Goal: Task Accomplishment & Management: Manage account settings

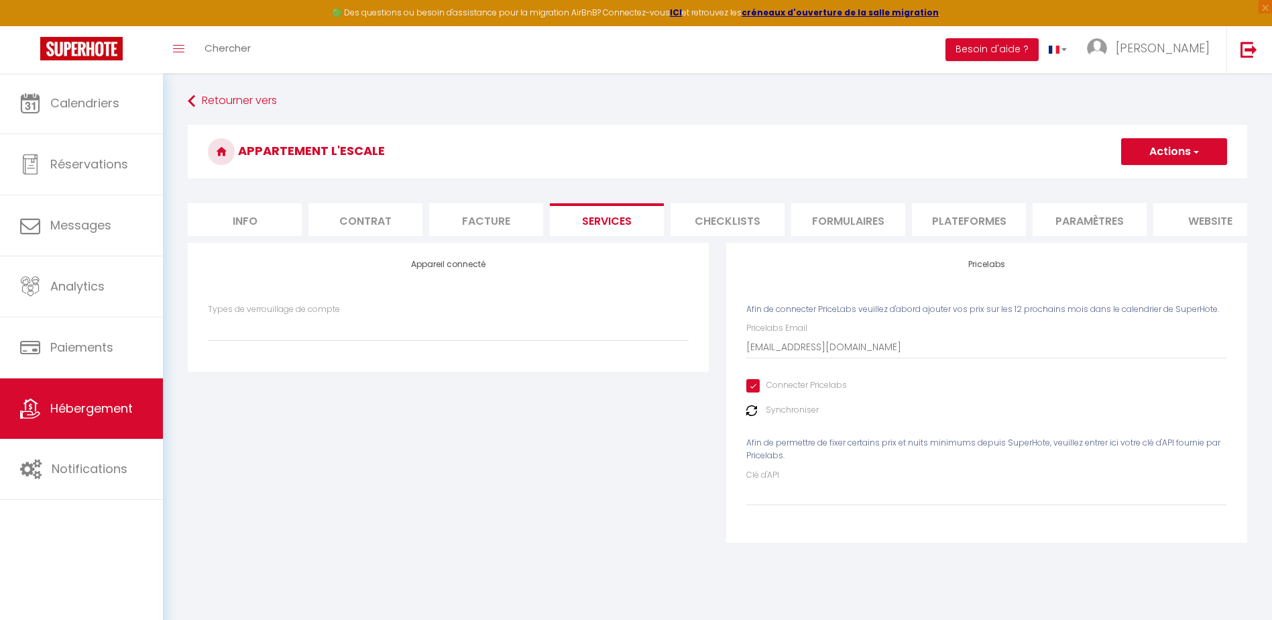
click at [1182, 147] on button "Actions" at bounding box center [1174, 151] width 106 height 27
click at [1173, 181] on link "Enregistrer" at bounding box center [1173, 180] width 106 height 17
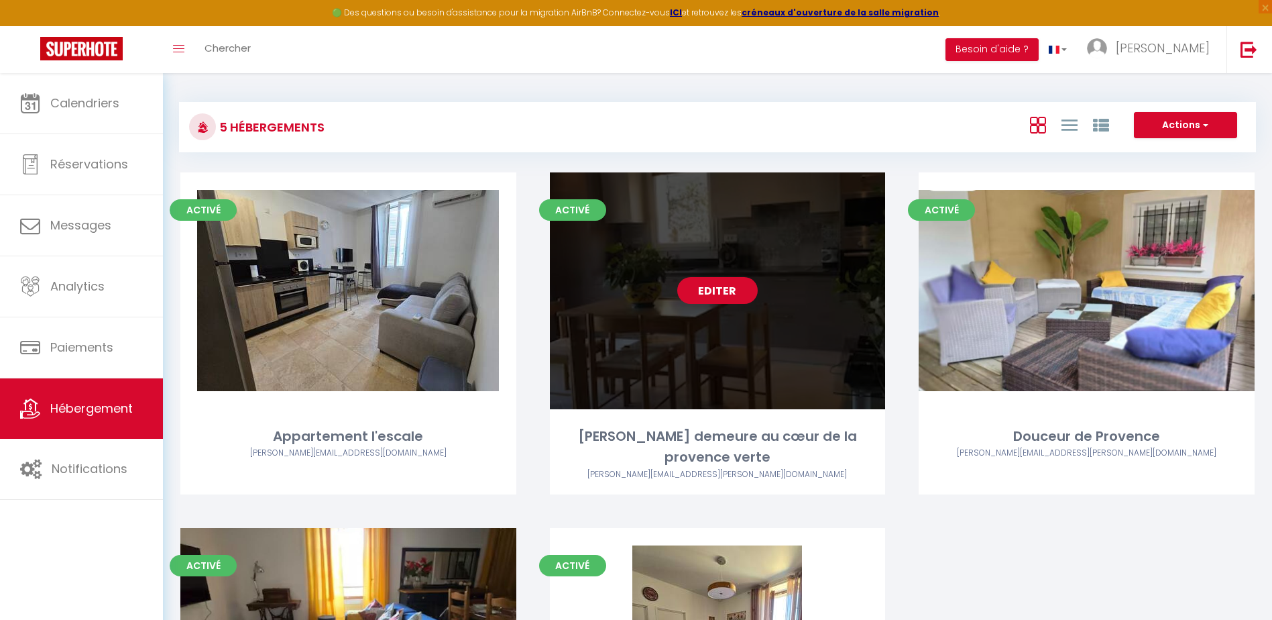
click at [724, 289] on link "Editer" at bounding box center [717, 290] width 80 height 27
select select "3"
select select "2"
select select "1"
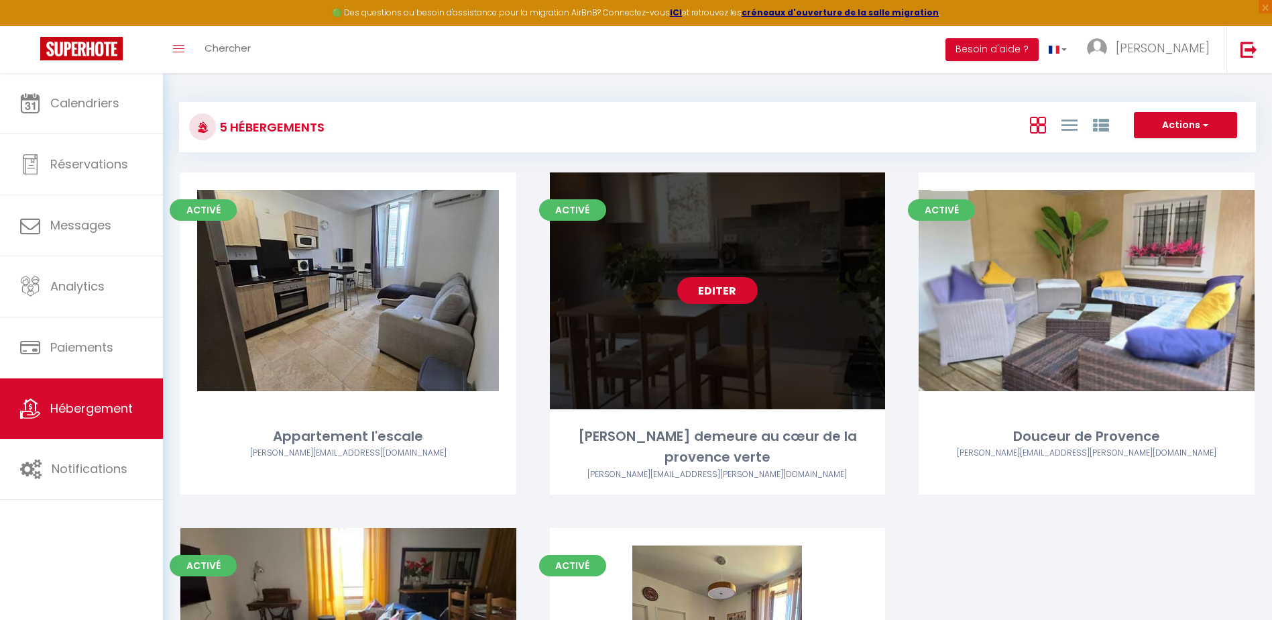
select select "1"
select select "28"
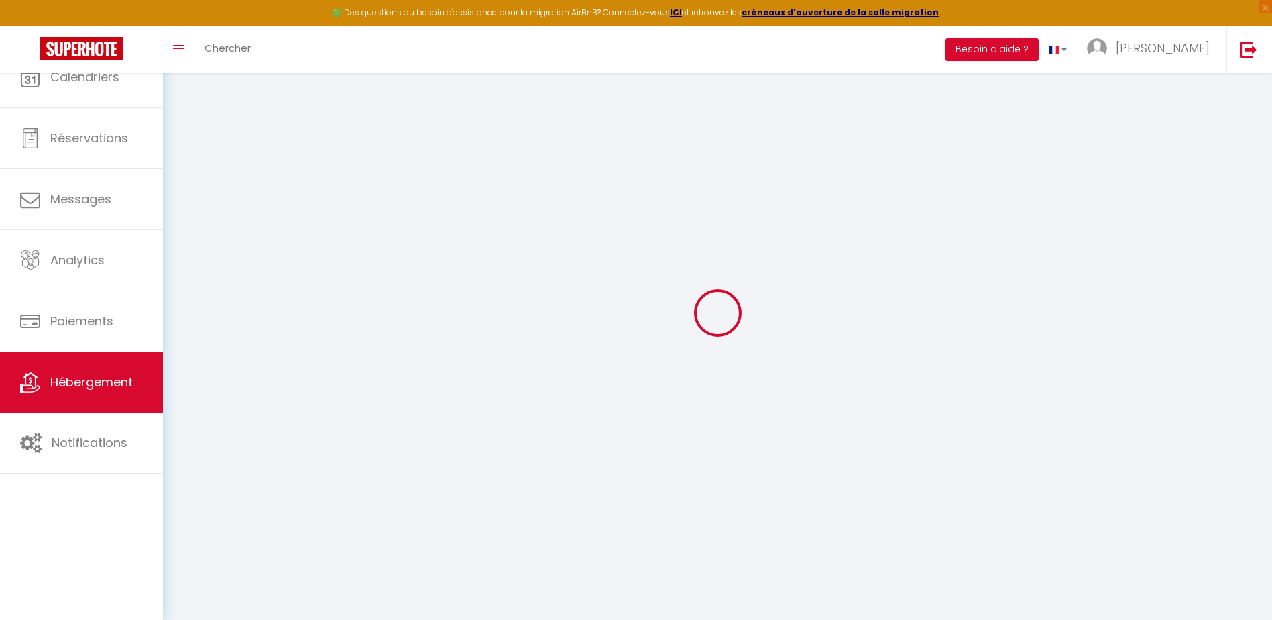
select select
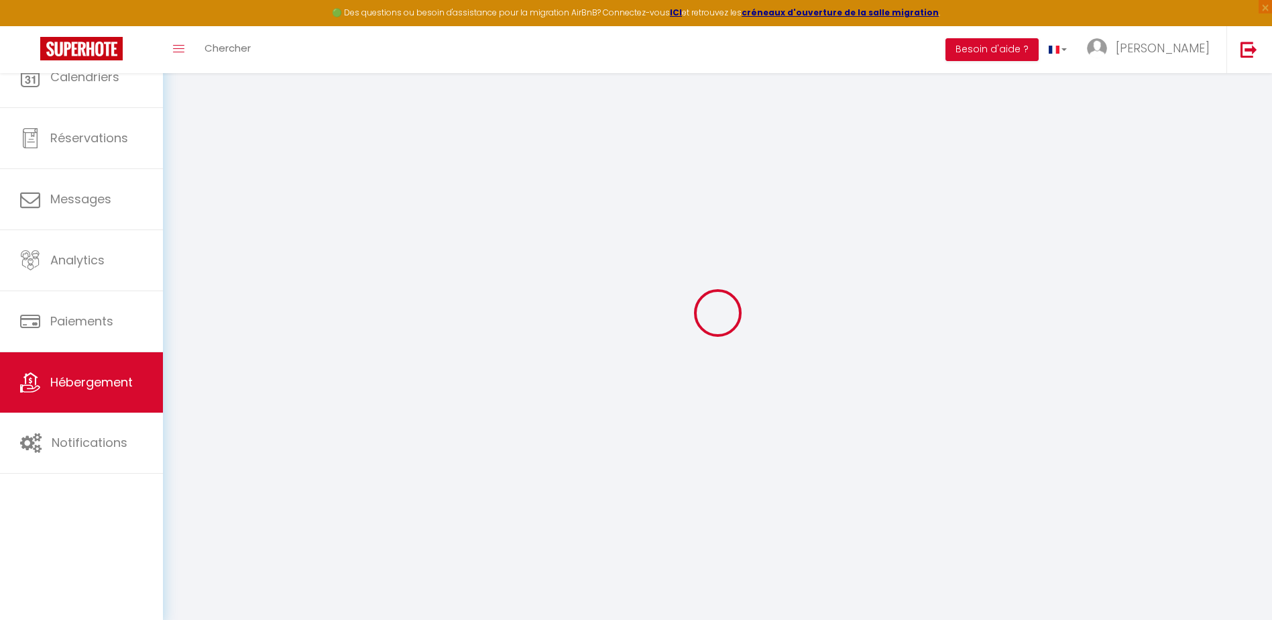
select select
checkbox input "false"
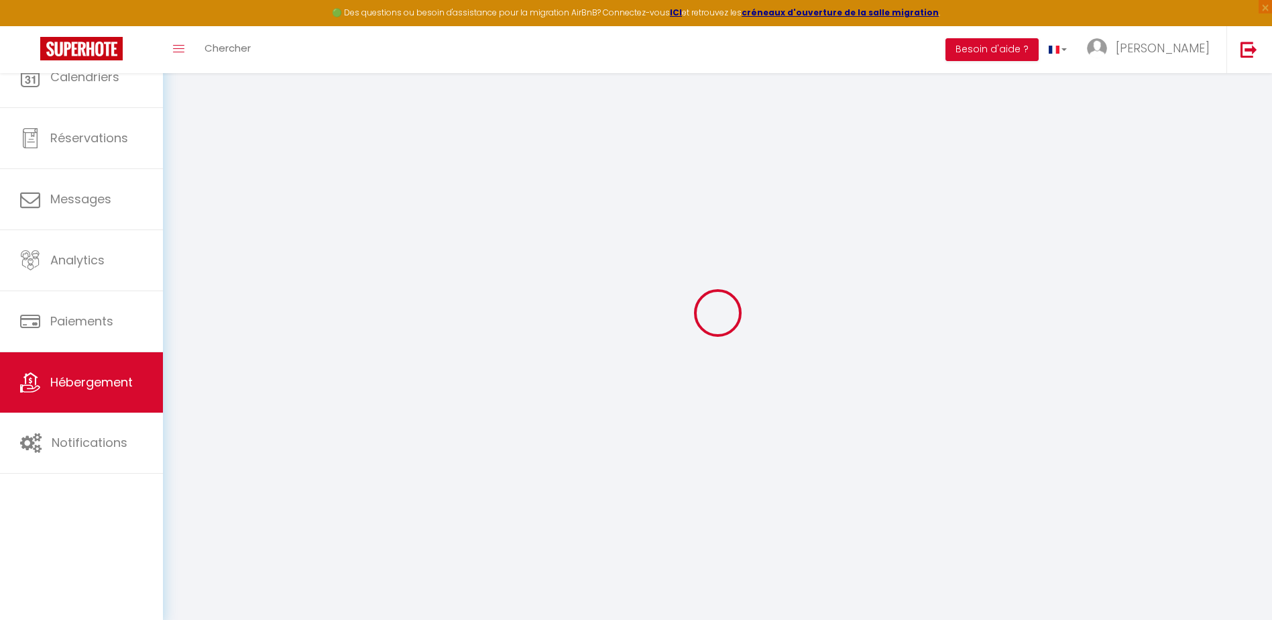
select select
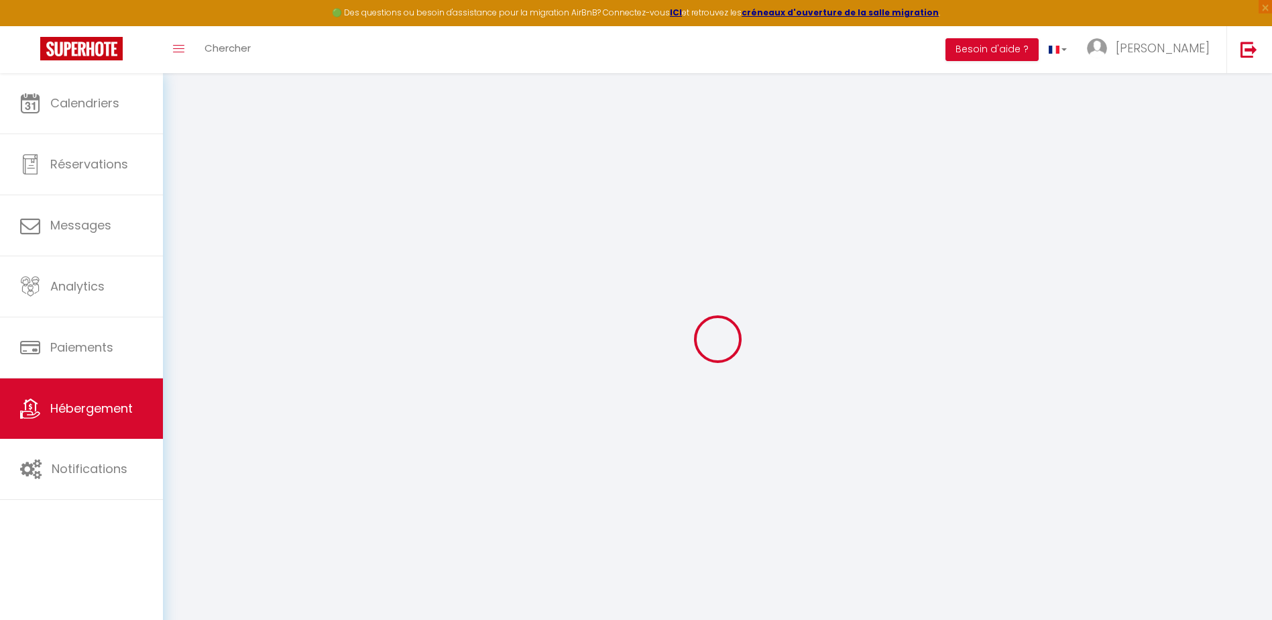
select select
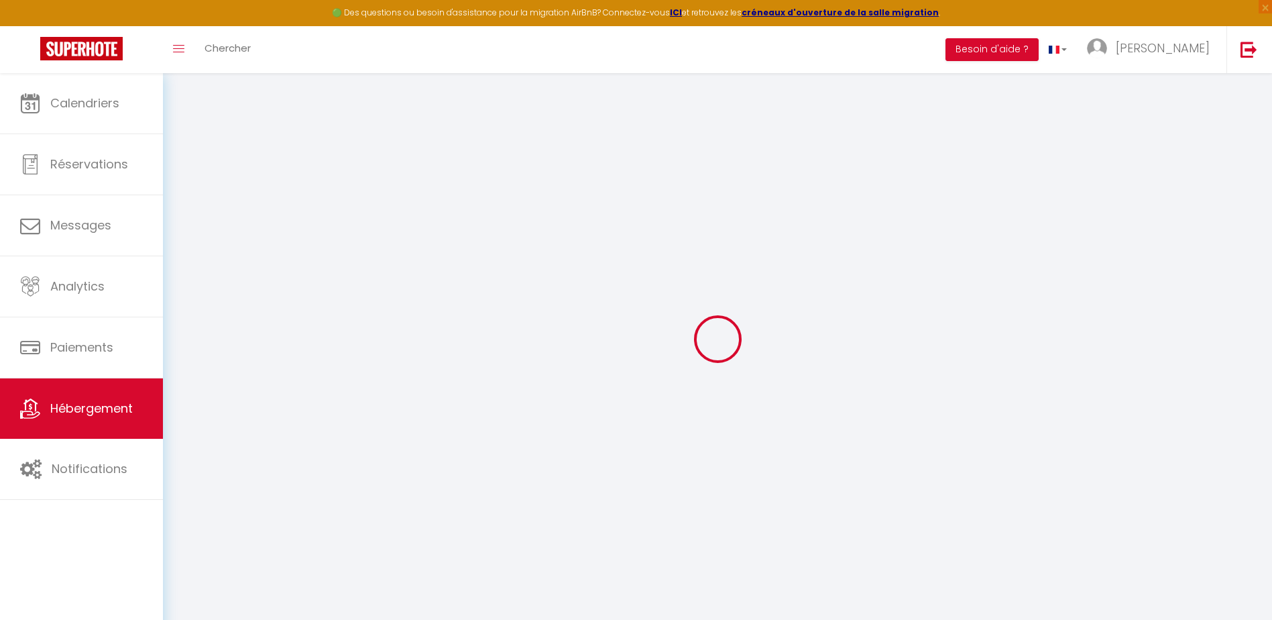
select select
checkbox input "false"
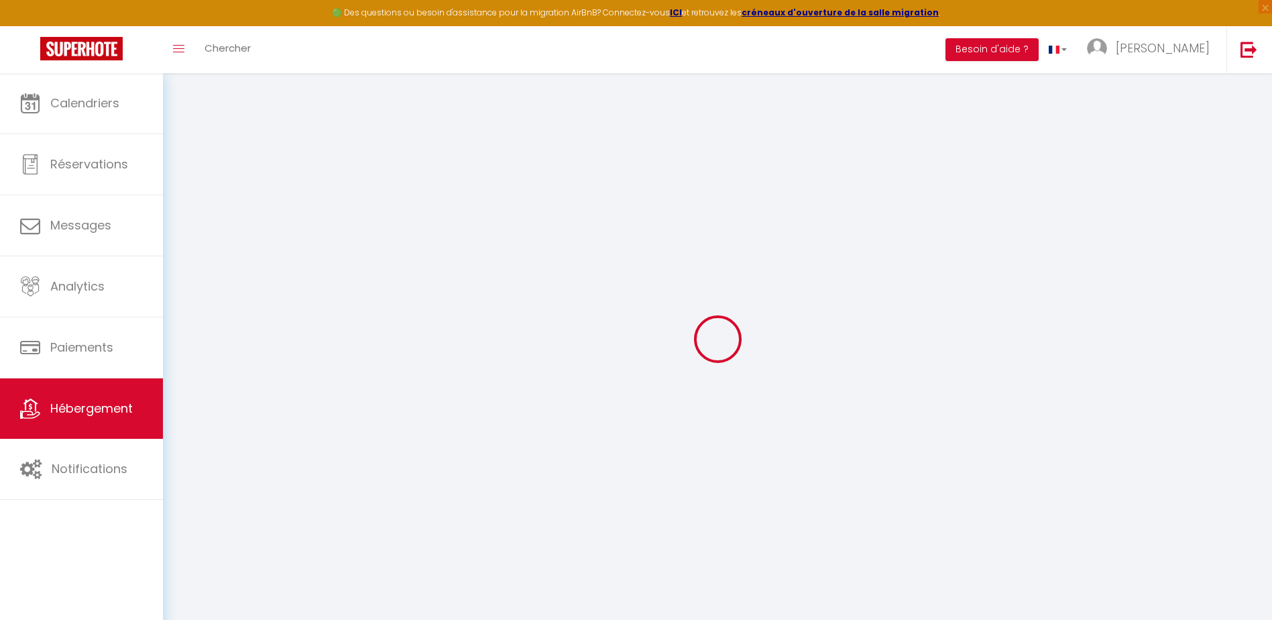
select select
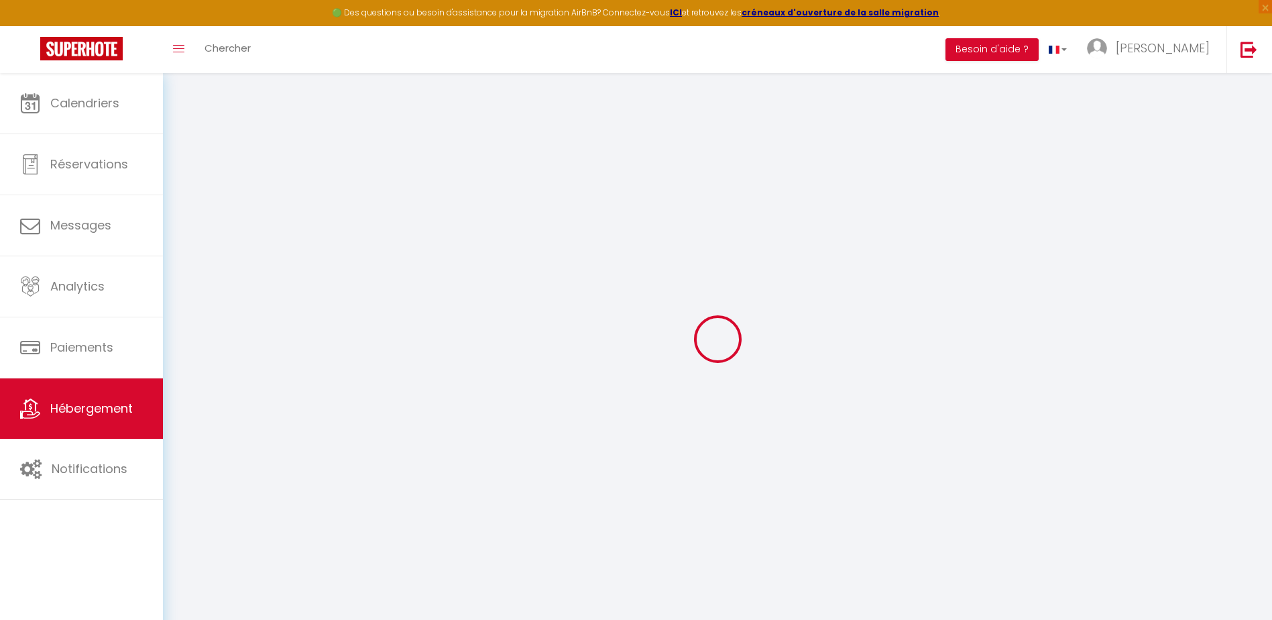
select select
checkbox input "false"
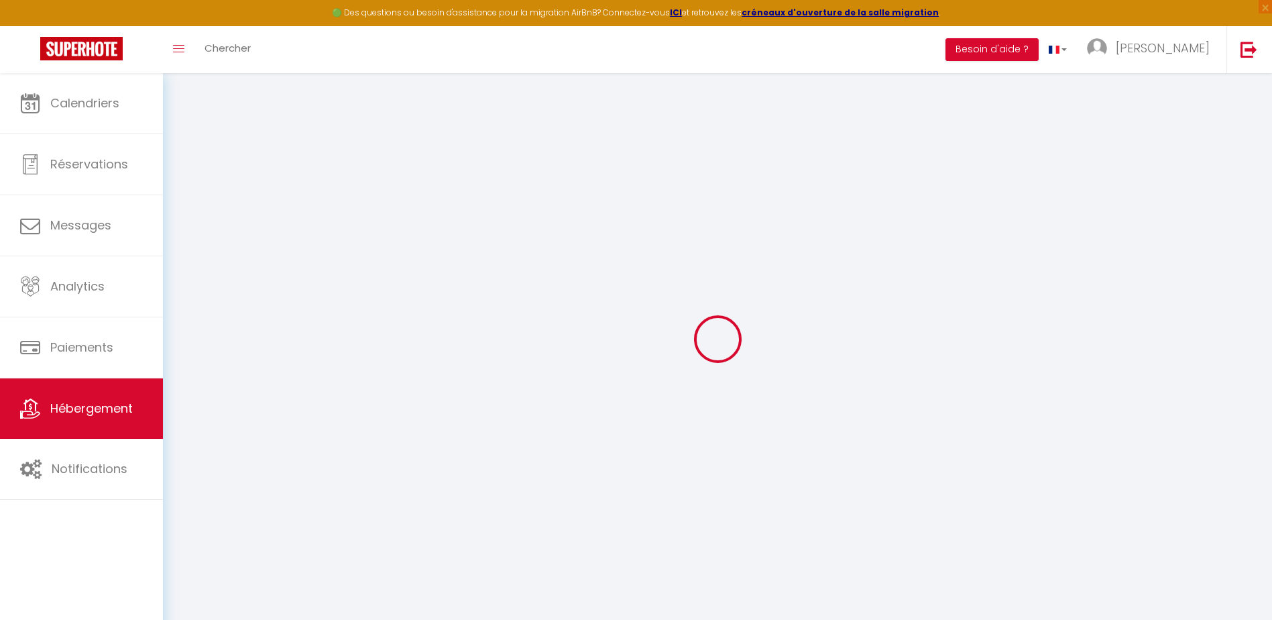
checkbox input "false"
select select
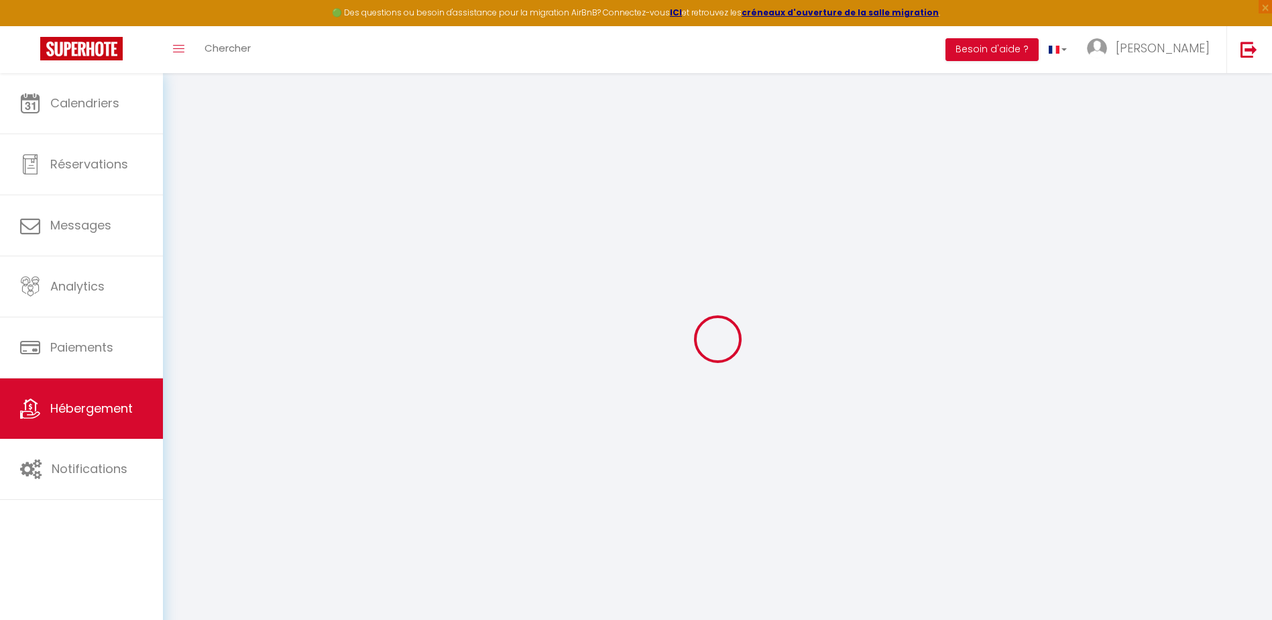
select select
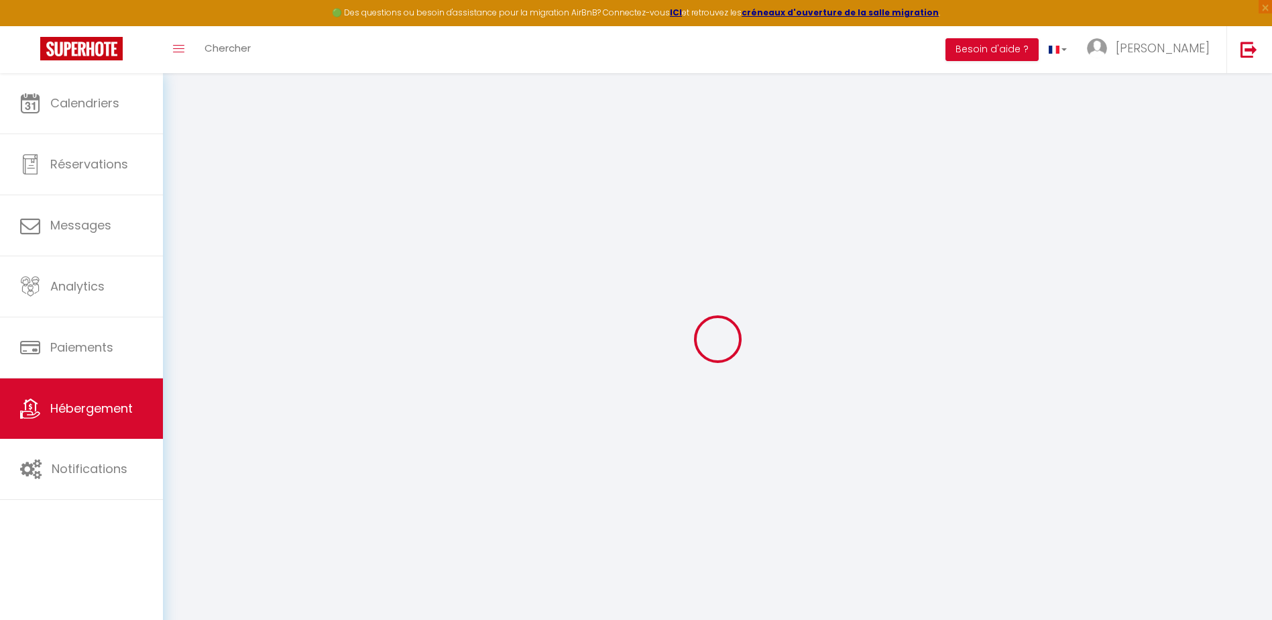
checkbox input "false"
select select
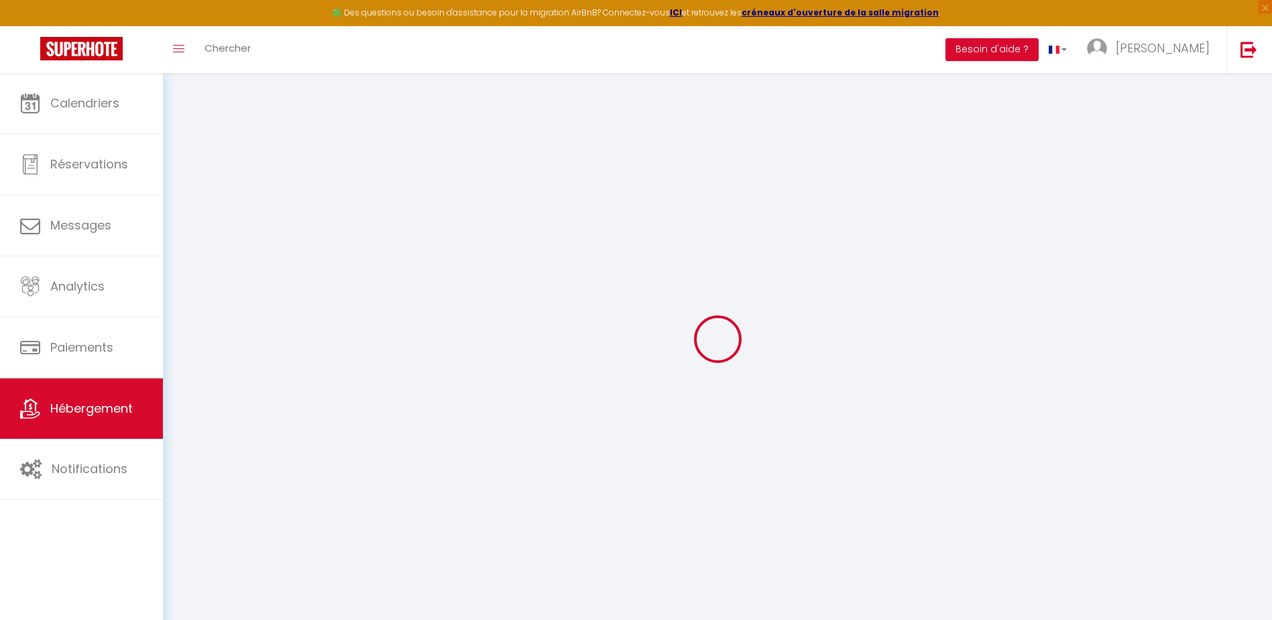
select select
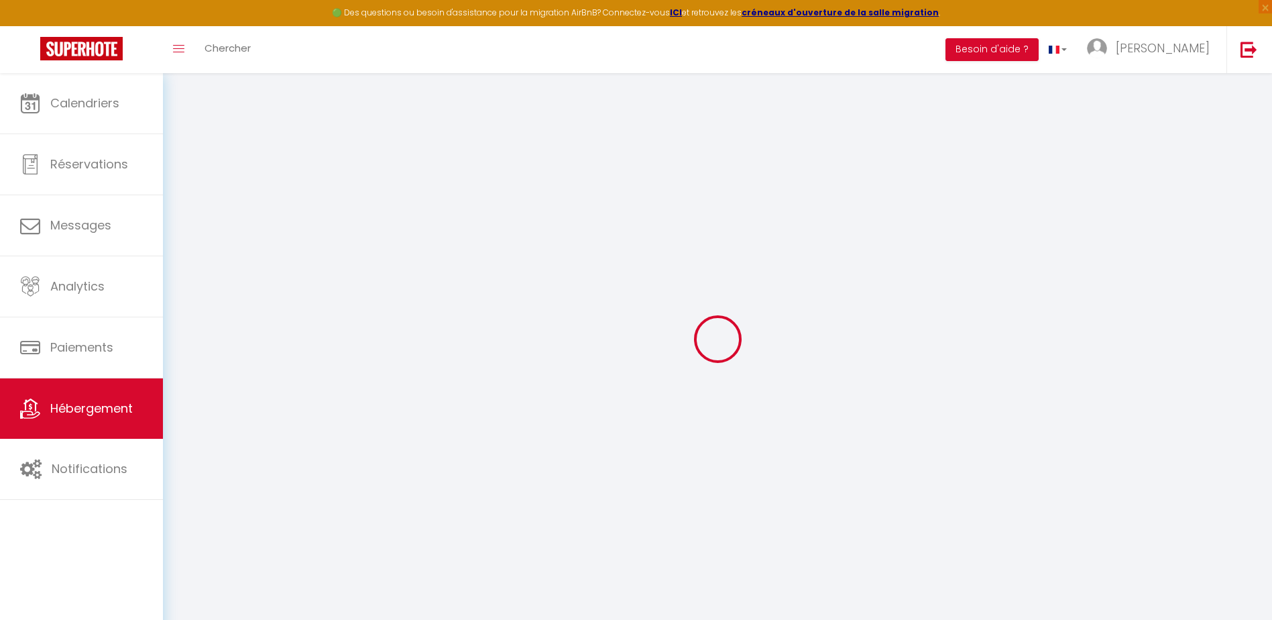
select select
checkbox input "false"
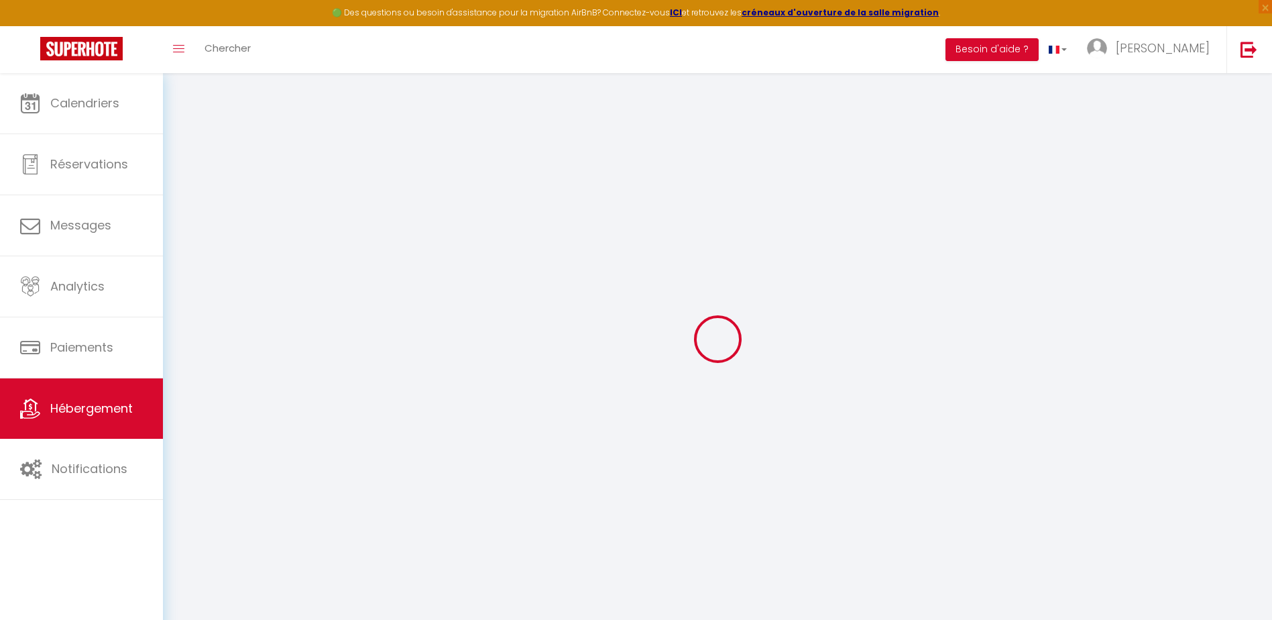
checkbox input "false"
select select
type input "[PERSON_NAME] demeure au cœur de la provence verte"
type input "[PERSON_NAME]"
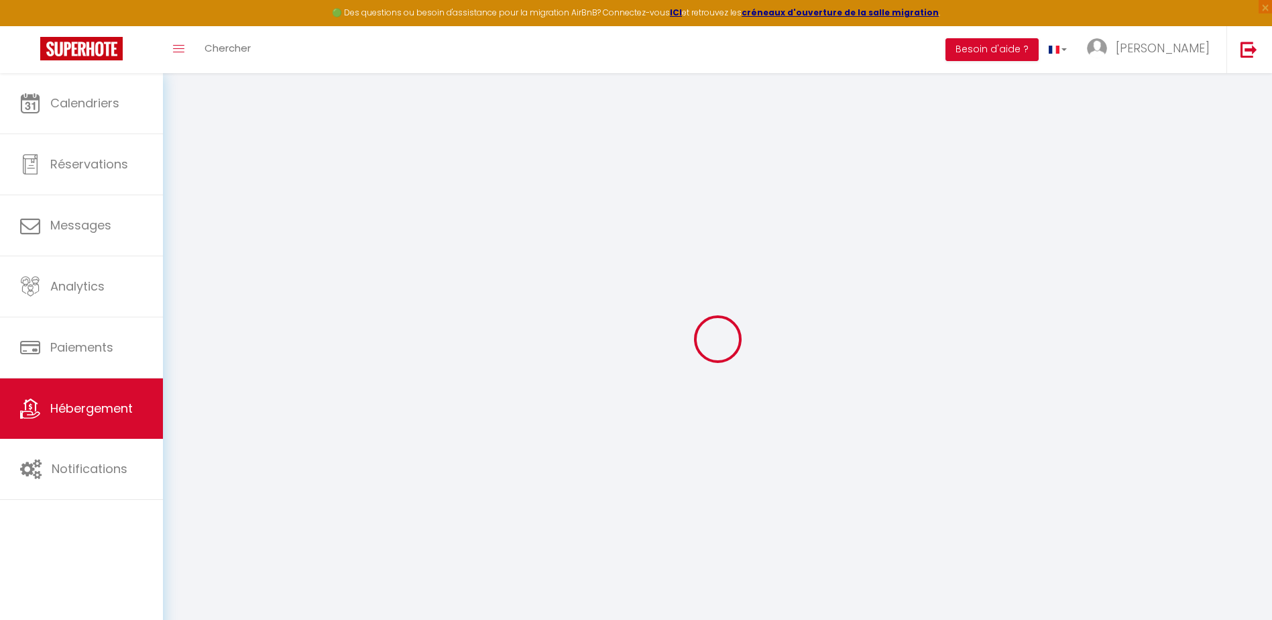
type input "DONADIO"
type input "[STREET_ADDRESS]"
type input "8314*9"
type input "BRAS"
select select "6"
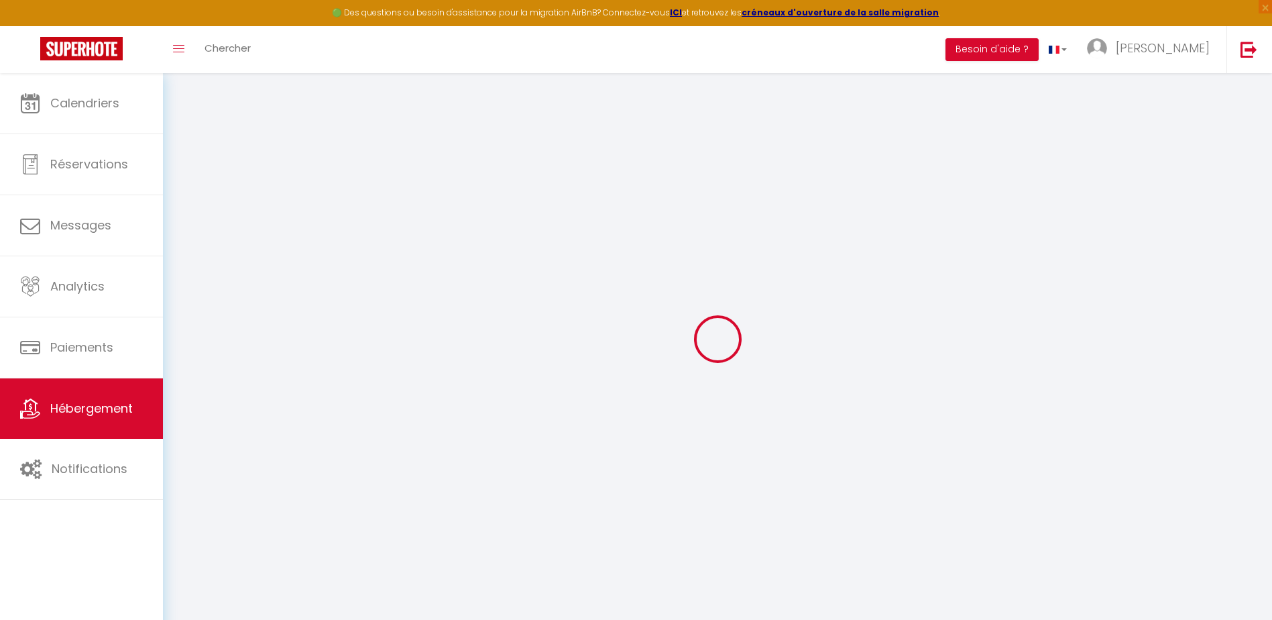
select select "2"
type input "98"
type input "75"
type input "4.00"
type input "400"
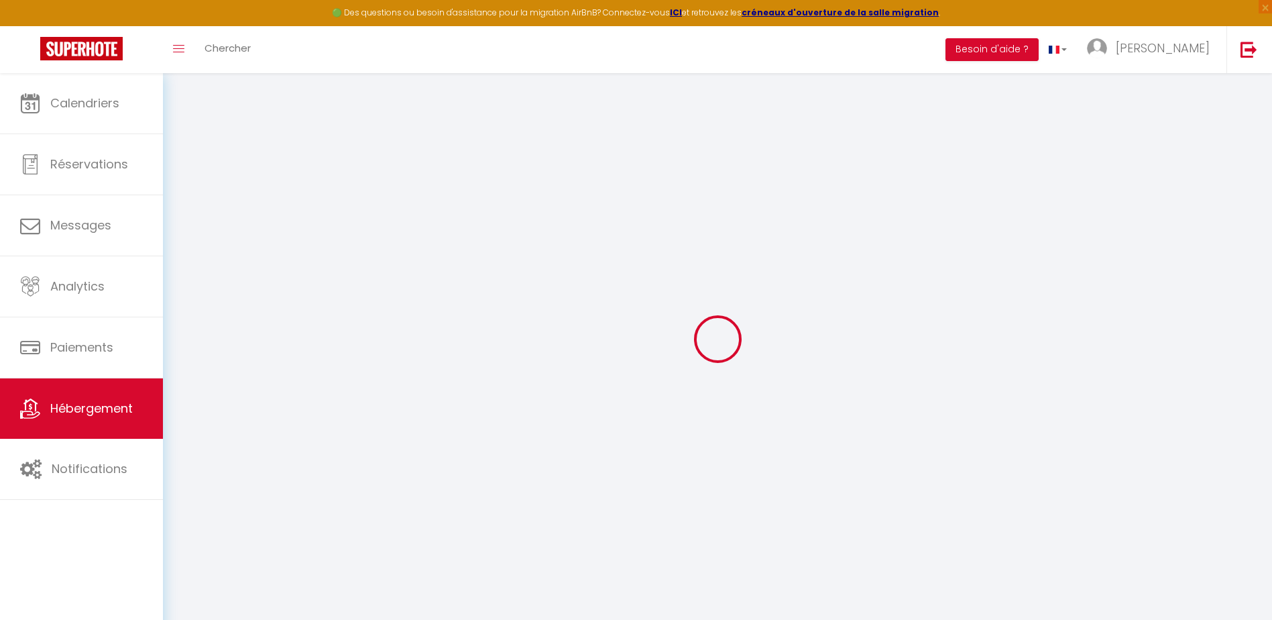
select select
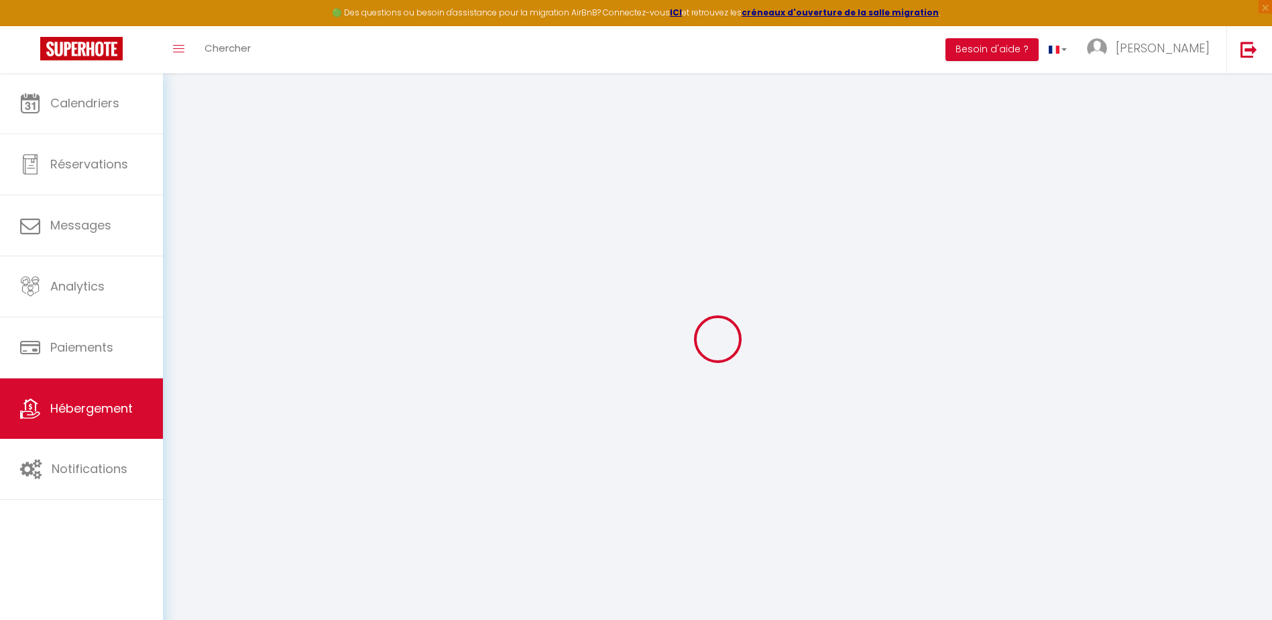
type input "1243 ANCIEN CHEMIN DU VAL A [GEOGRAPHIC_DATA]"
type input "83149"
type input "BRAS"
type input "[PERSON_NAME][EMAIL_ADDRESS][PERSON_NAME][DOMAIN_NAME]"
select select
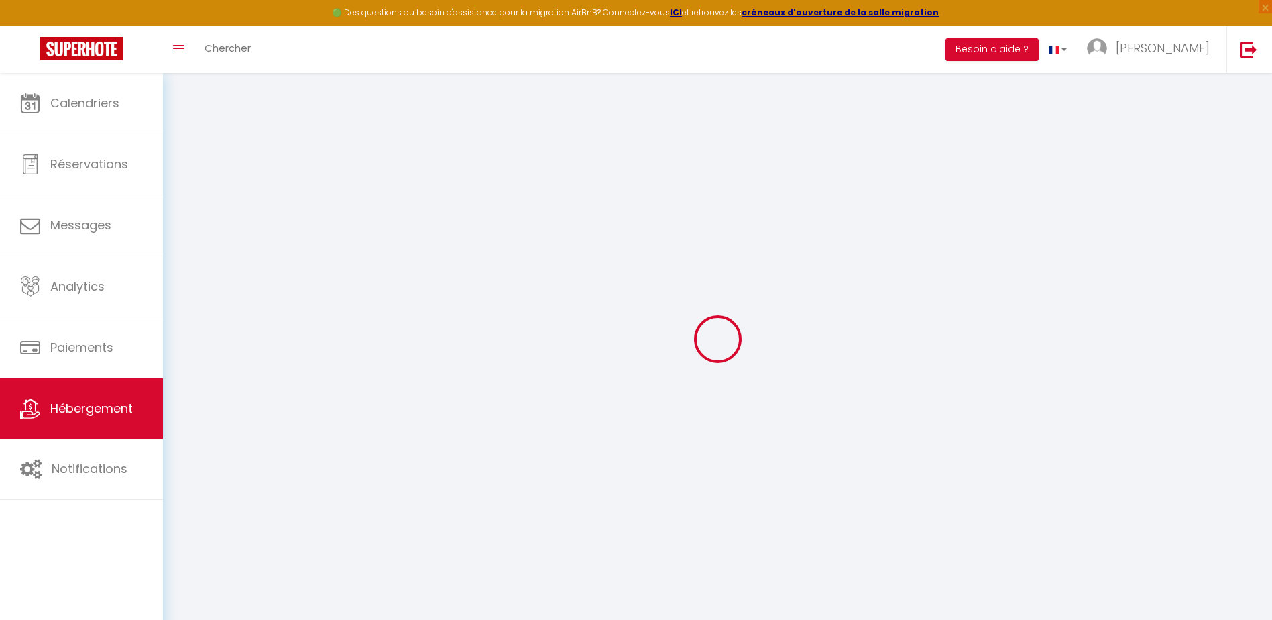
checkbox input "false"
type input "0"
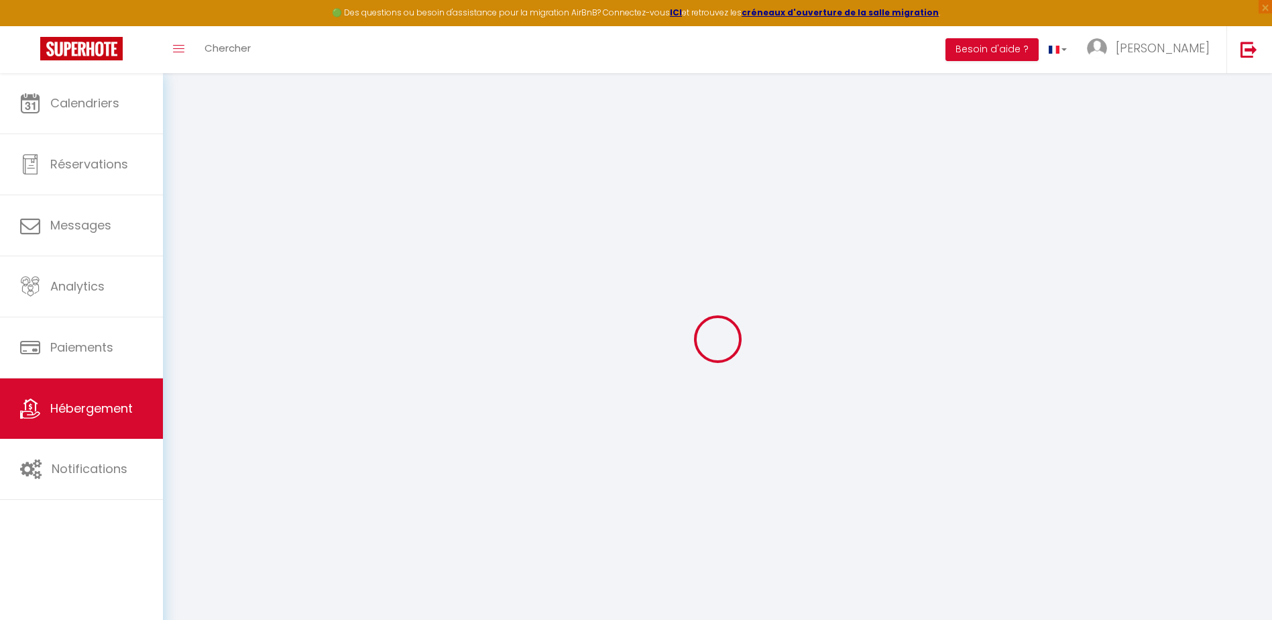
type input "0"
select select
select select "17:00"
select select "23:45"
select select "11:00"
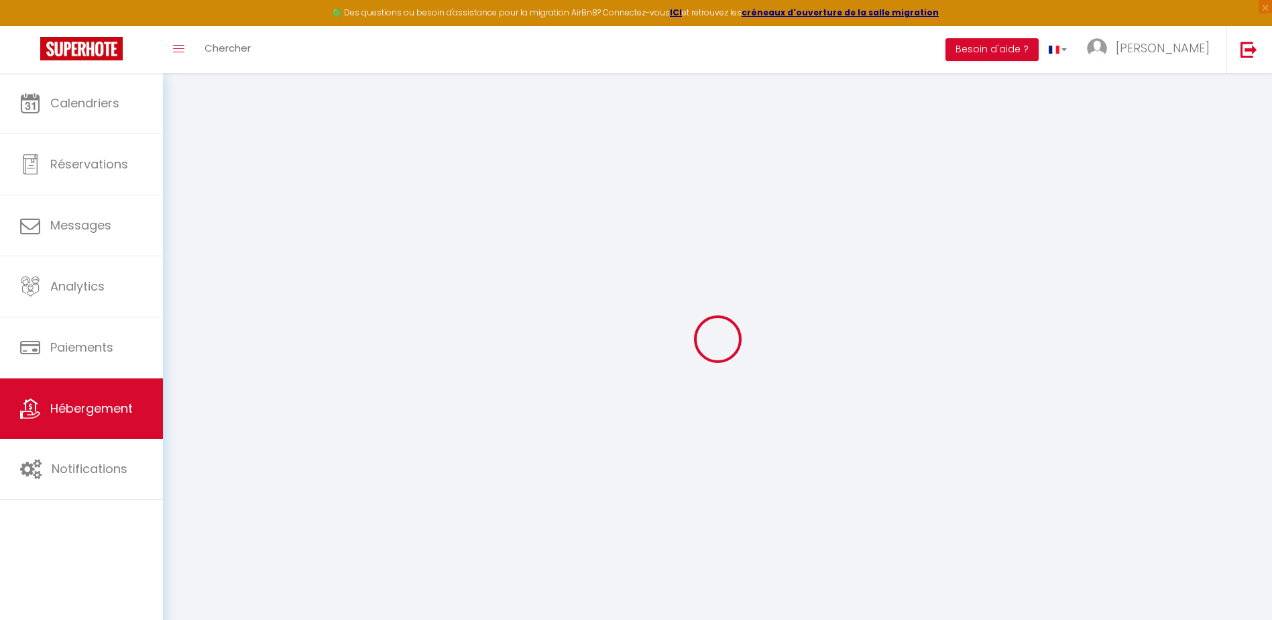
select select "30"
select select "120"
select select
checkbox input "false"
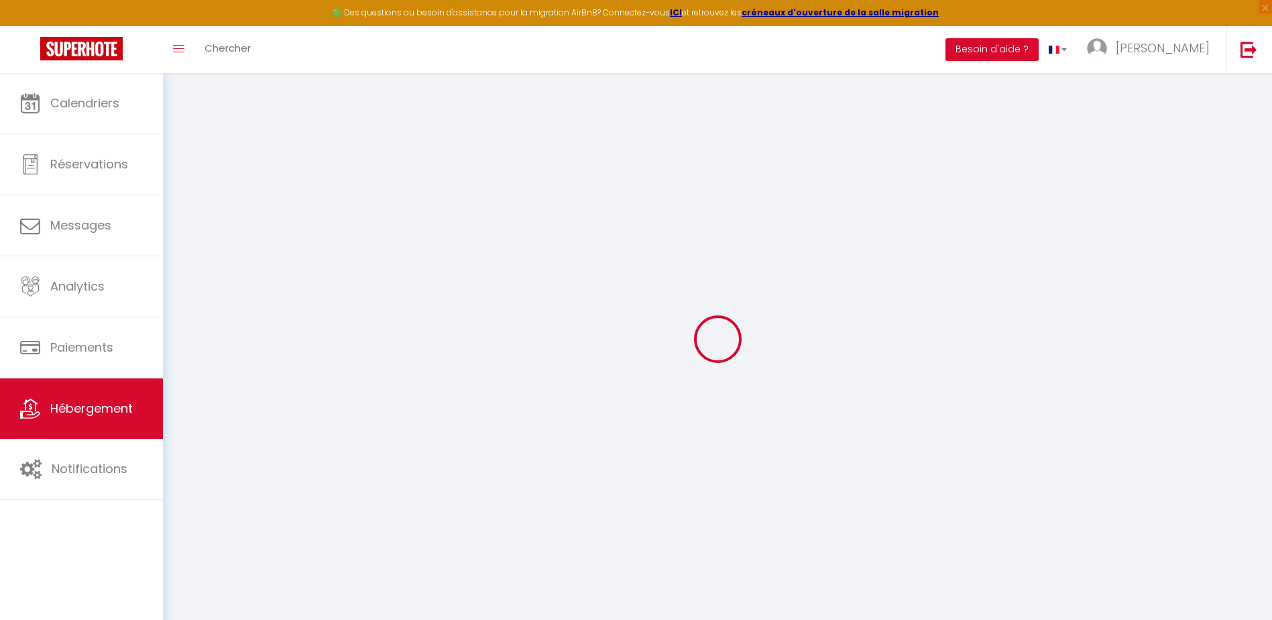
checkbox input "false"
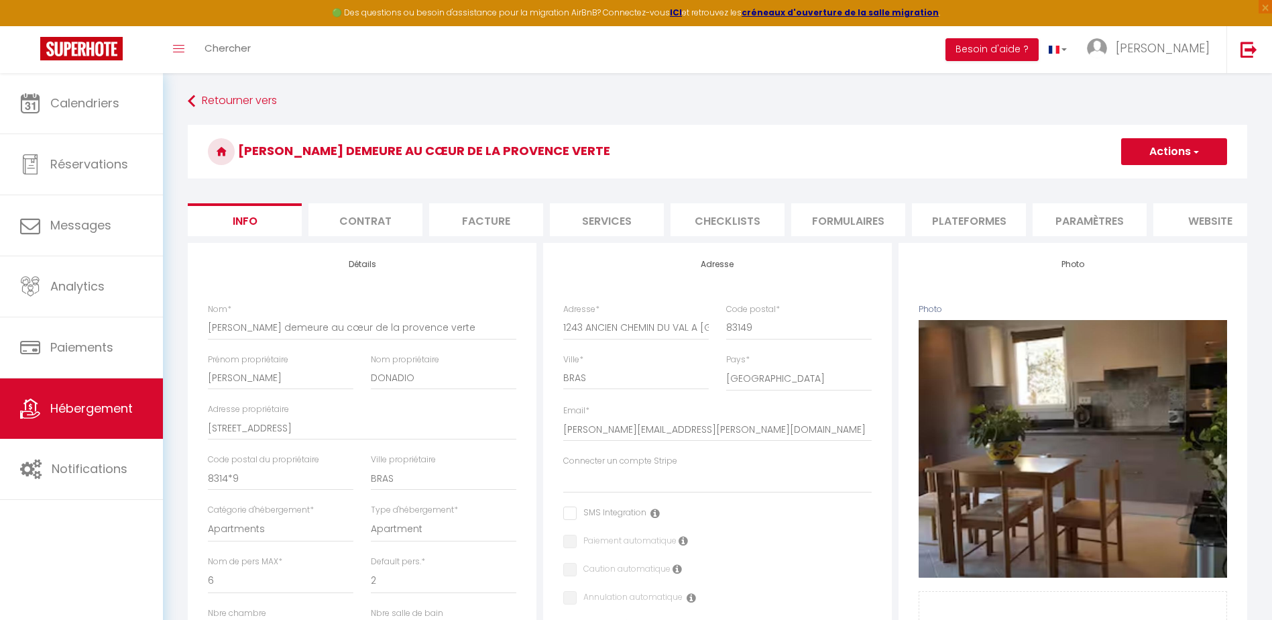
click at [610, 218] on li "Services" at bounding box center [607, 219] width 114 height 33
select select
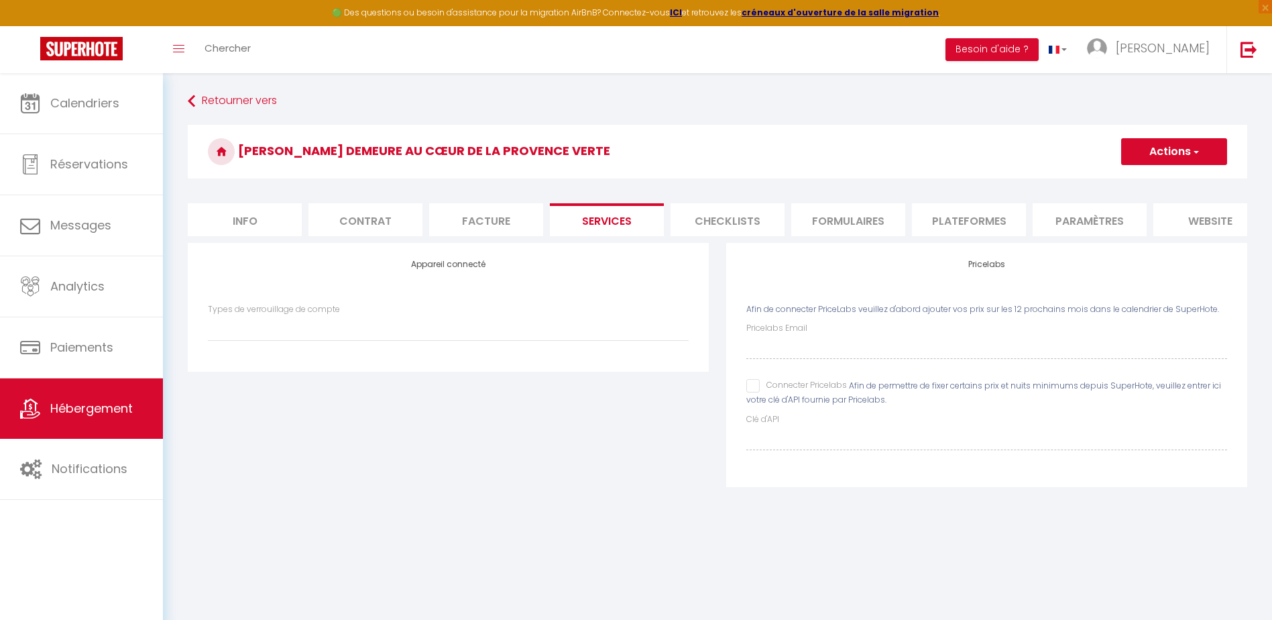
click at [758, 392] on input "Connecter Pricelabs" at bounding box center [796, 385] width 101 height 13
checkbox input "true"
select select
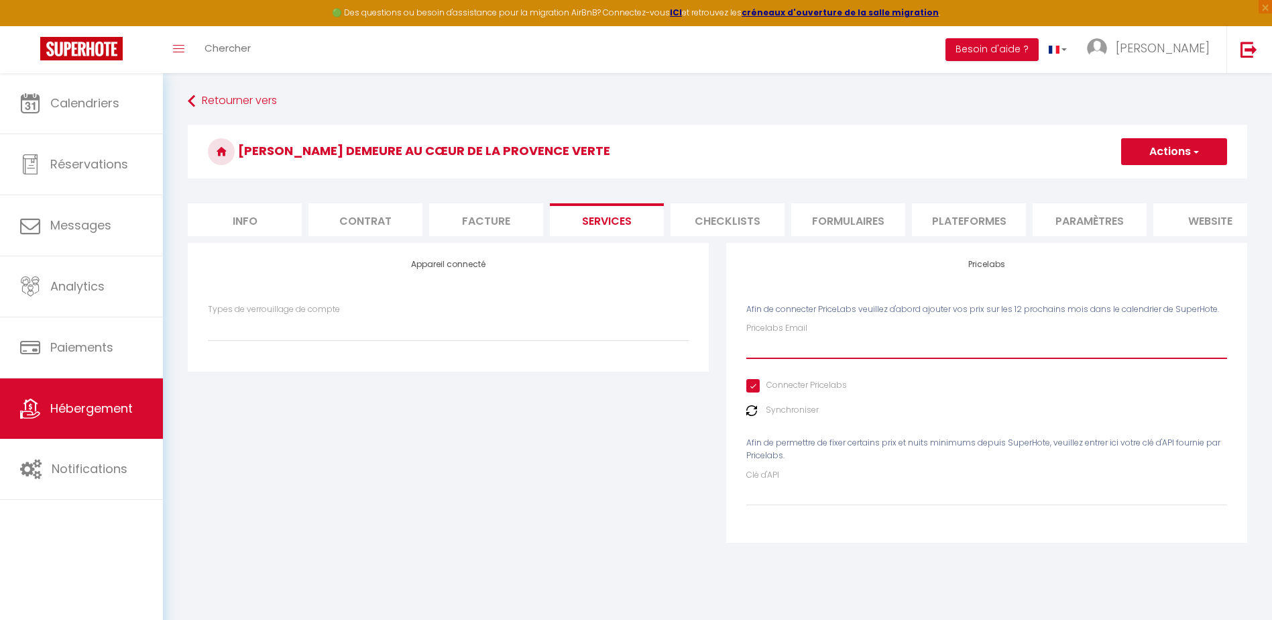
click at [783, 359] on input "Pricelabs Email" at bounding box center [986, 347] width 481 height 24
type input "[PERSON_NAME][EMAIL_ADDRESS][PERSON_NAME][DOMAIN_NAME]"
select select
click at [1147, 152] on button "Actions" at bounding box center [1174, 151] width 106 height 27
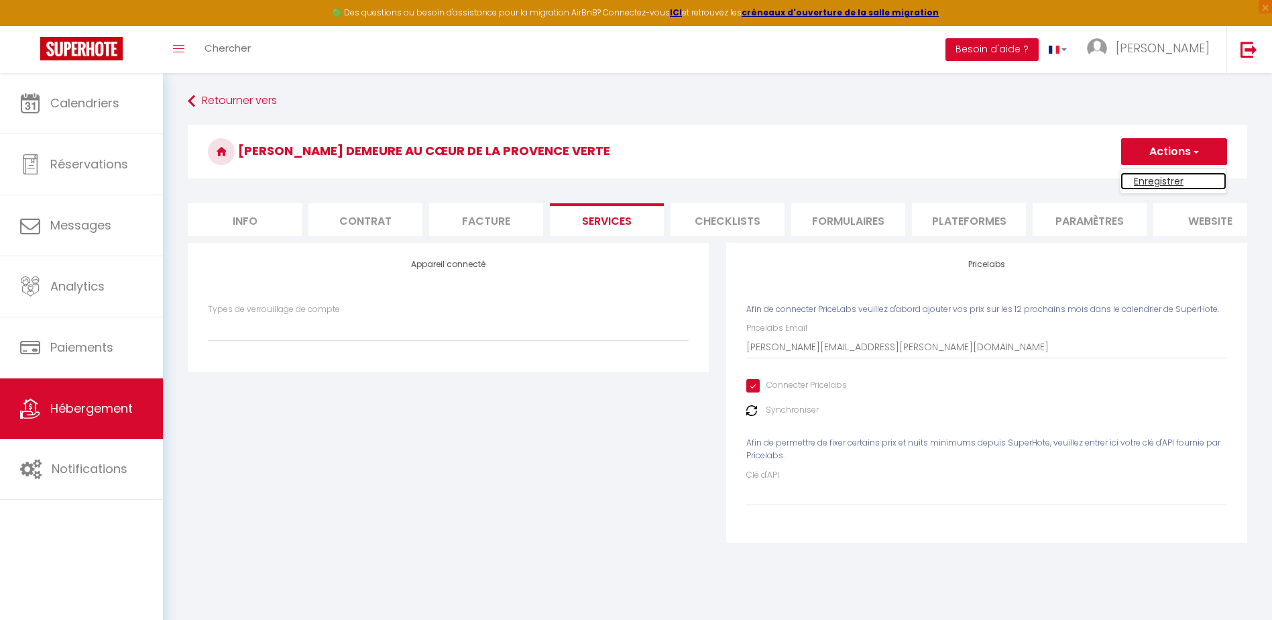
click at [1143, 184] on link "Enregistrer" at bounding box center [1173, 180] width 106 height 17
click at [239, 219] on li "Info" at bounding box center [245, 219] width 114 height 33
select select
checkbox input "false"
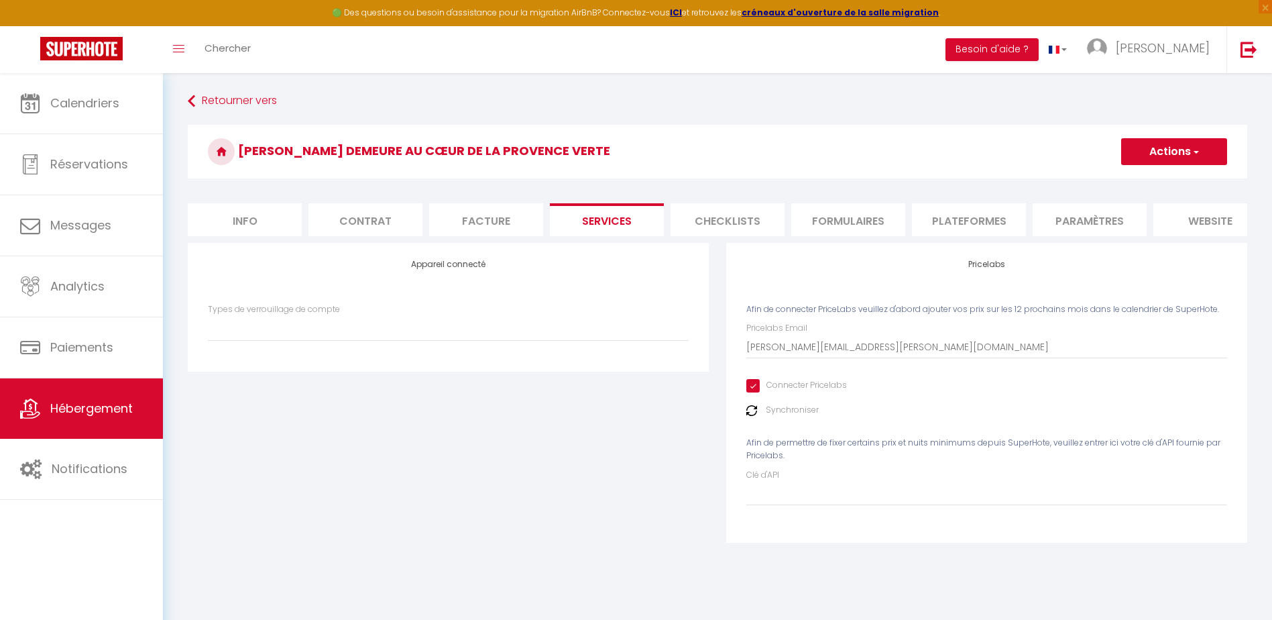
checkbox input "false"
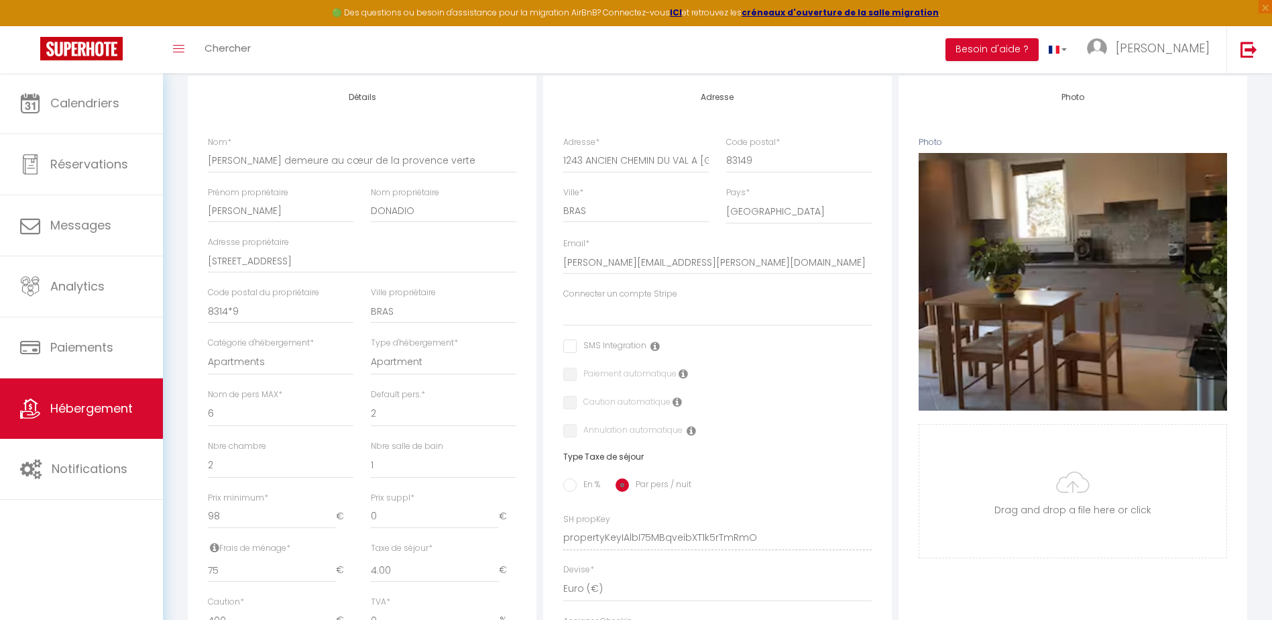
scroll to position [134, 0]
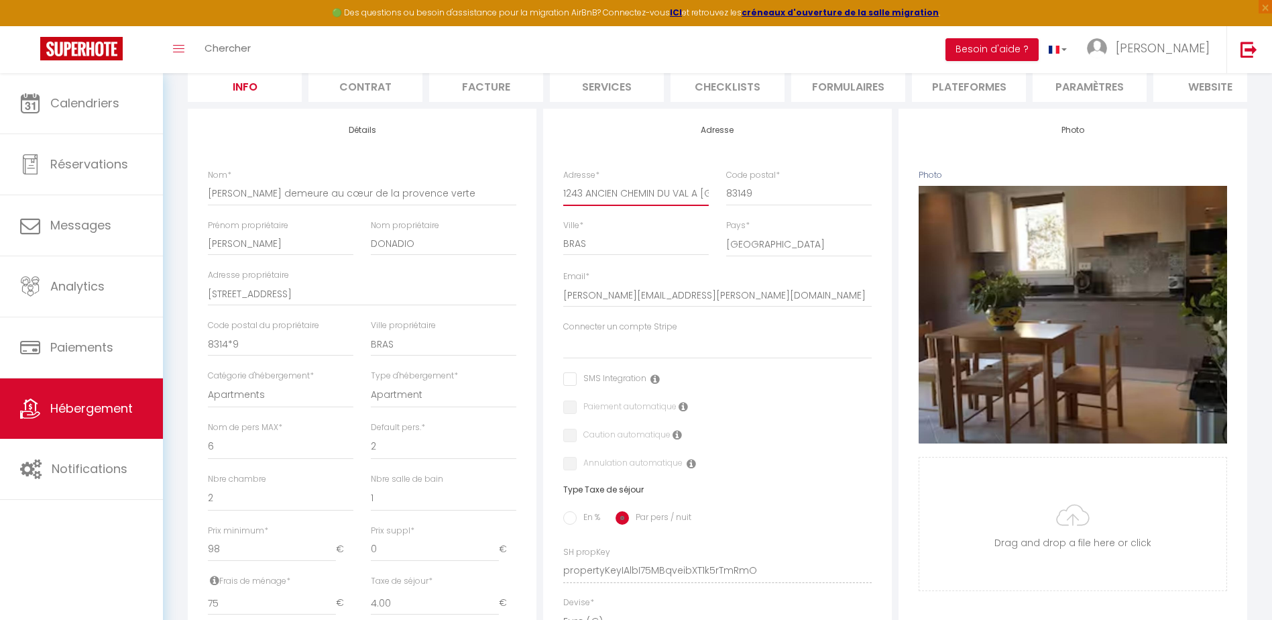
click at [588, 203] on input "1243 ANCIEN CHEMIN DU VAL A [GEOGRAPHIC_DATA]" at bounding box center [636, 193] width 146 height 24
click at [589, 200] on input "1243 ANCIEN CHEMIN DU VAL A [GEOGRAPHIC_DATA]" at bounding box center [636, 193] width 146 height 24
click at [582, 203] on input "1243 ANCIEN CHEMIN DU VAL A [GEOGRAPHIC_DATA]" at bounding box center [636, 193] width 146 height 24
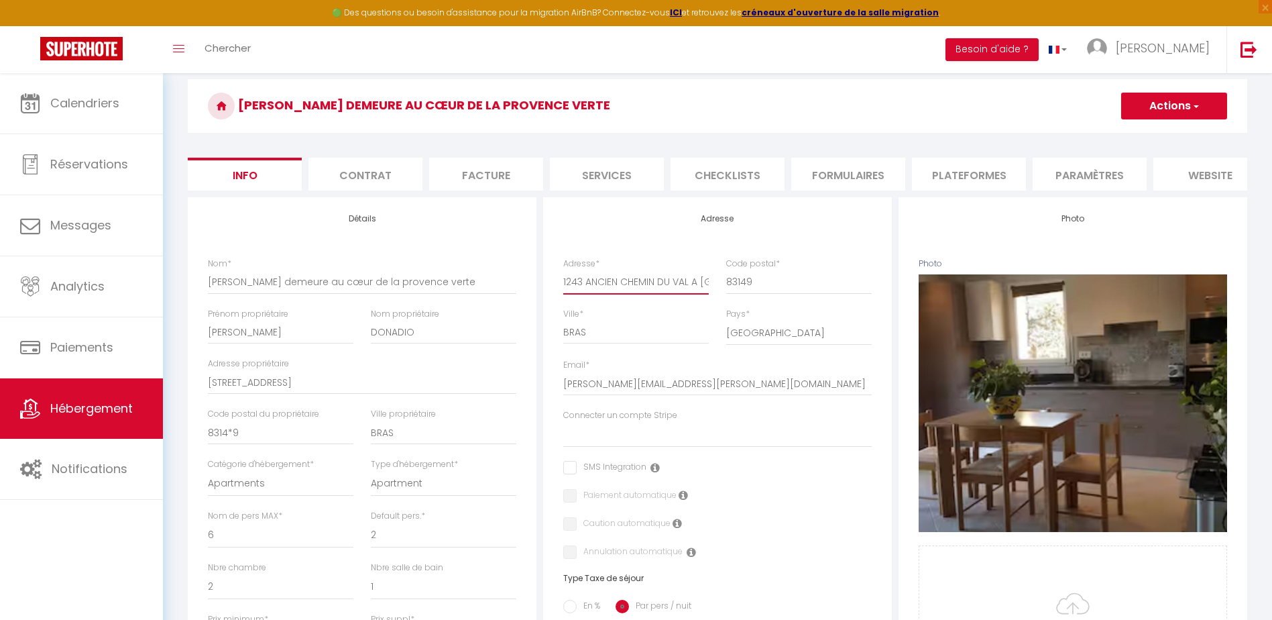
scroll to position [0, 0]
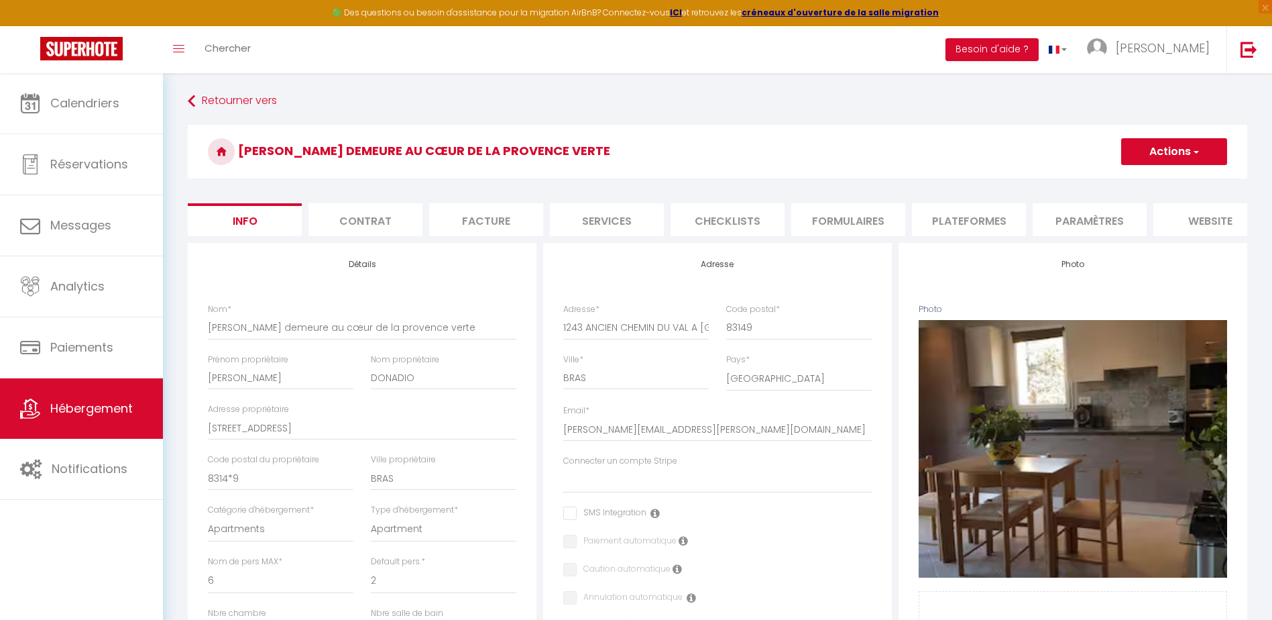
click at [601, 215] on li "Services" at bounding box center [607, 219] width 114 height 33
select select
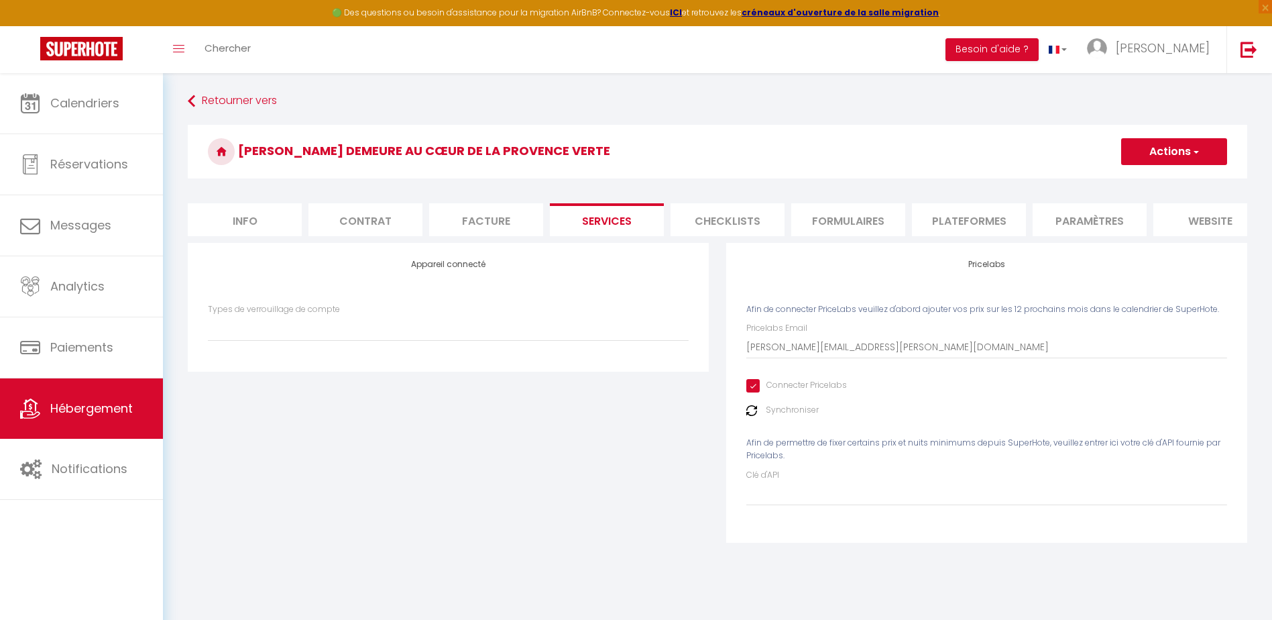
click at [1171, 143] on button "Actions" at bounding box center [1174, 151] width 106 height 27
click at [1169, 181] on link "Enregistrer" at bounding box center [1173, 180] width 106 height 17
click at [280, 225] on li "Info" at bounding box center [245, 219] width 114 height 33
select select
checkbox input "false"
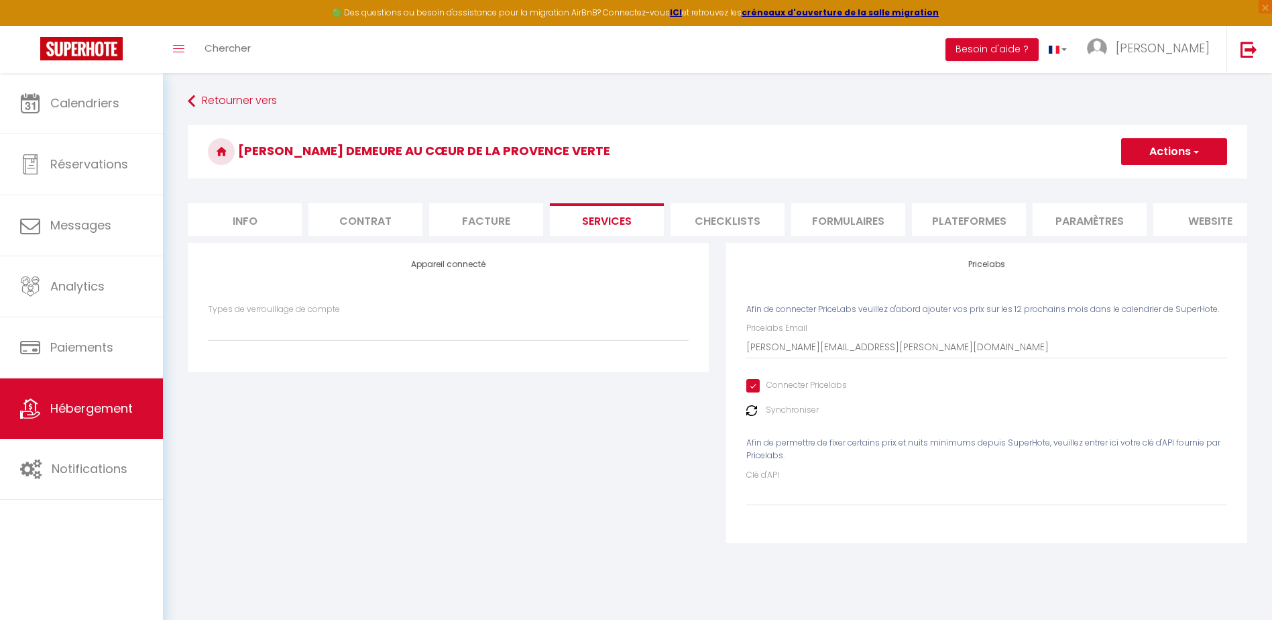
checkbox input "false"
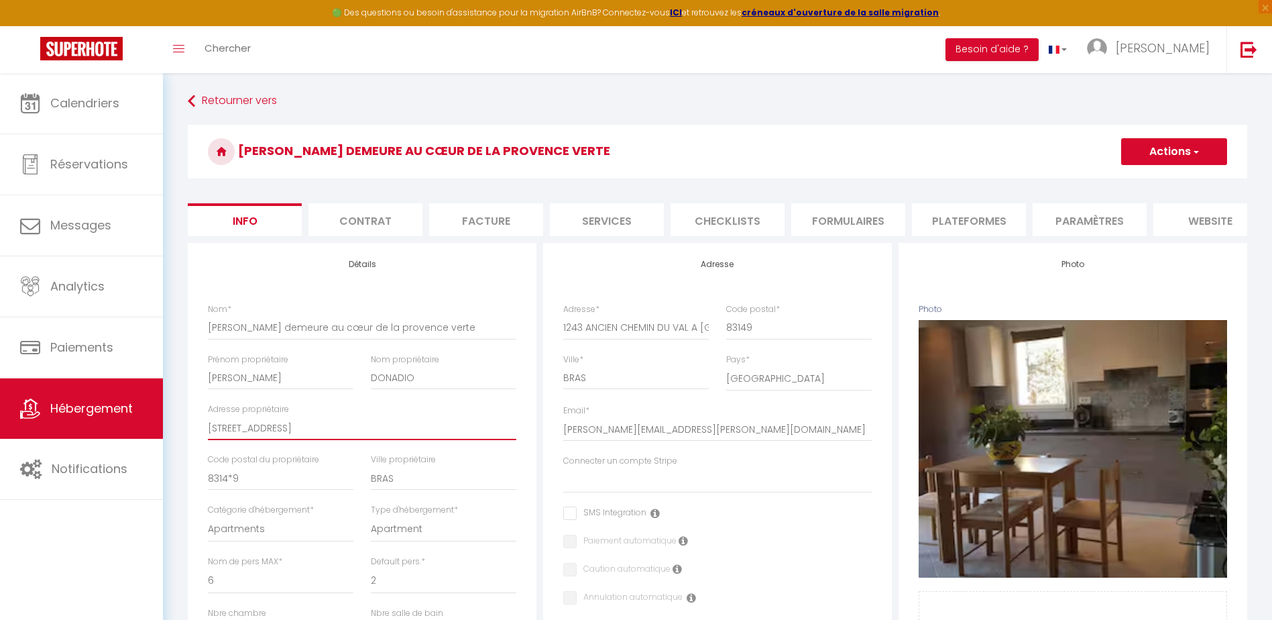
click at [220, 436] on input "[STREET_ADDRESS]" at bounding box center [362, 428] width 308 height 24
click at [234, 490] on input "8314*9" at bounding box center [281, 478] width 146 height 24
type input "83149"
select select
checkbox input "false"
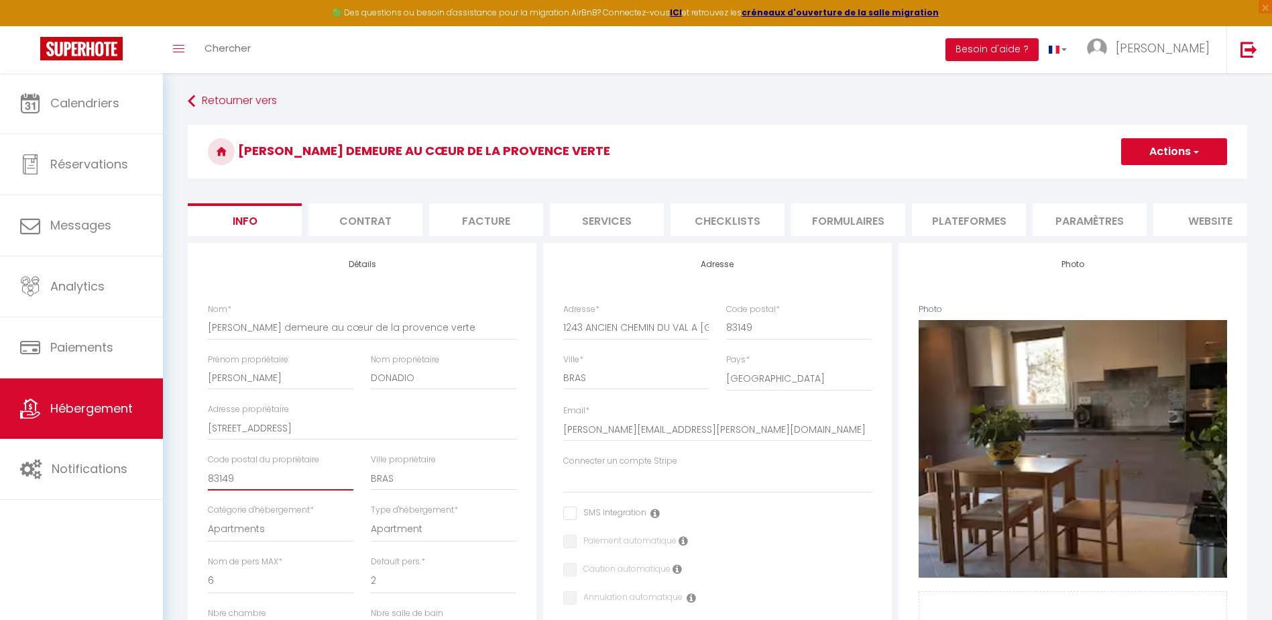
checkbox input "false"
type input "83149"
click at [411, 485] on input "BRAS" at bounding box center [444, 478] width 146 height 24
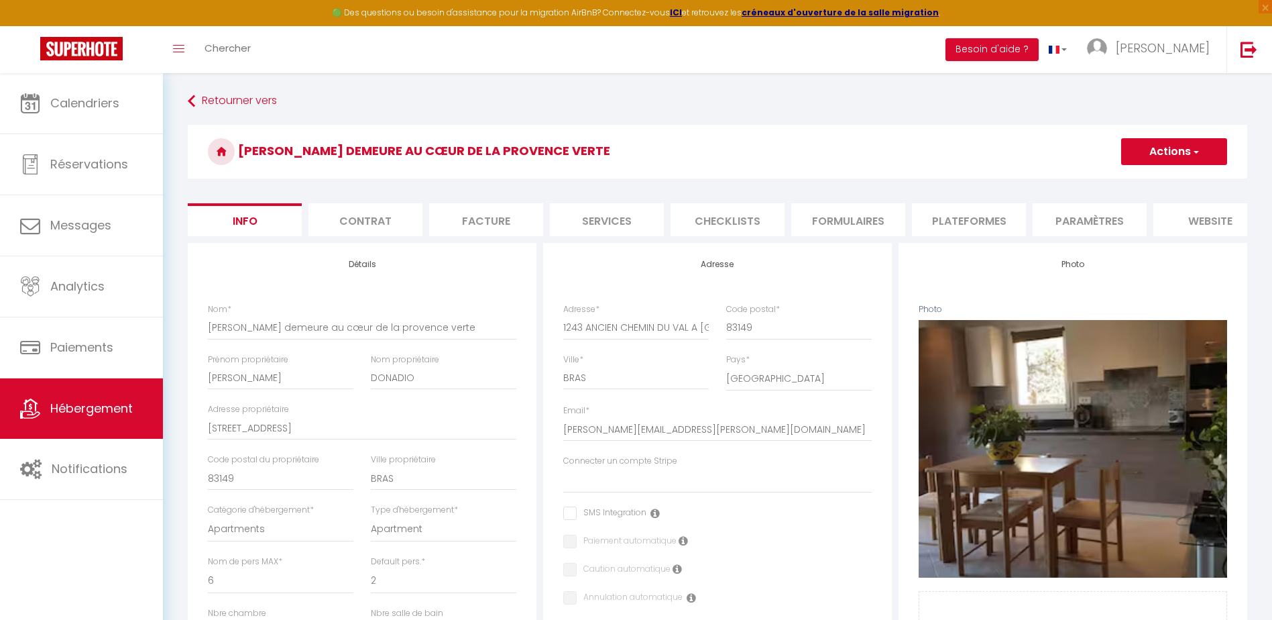
click at [1137, 156] on button "Actions" at bounding box center [1174, 151] width 106 height 27
click at [1137, 184] on input "Enregistrer" at bounding box center [1121, 180] width 50 height 13
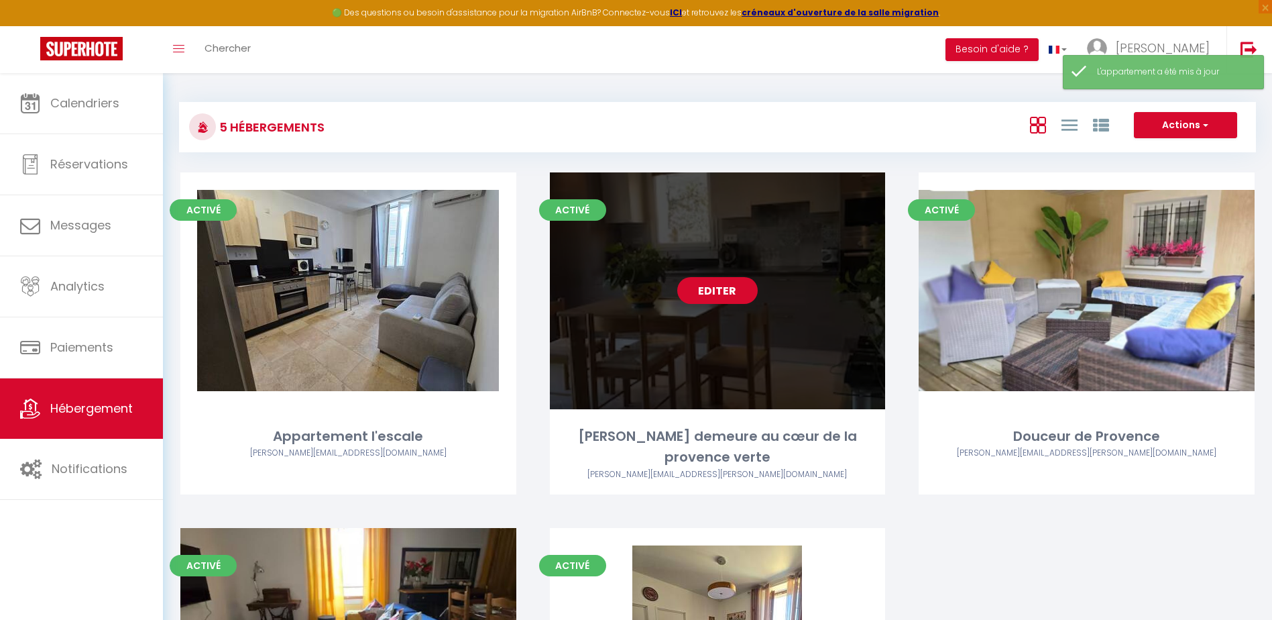
click at [725, 286] on link "Editer" at bounding box center [717, 290] width 80 height 27
click at [727, 293] on link "Editer" at bounding box center [717, 290] width 80 height 27
select select "3"
select select "2"
select select "1"
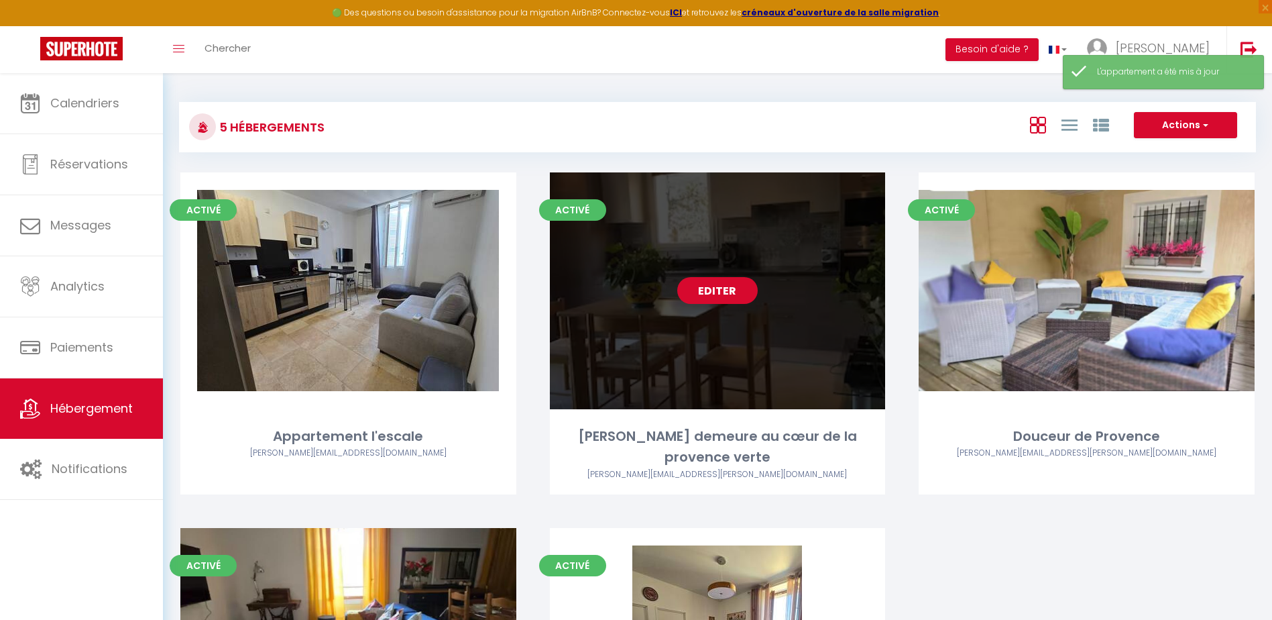
select select "1"
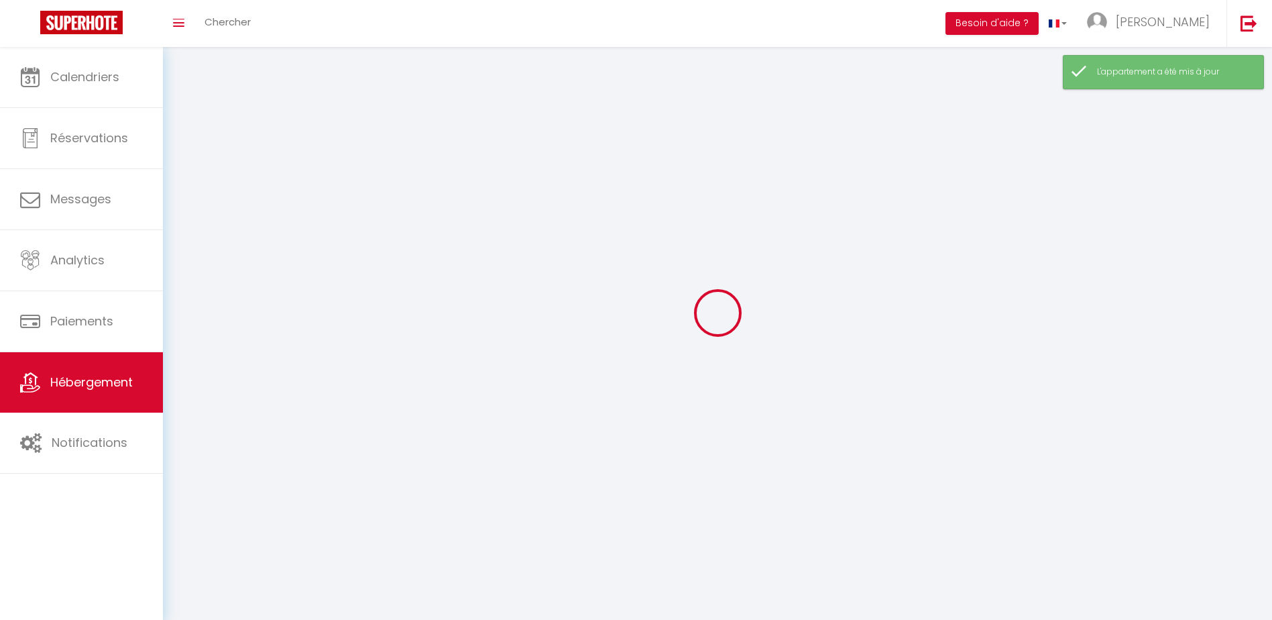
select select
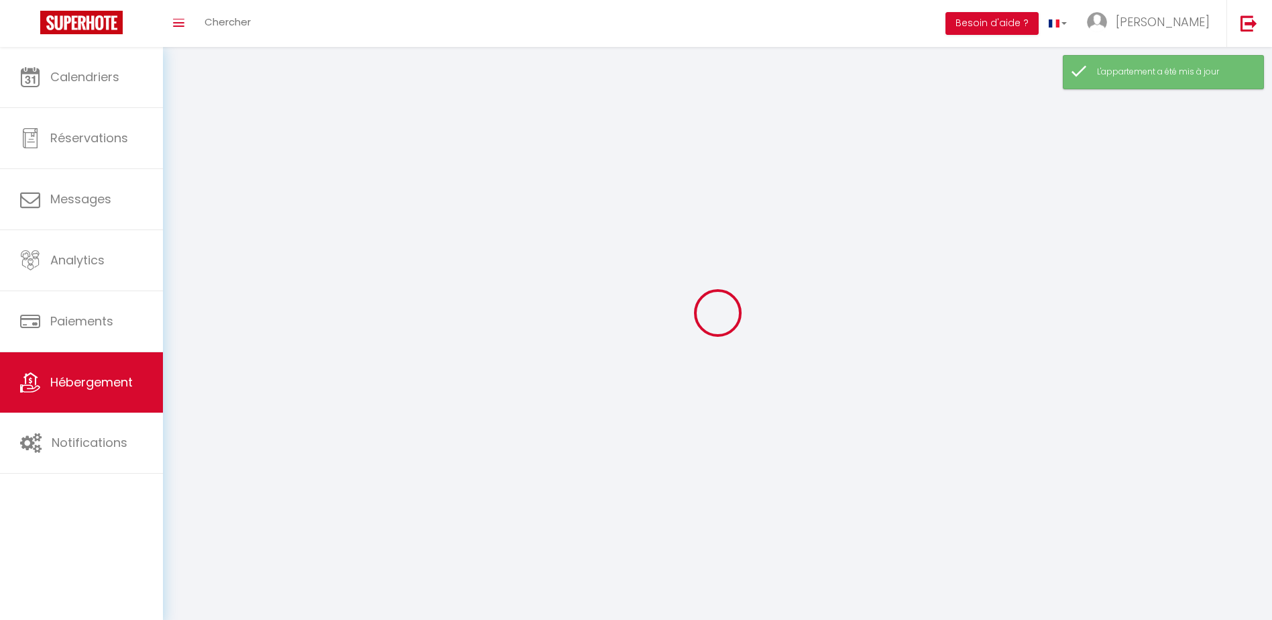
select select
checkbox input "false"
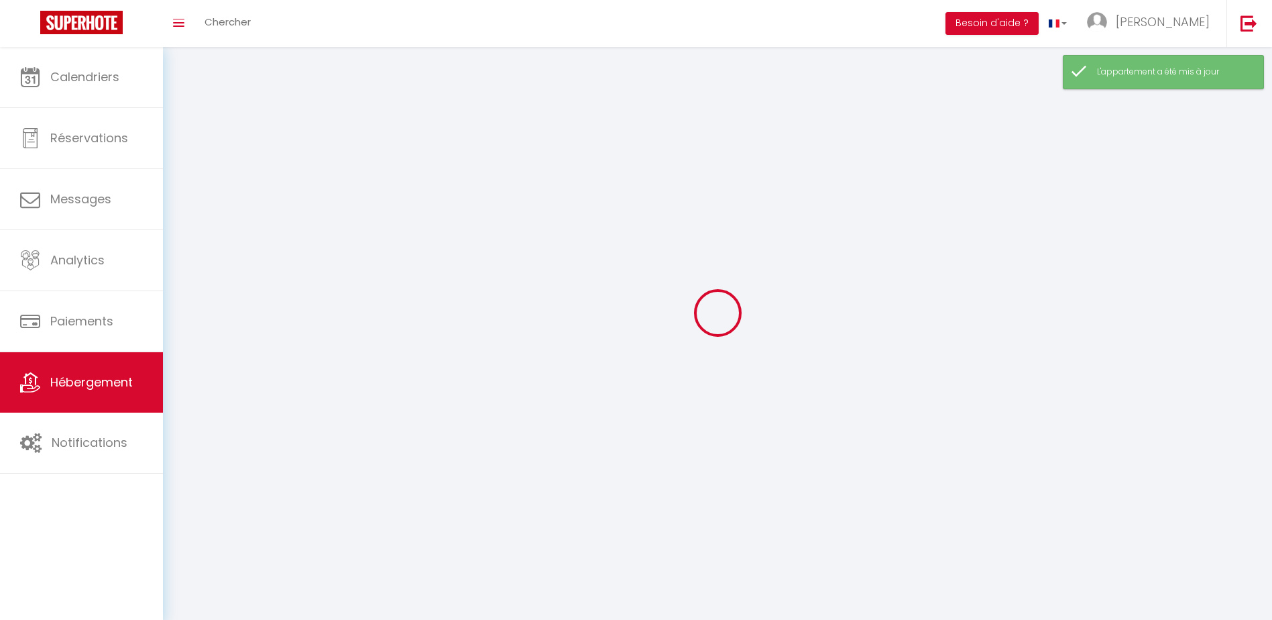
select select
select select "1"
select select "28"
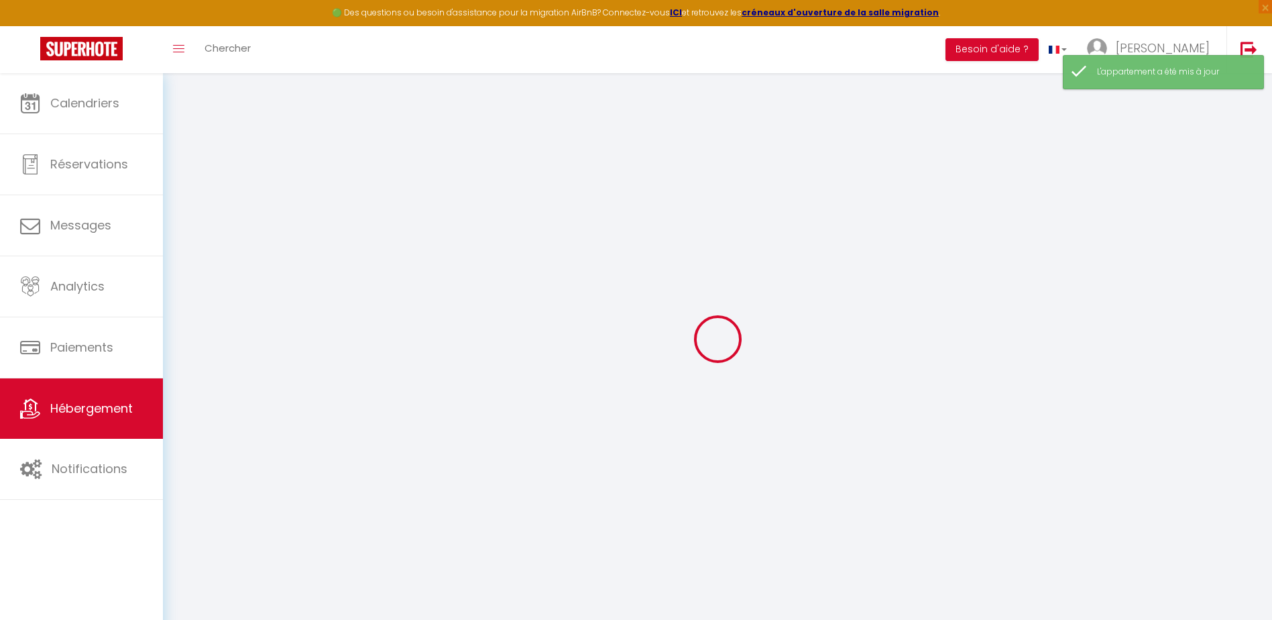
select select
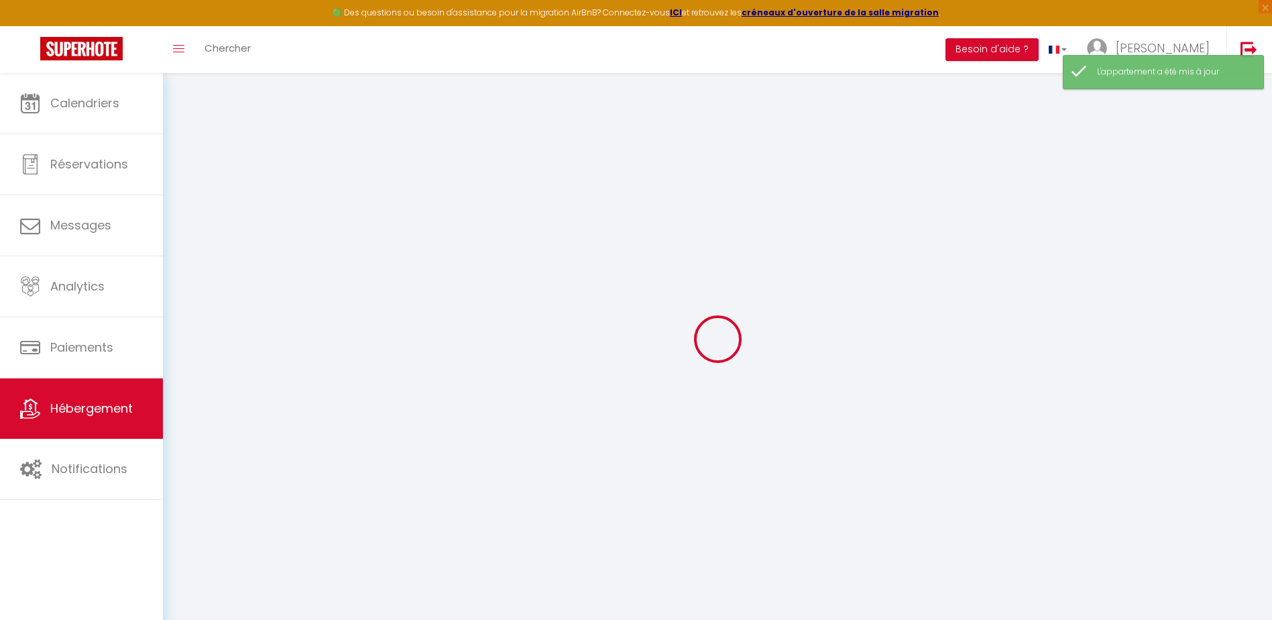
select select
checkbox input "false"
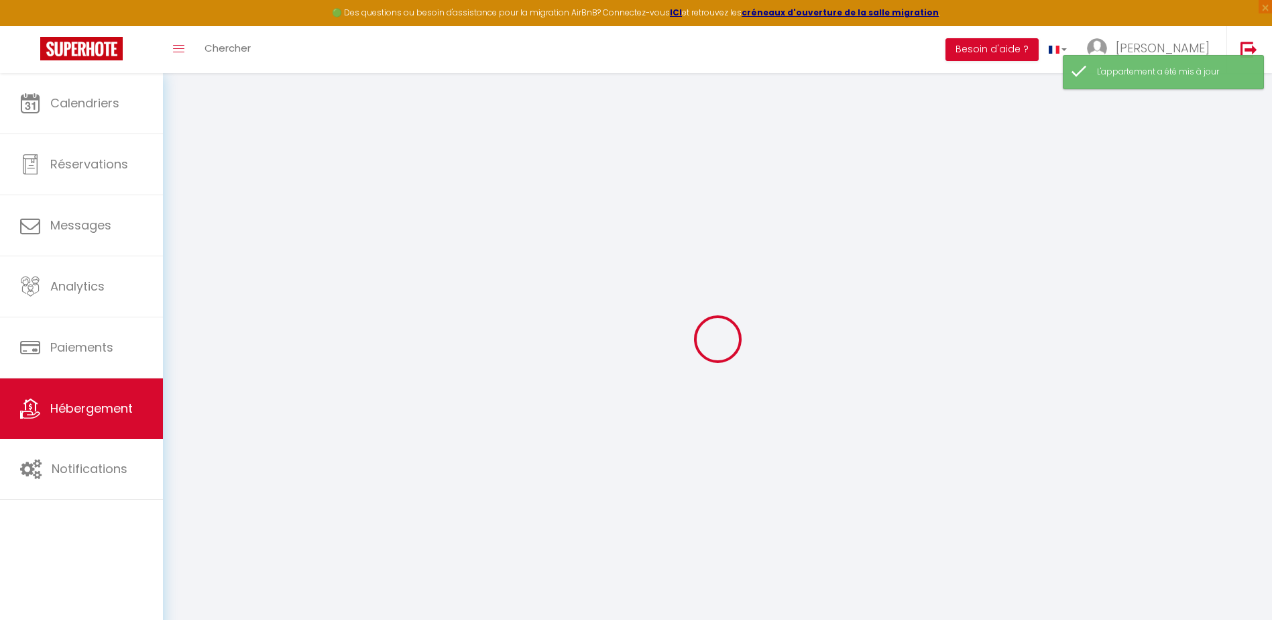
select select
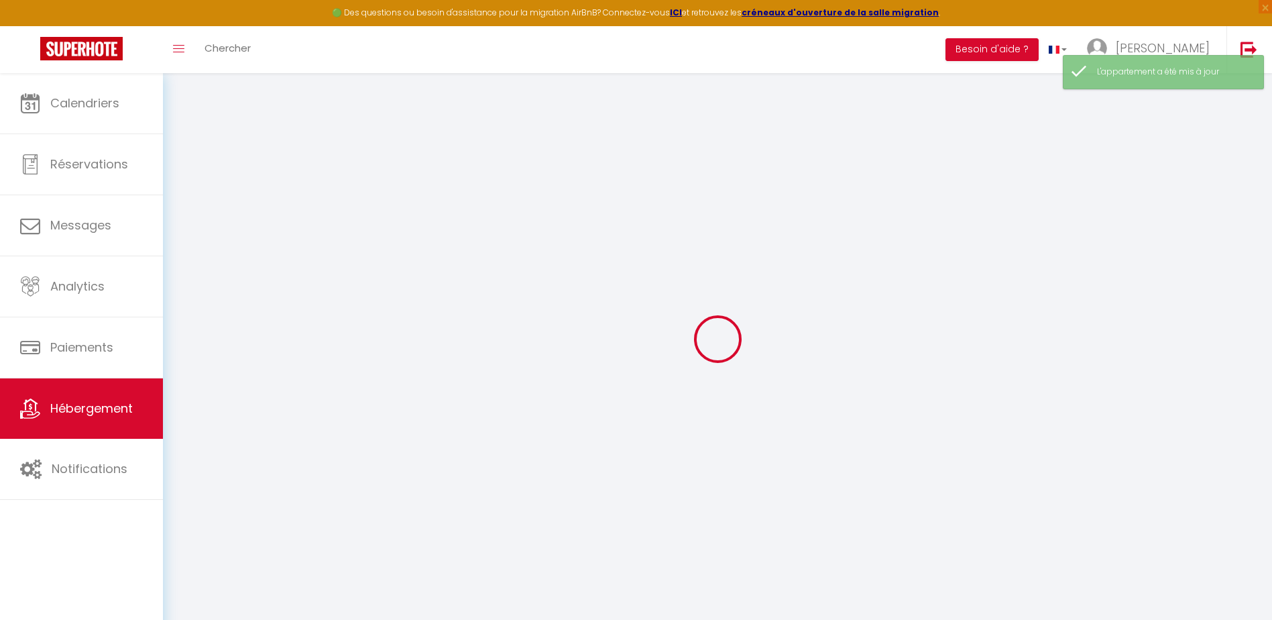
select select
checkbox input "false"
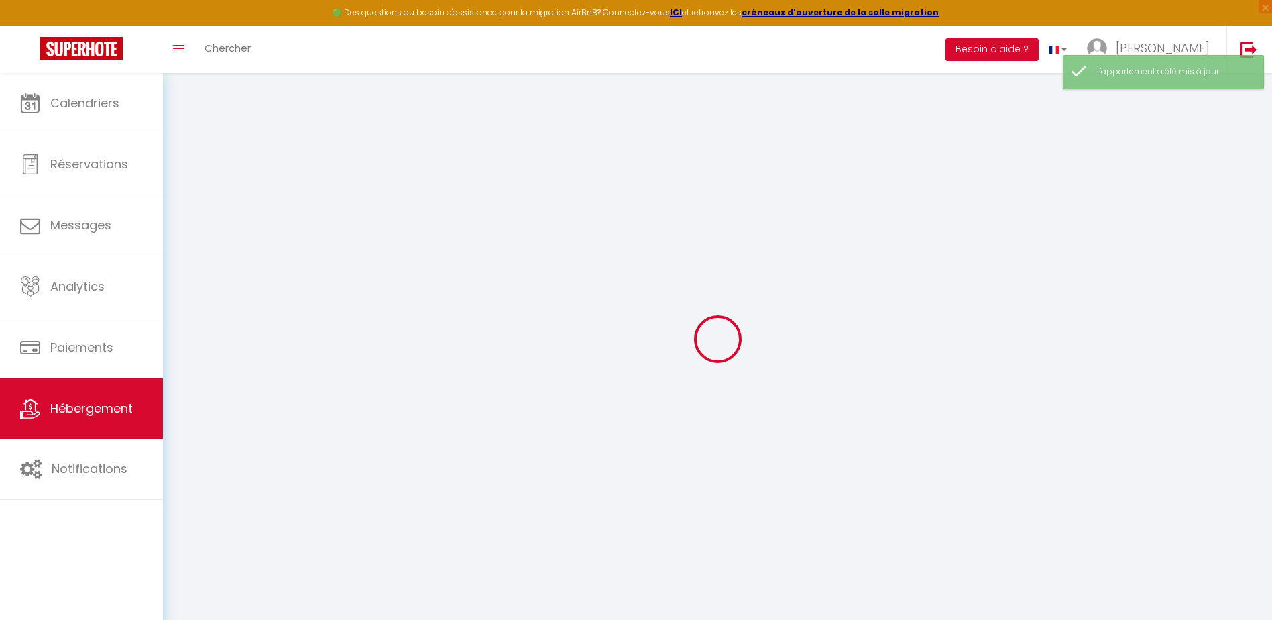
checkbox input "false"
select select
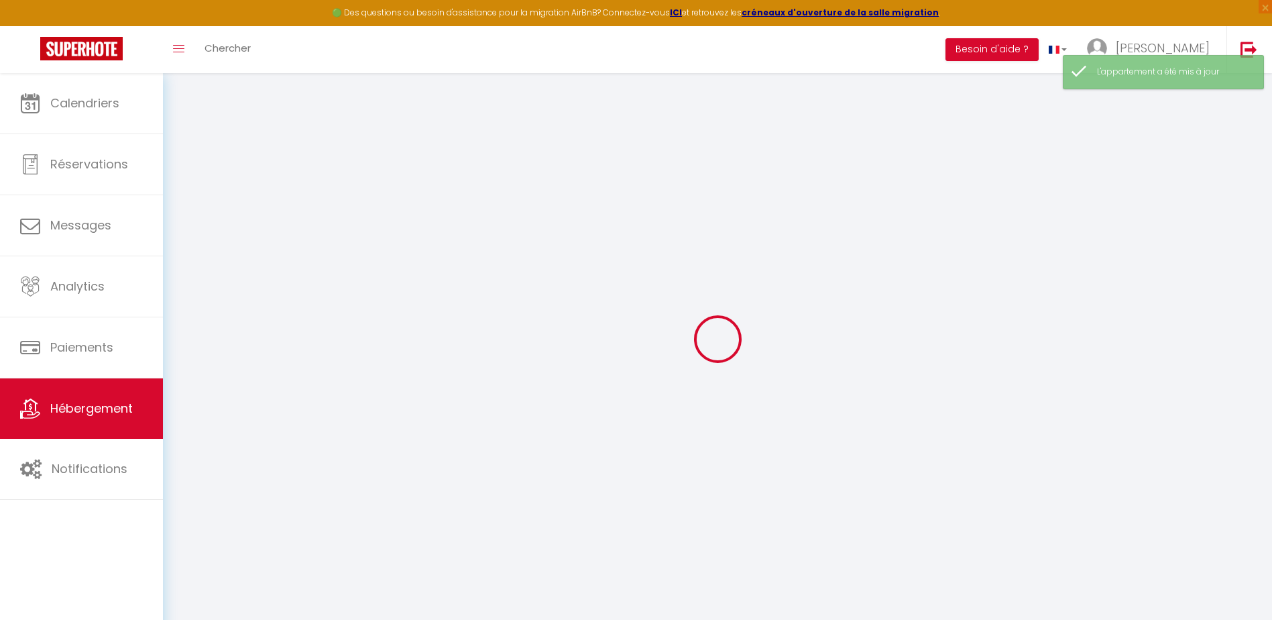
select select
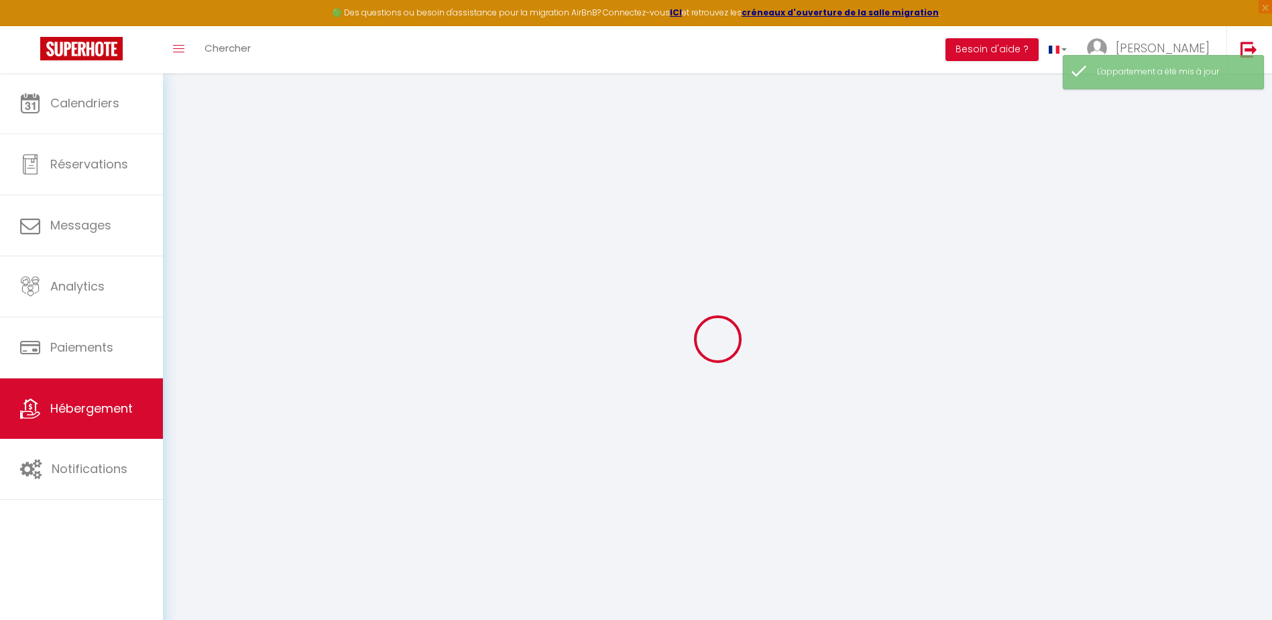
checkbox input "false"
select select
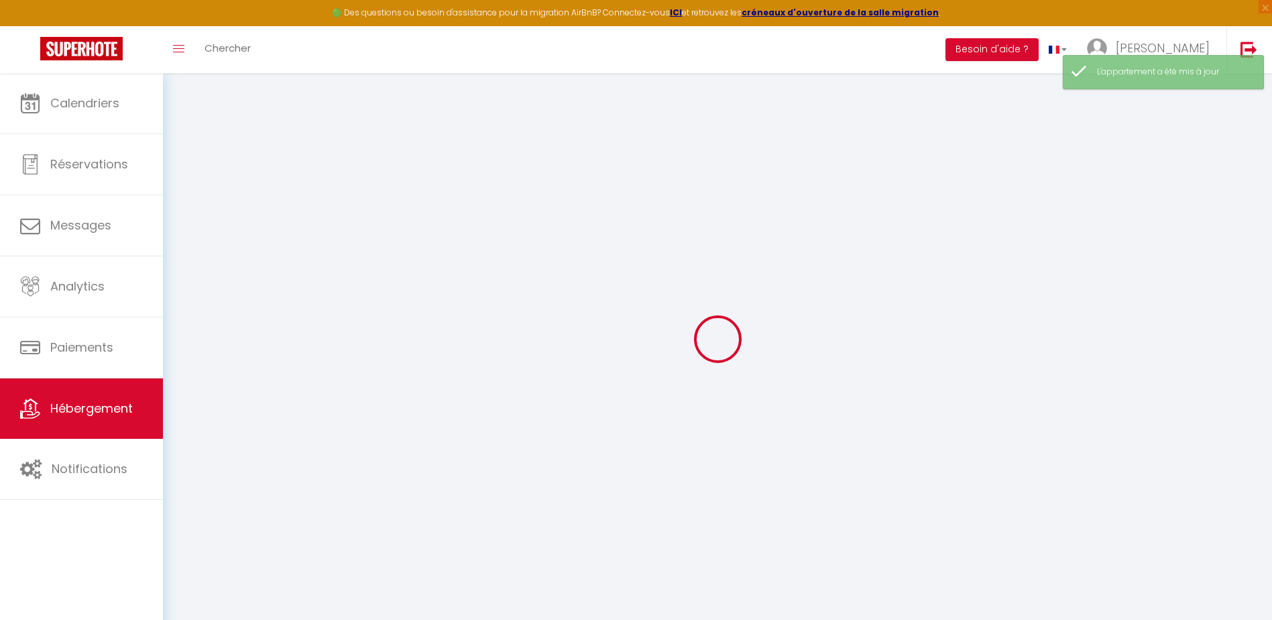
select select
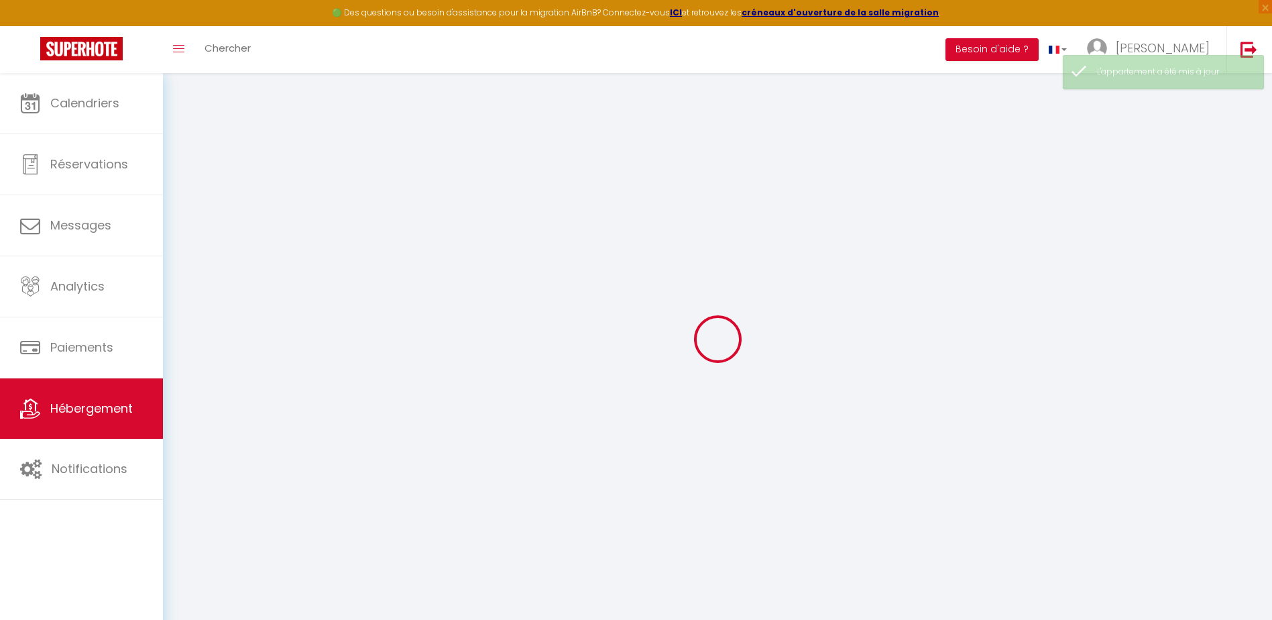
select select
checkbox input "false"
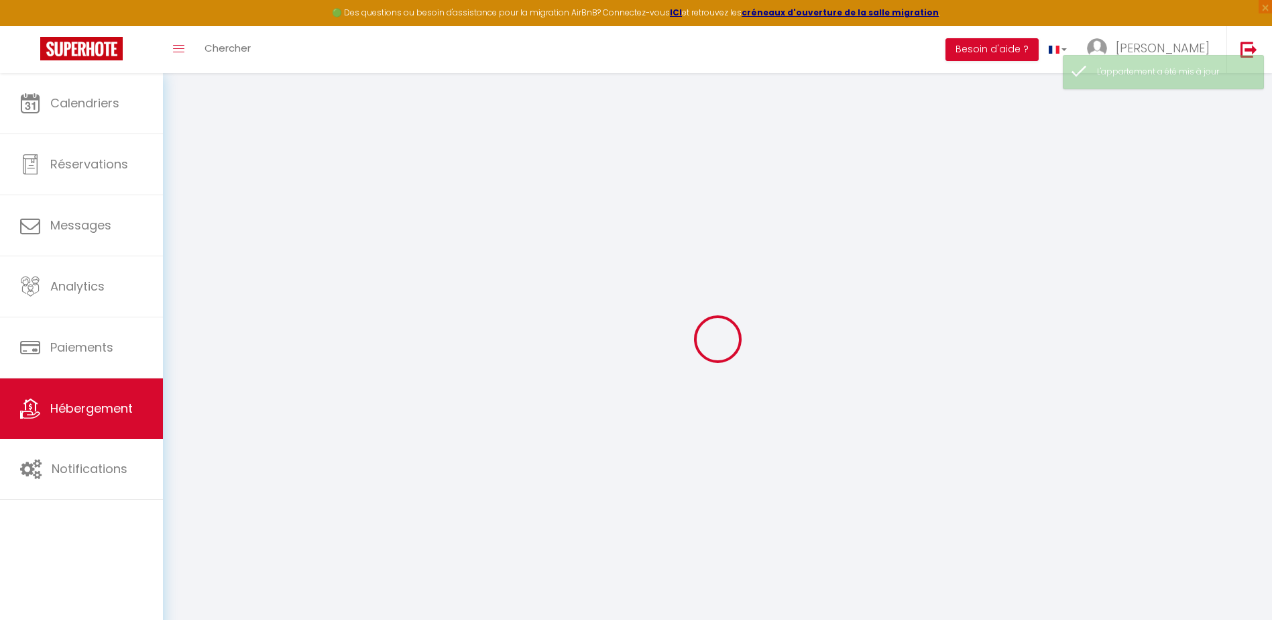
checkbox input "false"
select select
type input "[PERSON_NAME] demeure au cœur de la provence verte"
type input "[PERSON_NAME]"
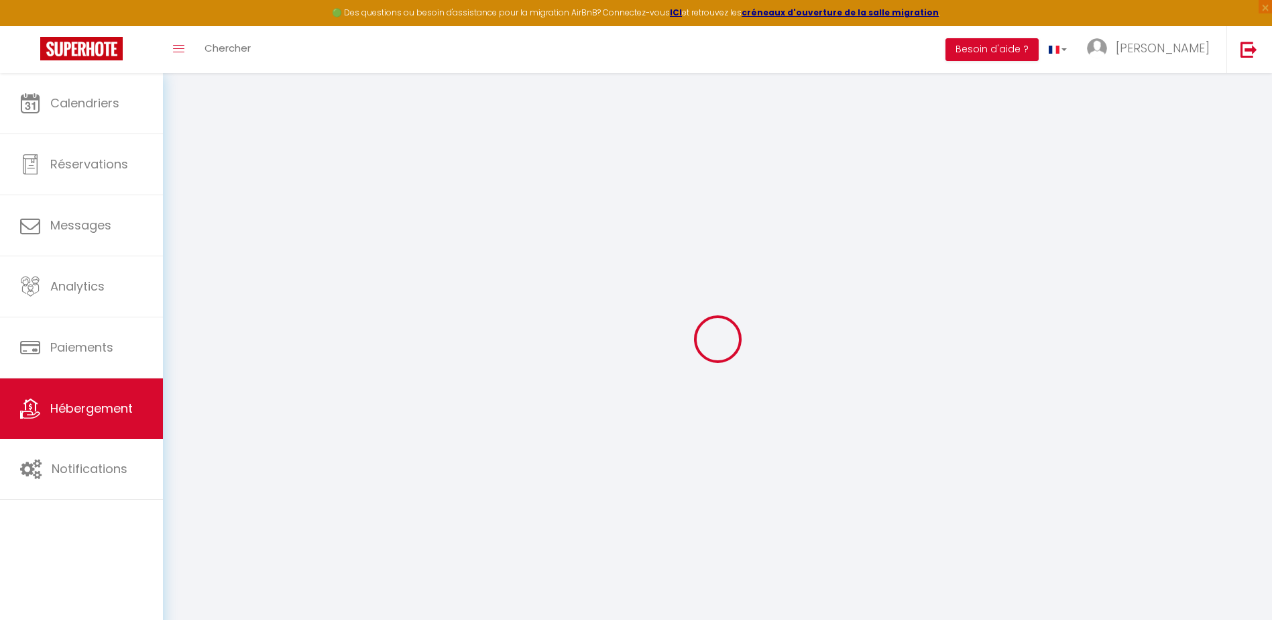
type input "DONADIO"
type input "[STREET_ADDRESS]"
type input "83149"
type input "BRAS"
select select "6"
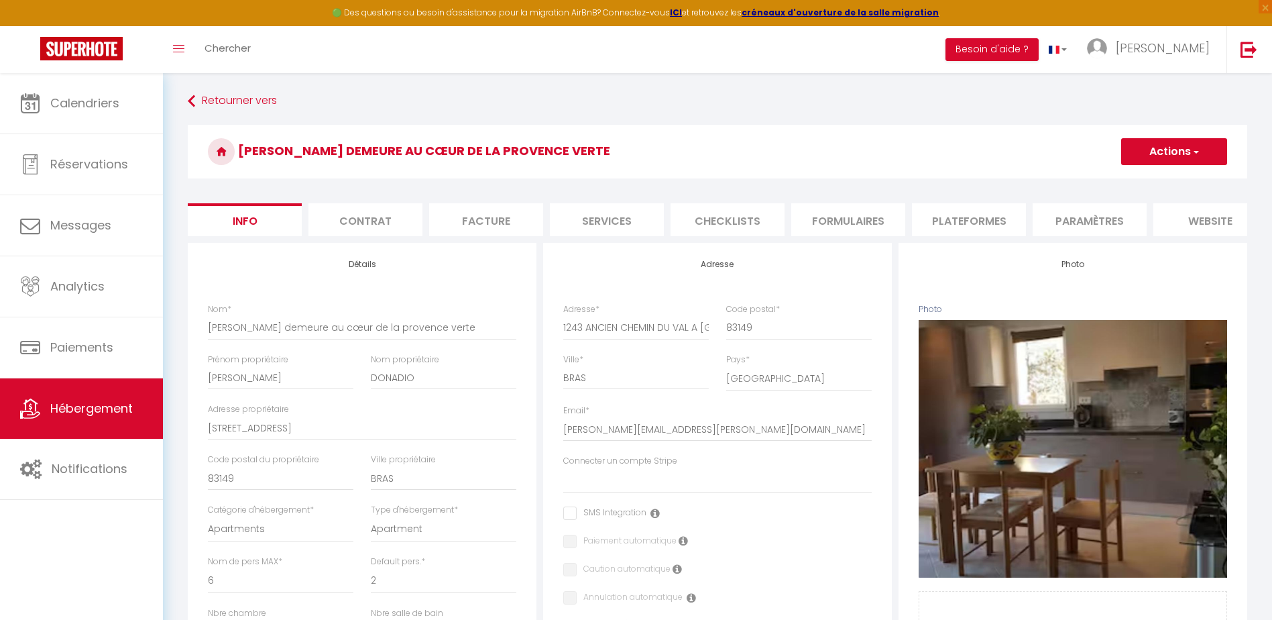
click at [603, 223] on li "Services" at bounding box center [607, 219] width 114 height 33
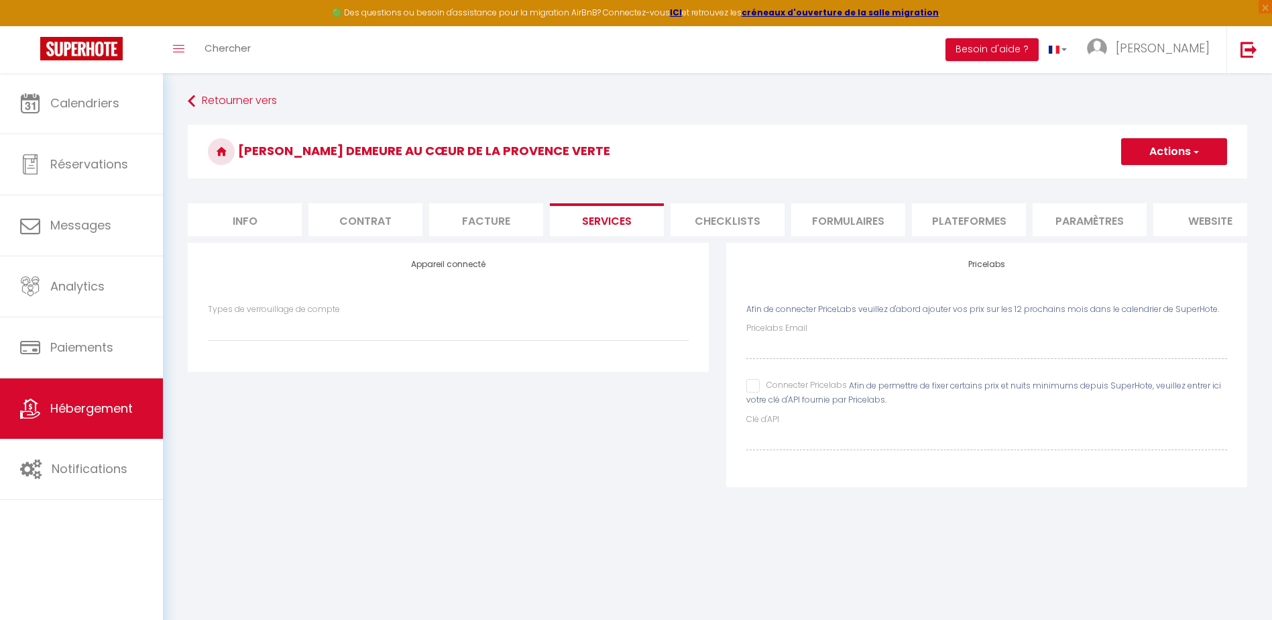
click at [758, 392] on input "Connecter Pricelabs" at bounding box center [796, 385] width 101 height 13
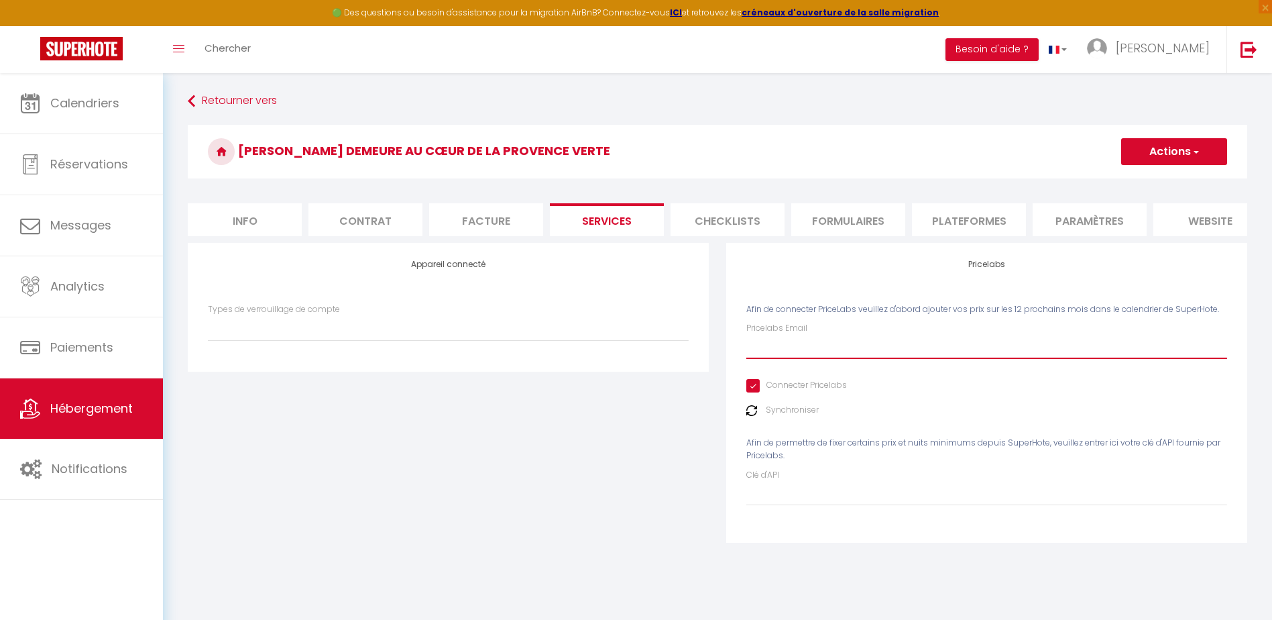
click at [779, 359] on input "Pricelabs Email" at bounding box center [986, 347] width 481 height 24
click at [1184, 153] on button "Actions" at bounding box center [1174, 151] width 106 height 27
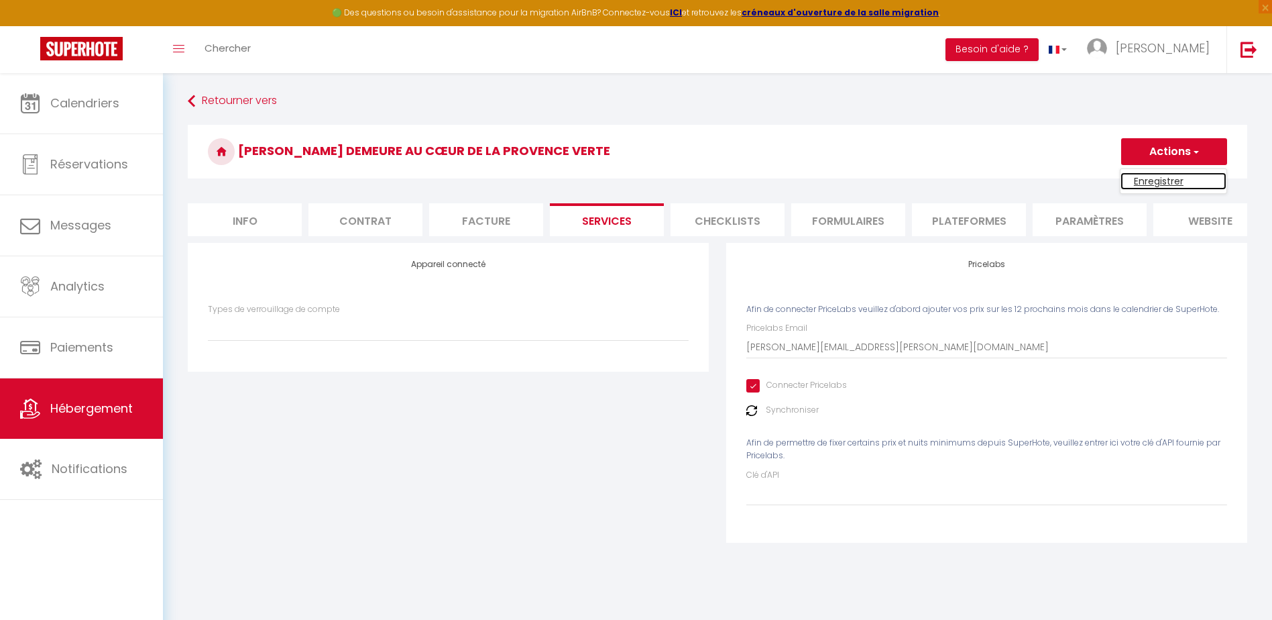
click at [1169, 182] on link "Enregistrer" at bounding box center [1173, 180] width 106 height 17
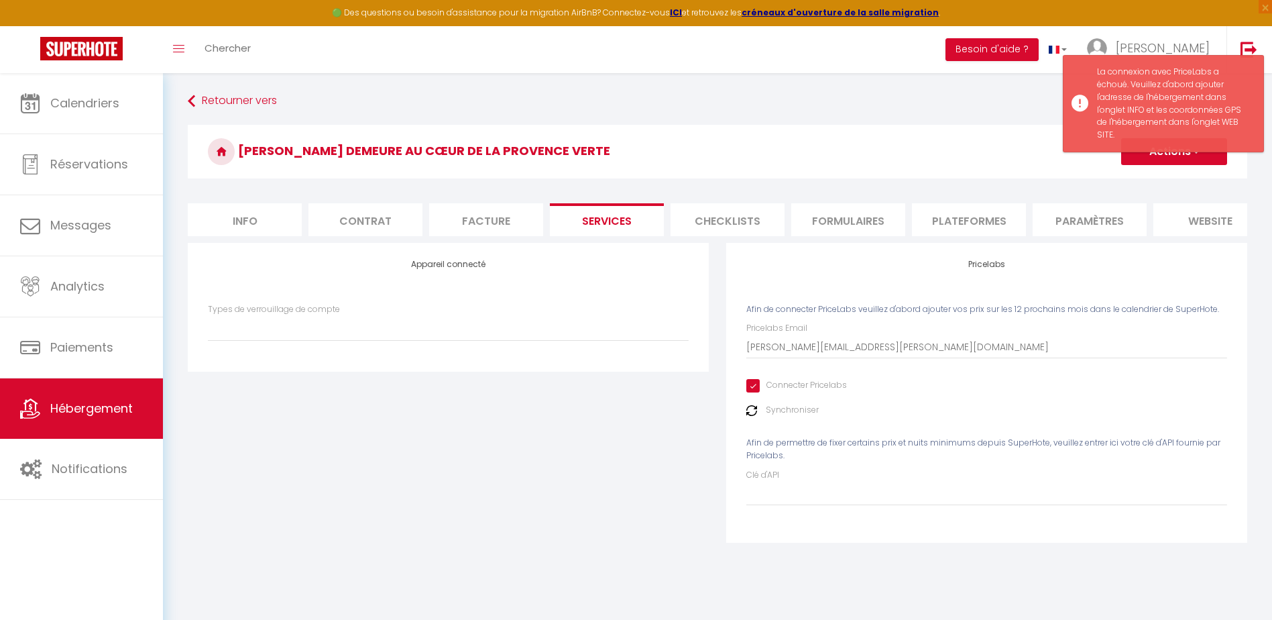
click at [1218, 219] on li "website" at bounding box center [1210, 219] width 114 height 33
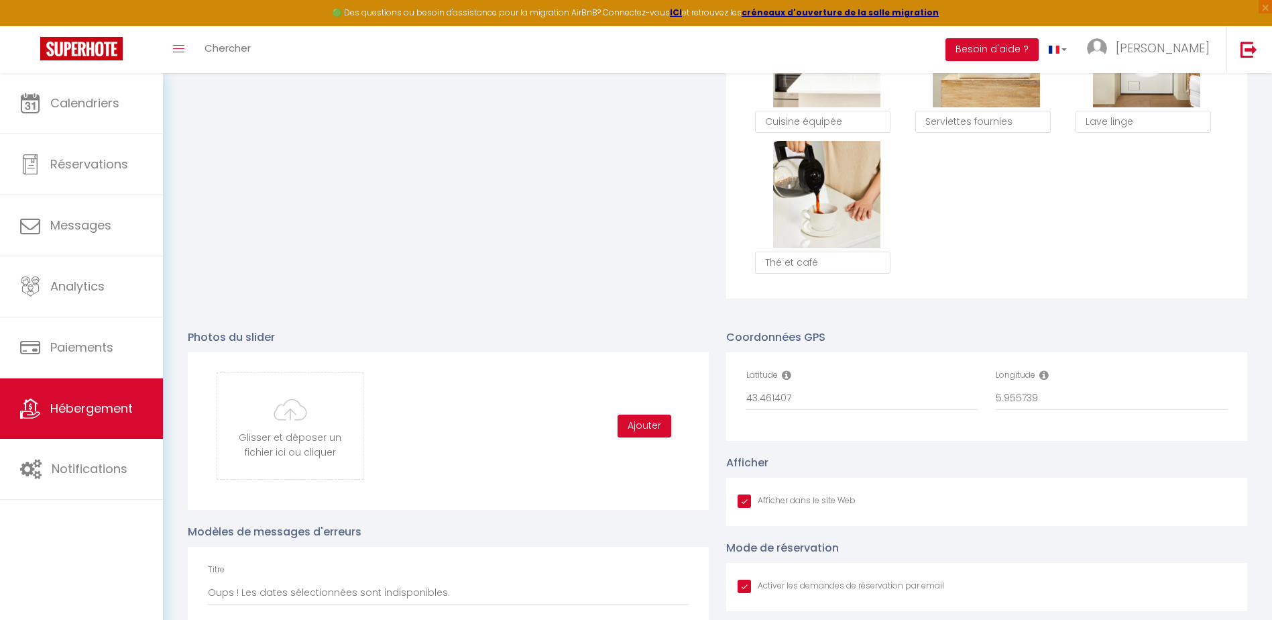
scroll to position [1274, 0]
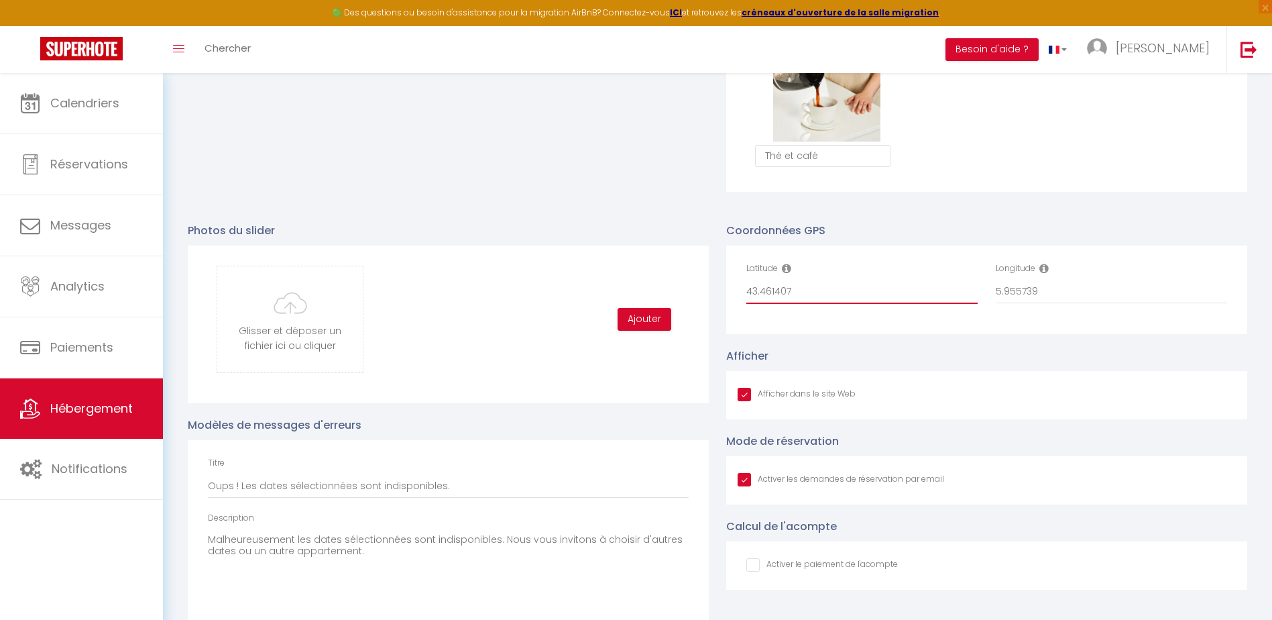
click at [799, 301] on input "43.461407" at bounding box center [861, 292] width 231 height 24
click at [1059, 304] on input "5.955739" at bounding box center [1111, 292] width 231 height 24
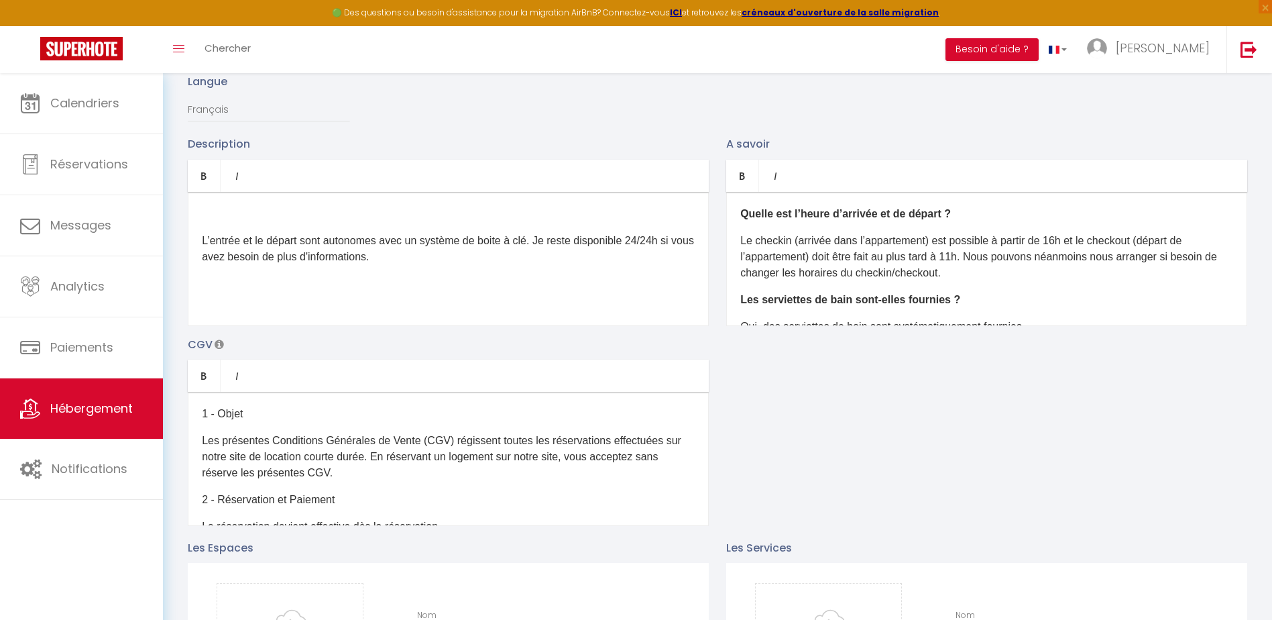
scroll to position [0, 0]
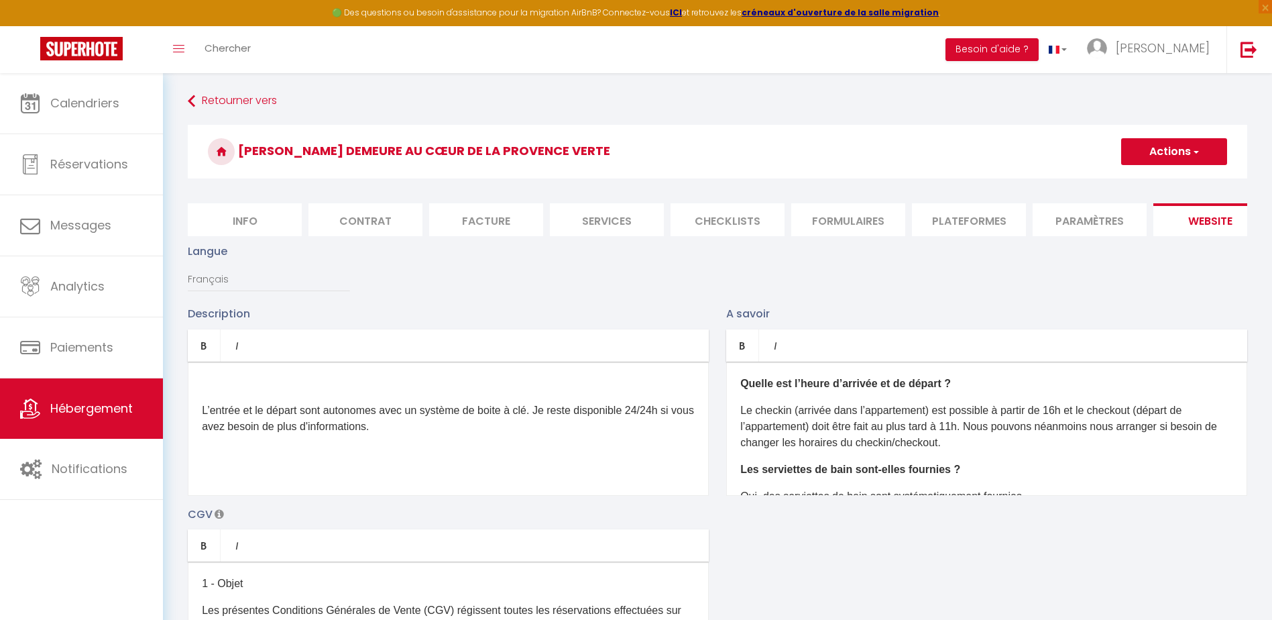
click at [1167, 154] on button "Actions" at bounding box center [1174, 151] width 106 height 27
click at [1162, 182] on input "Enregistrer" at bounding box center [1159, 180] width 50 height 13
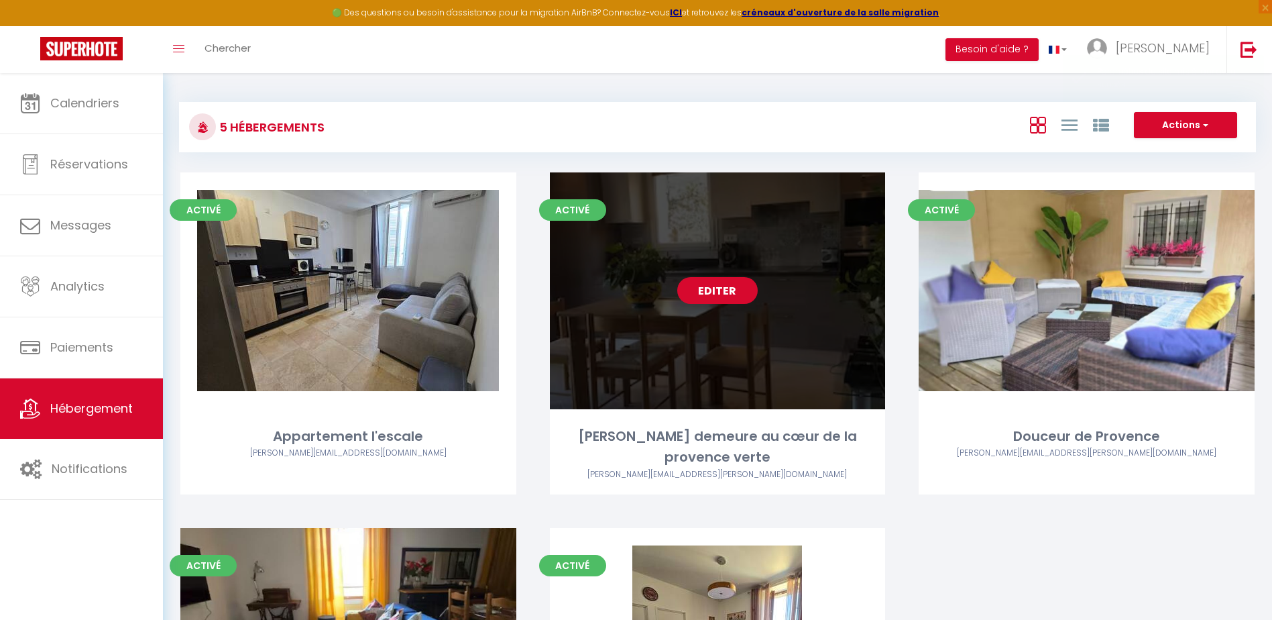
click at [721, 290] on link "Editer" at bounding box center [717, 290] width 80 height 27
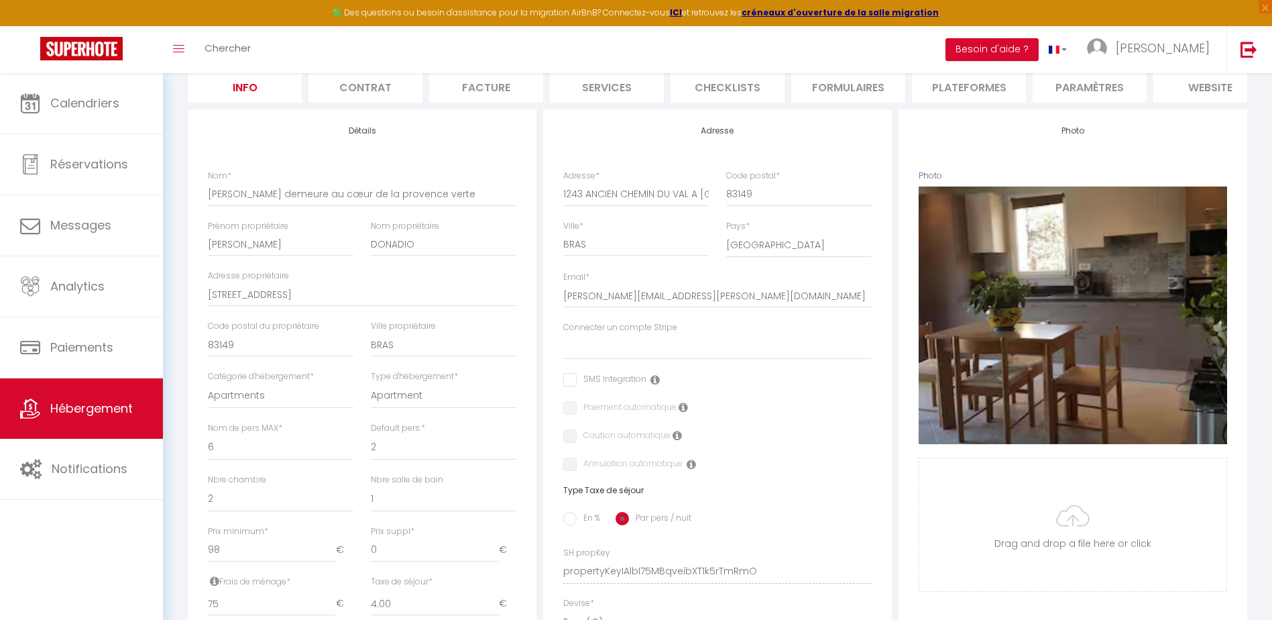
scroll to position [134, 0]
drag, startPoint x: 323, startPoint y: 300, endPoint x: 164, endPoint y: 304, distance: 158.3
click at [164, 304] on div "Retourner vers [GEOGRAPHIC_DATA] demeure au cœur de la provence verte Actions E…" at bounding box center [717, 493] width 1109 height 1108
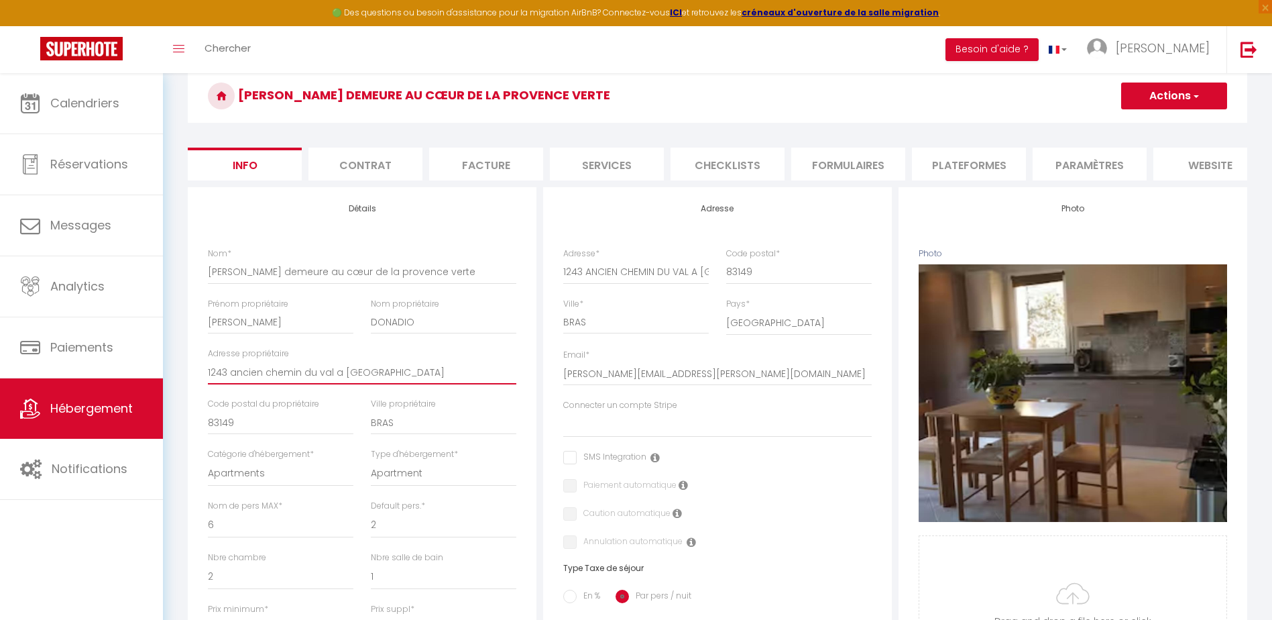
scroll to position [0, 0]
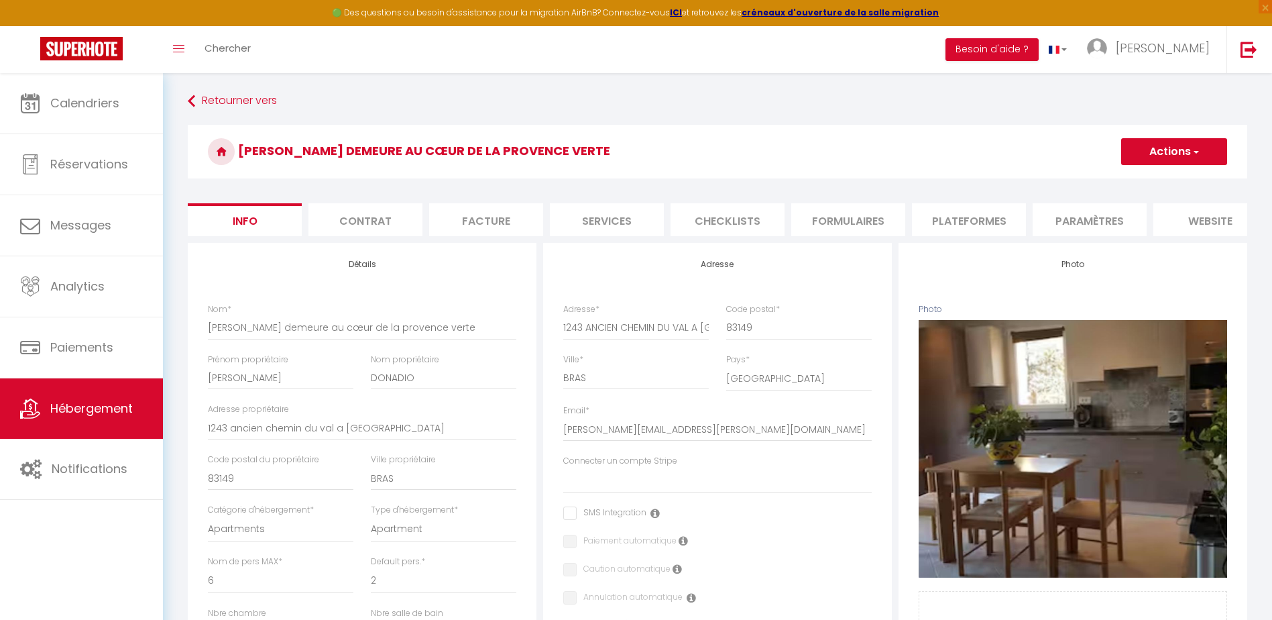
click at [1170, 145] on button "Actions" at bounding box center [1174, 151] width 106 height 27
click at [1136, 178] on input "Enregistrer" at bounding box center [1121, 180] width 50 height 13
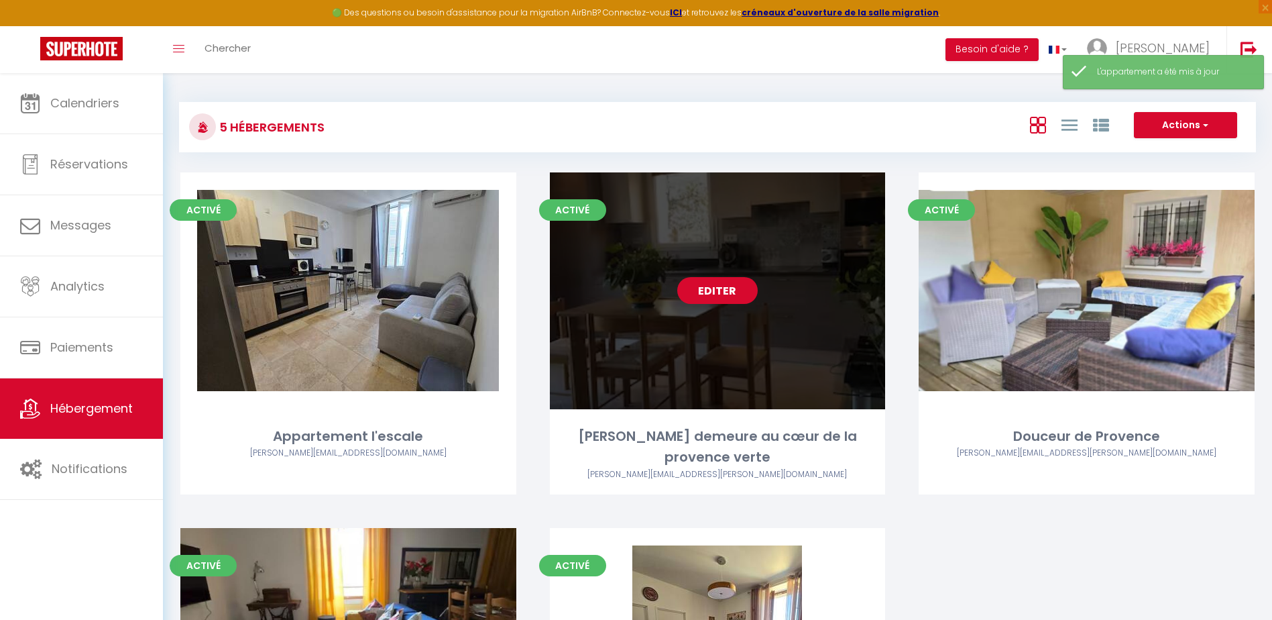
click at [724, 290] on link "Editer" at bounding box center [717, 290] width 80 height 27
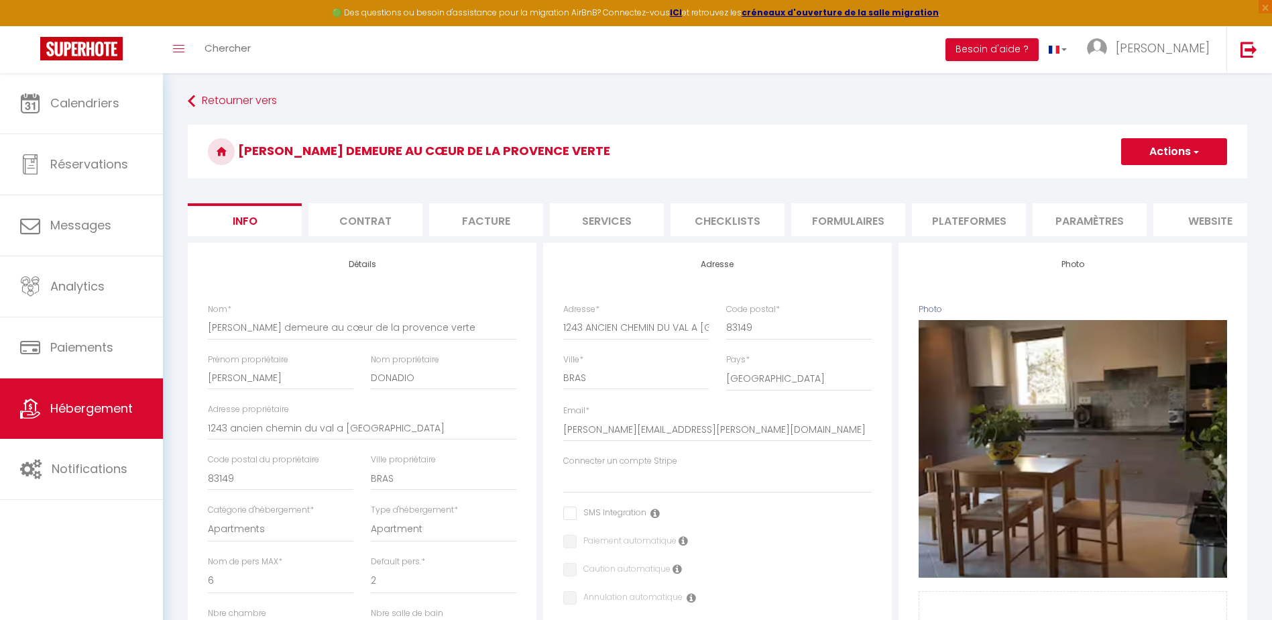
click at [611, 227] on li "Services" at bounding box center [607, 219] width 114 height 33
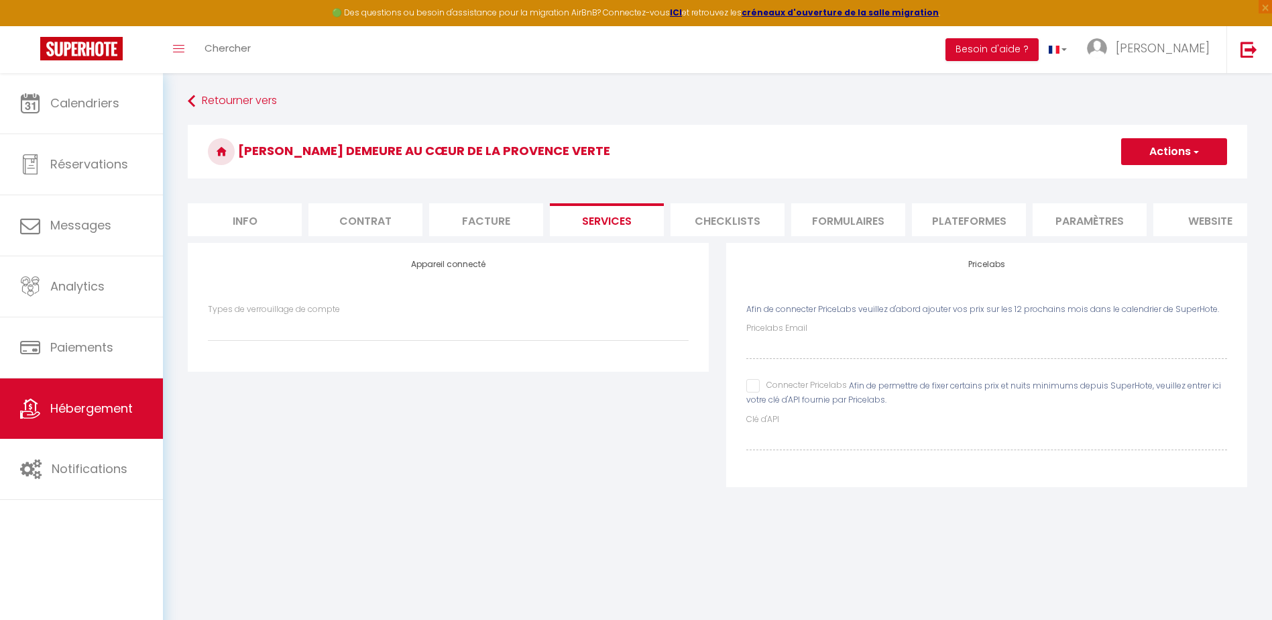
click at [749, 392] on input "Connecter Pricelabs" at bounding box center [796, 385] width 101 height 13
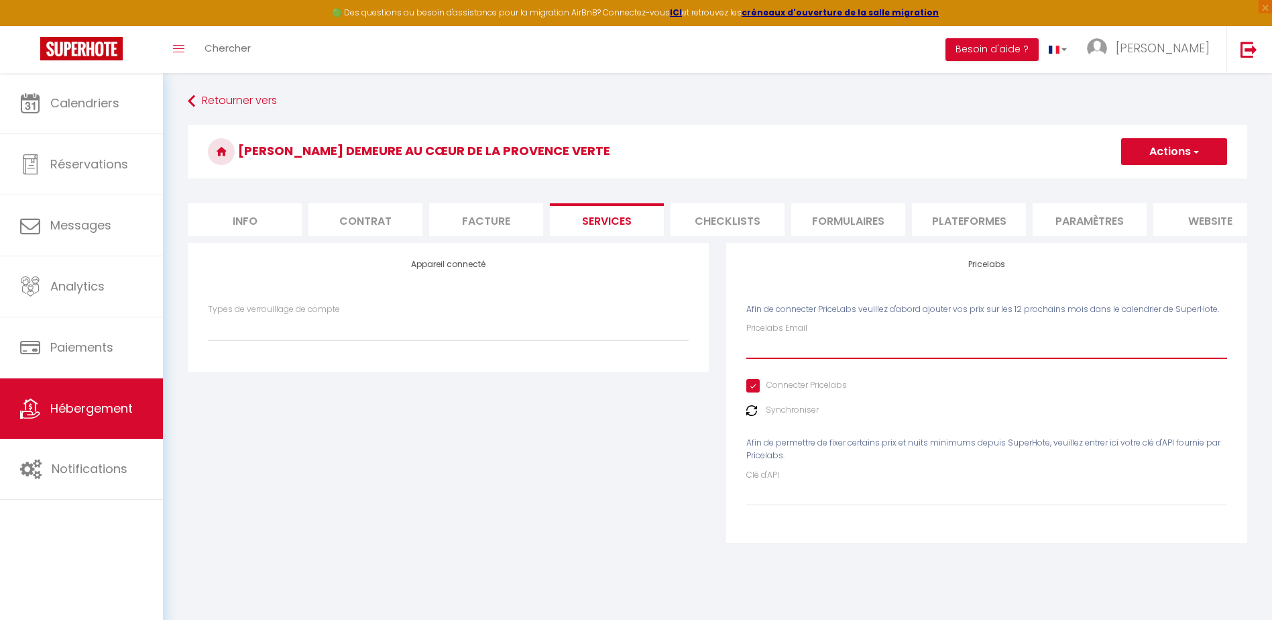
click at [777, 357] on input "Pricelabs Email" at bounding box center [986, 347] width 481 height 24
click at [1192, 156] on span "button" at bounding box center [1195, 151] width 9 height 13
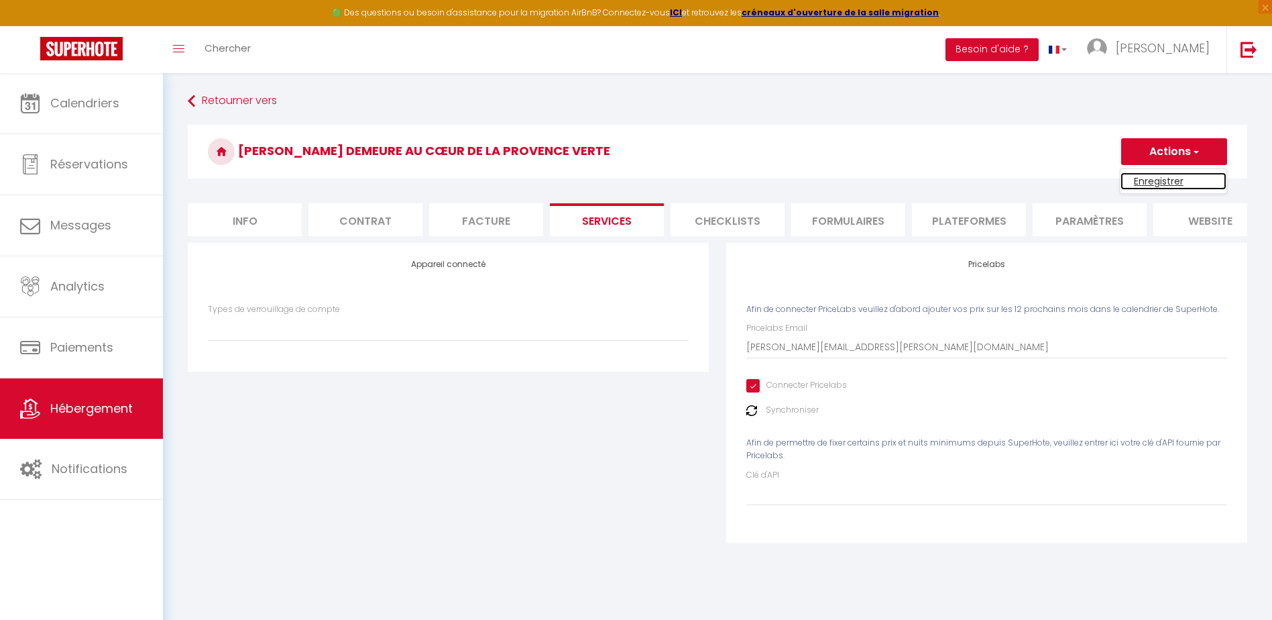
click at [1154, 181] on link "Enregistrer" at bounding box center [1173, 180] width 106 height 17
click at [101, 407] on span "Hébergement" at bounding box center [91, 408] width 82 height 17
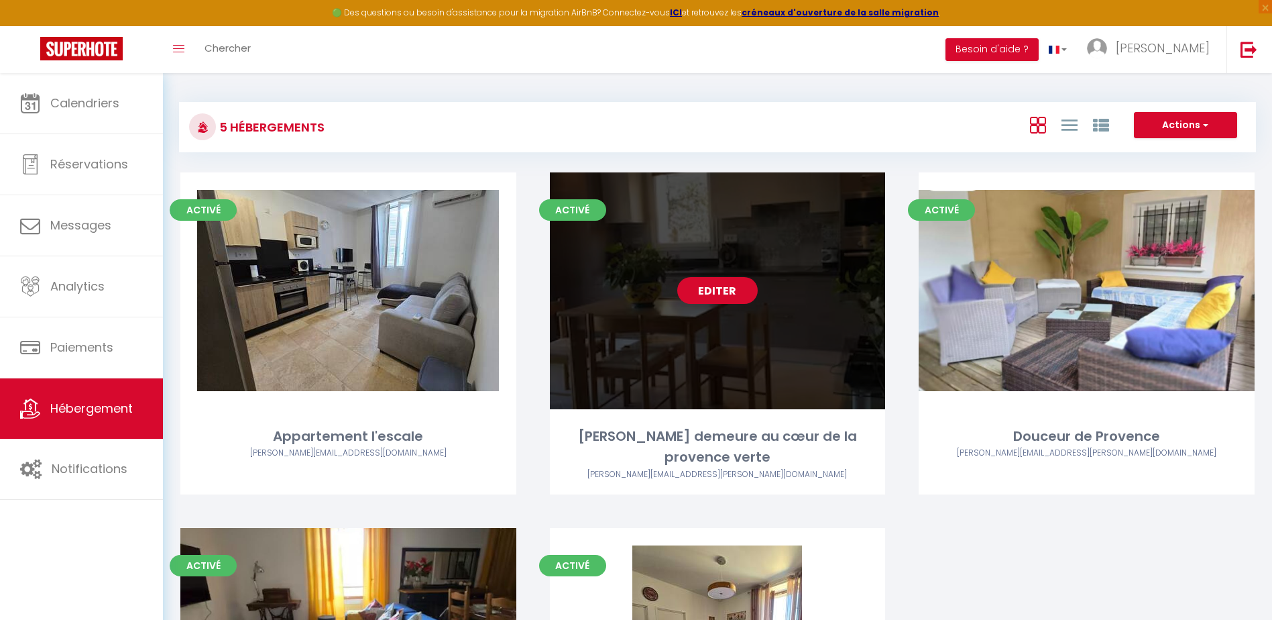
click at [716, 287] on link "Editer" at bounding box center [717, 290] width 80 height 27
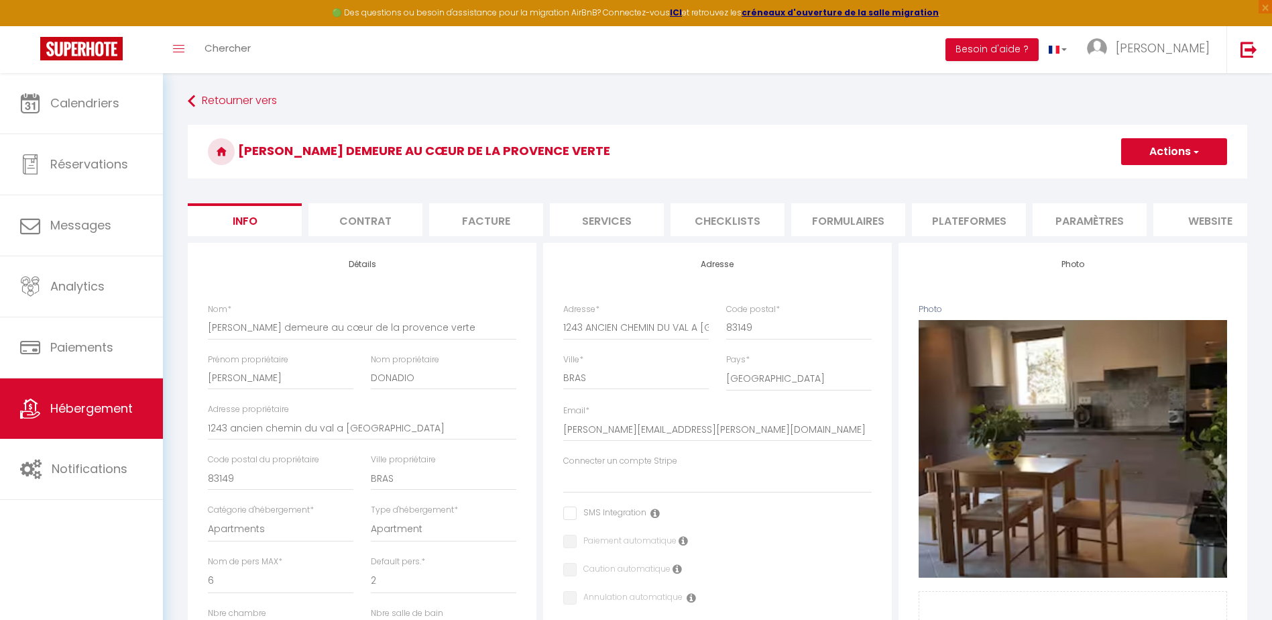
click at [1185, 150] on button "Actions" at bounding box center [1174, 151] width 106 height 27
click at [585, 217] on li "Services" at bounding box center [607, 219] width 114 height 33
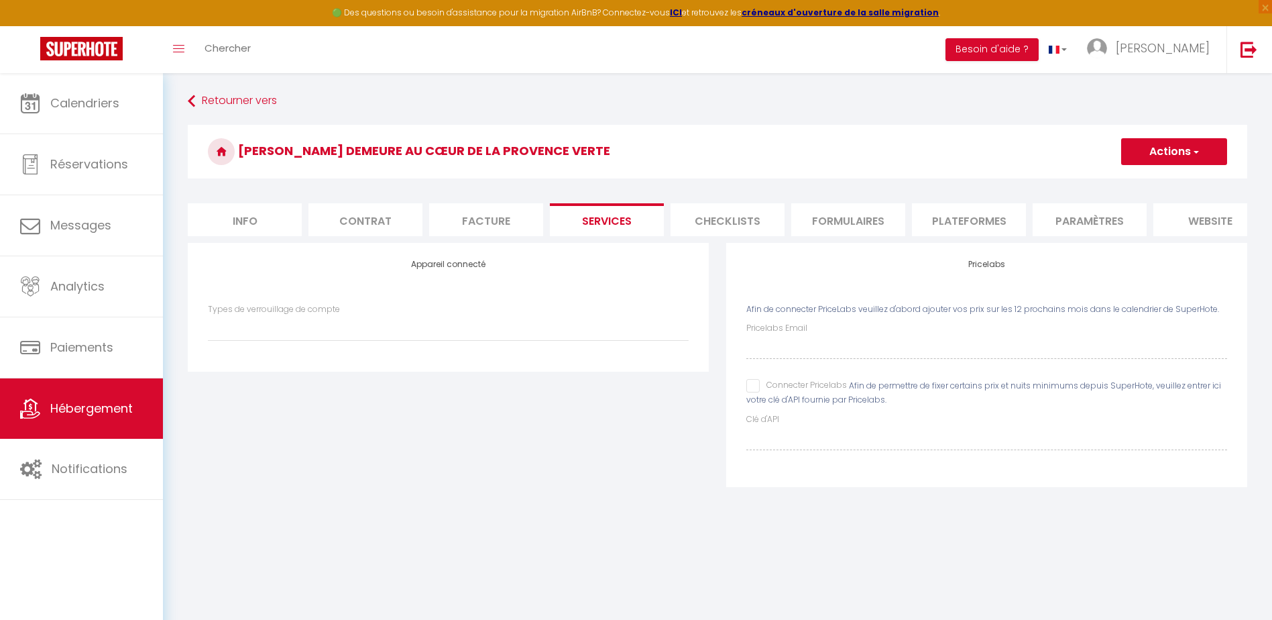
click at [756, 392] on input "Connecter Pricelabs" at bounding box center [796, 385] width 101 height 13
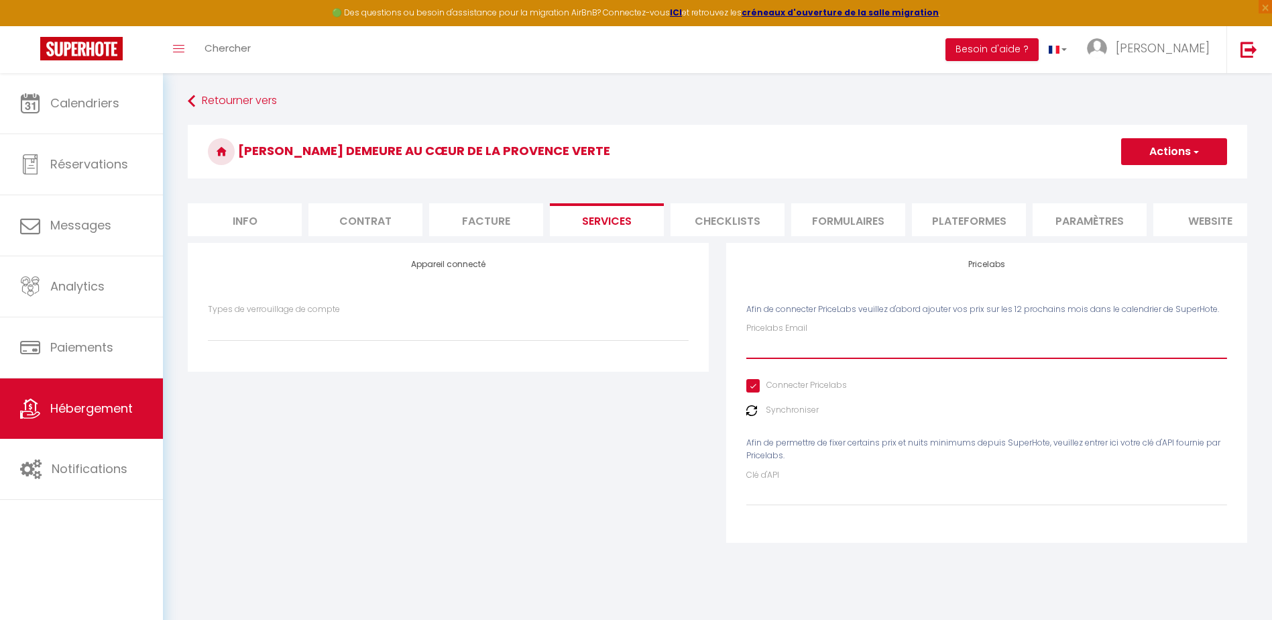
click at [767, 358] on input "Pricelabs Email" at bounding box center [986, 347] width 481 height 24
click at [1175, 154] on button "Actions" at bounding box center [1174, 151] width 106 height 27
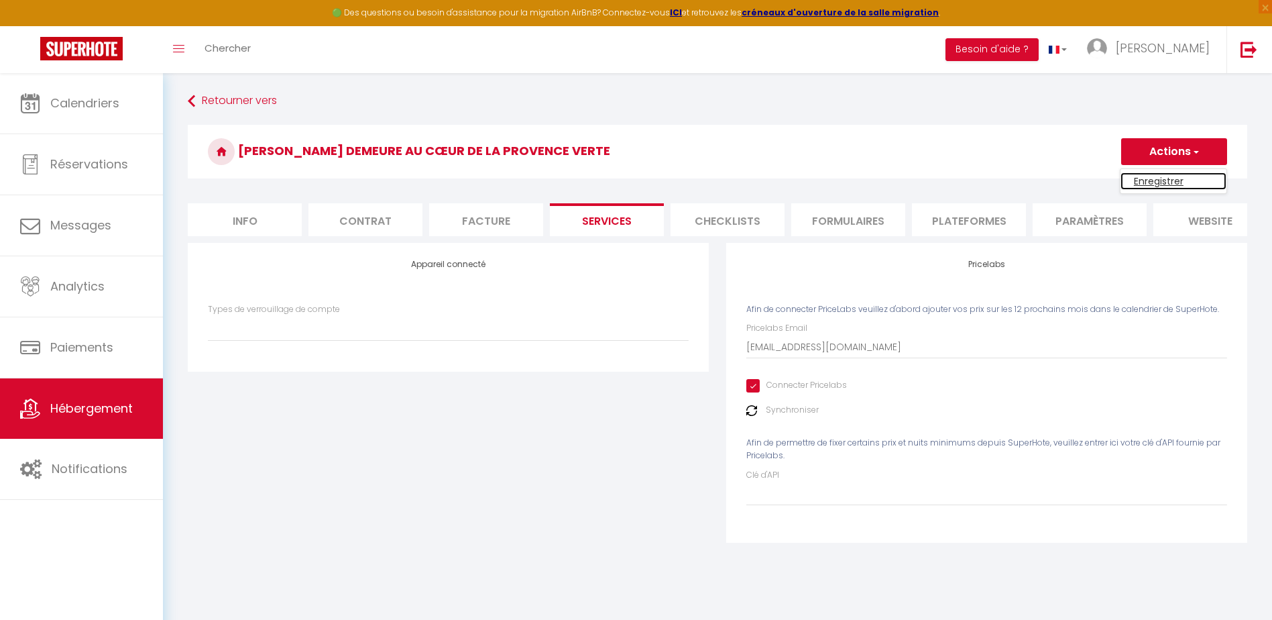
click at [1158, 183] on link "Enregistrer" at bounding box center [1173, 180] width 106 height 17
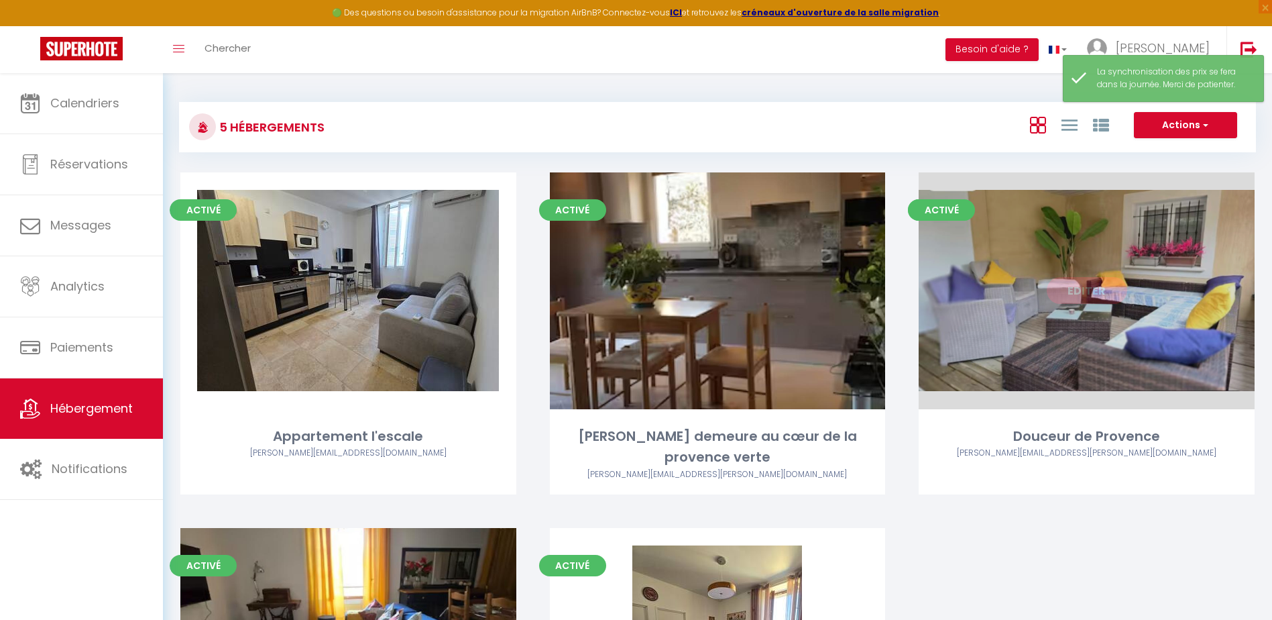
click at [1087, 291] on link "Editer" at bounding box center [1087, 290] width 80 height 27
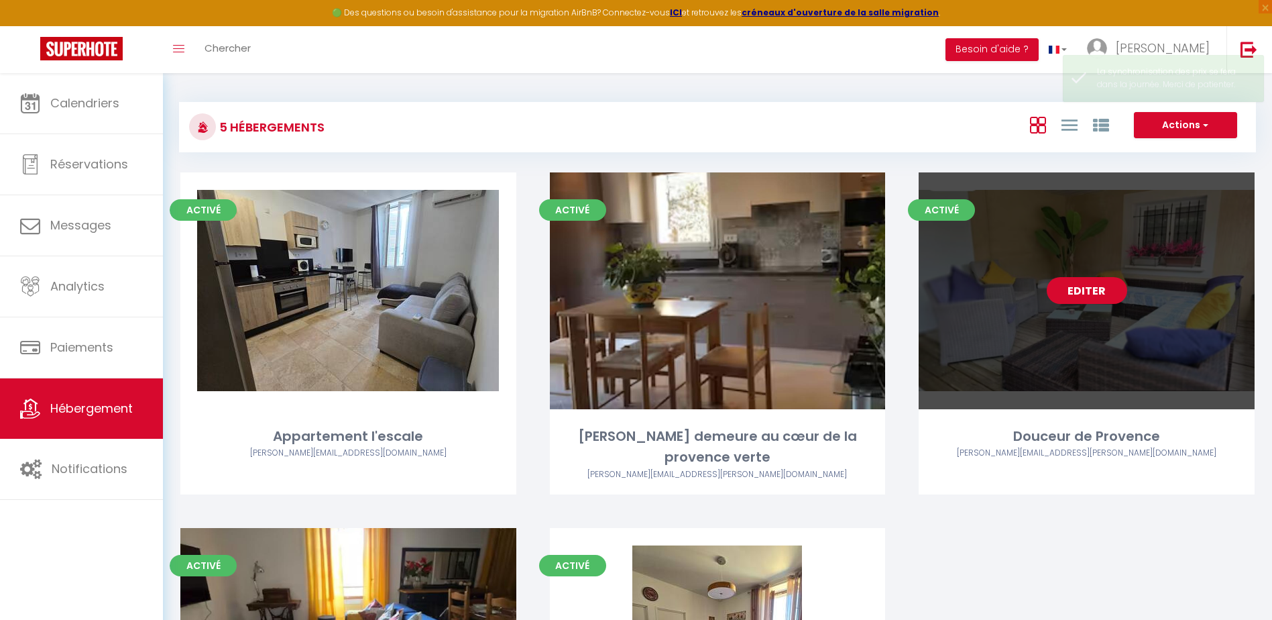
click at [1087, 290] on link "Editer" at bounding box center [1087, 290] width 80 height 27
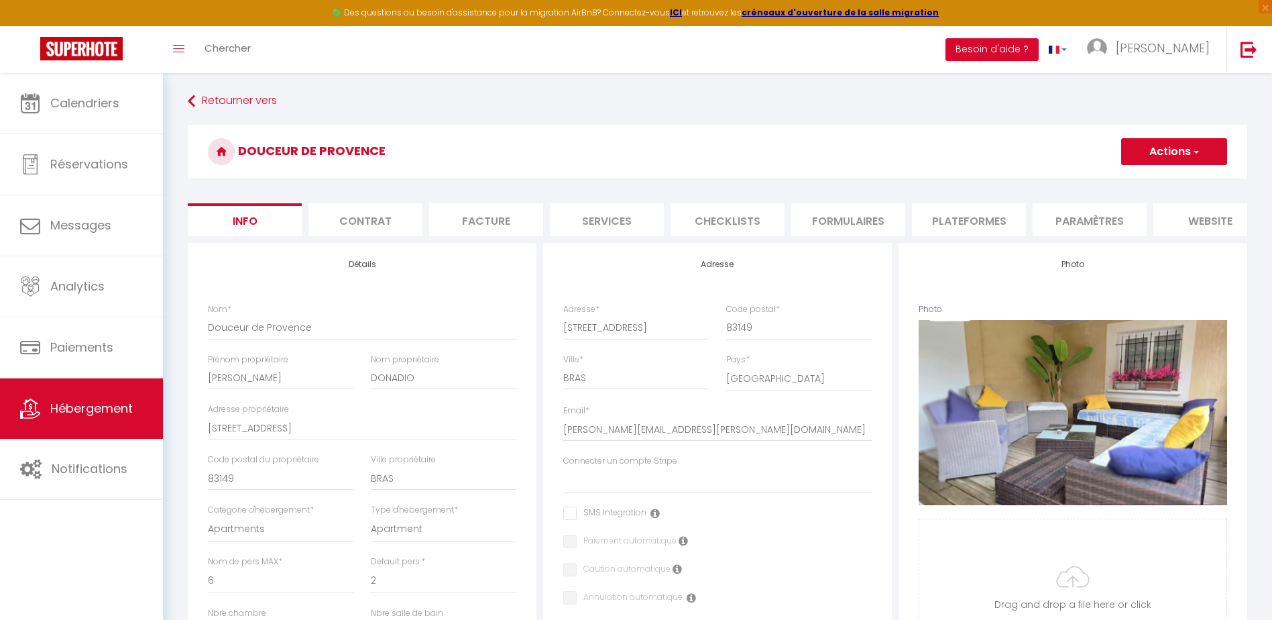
click at [609, 217] on li "Services" at bounding box center [607, 219] width 114 height 33
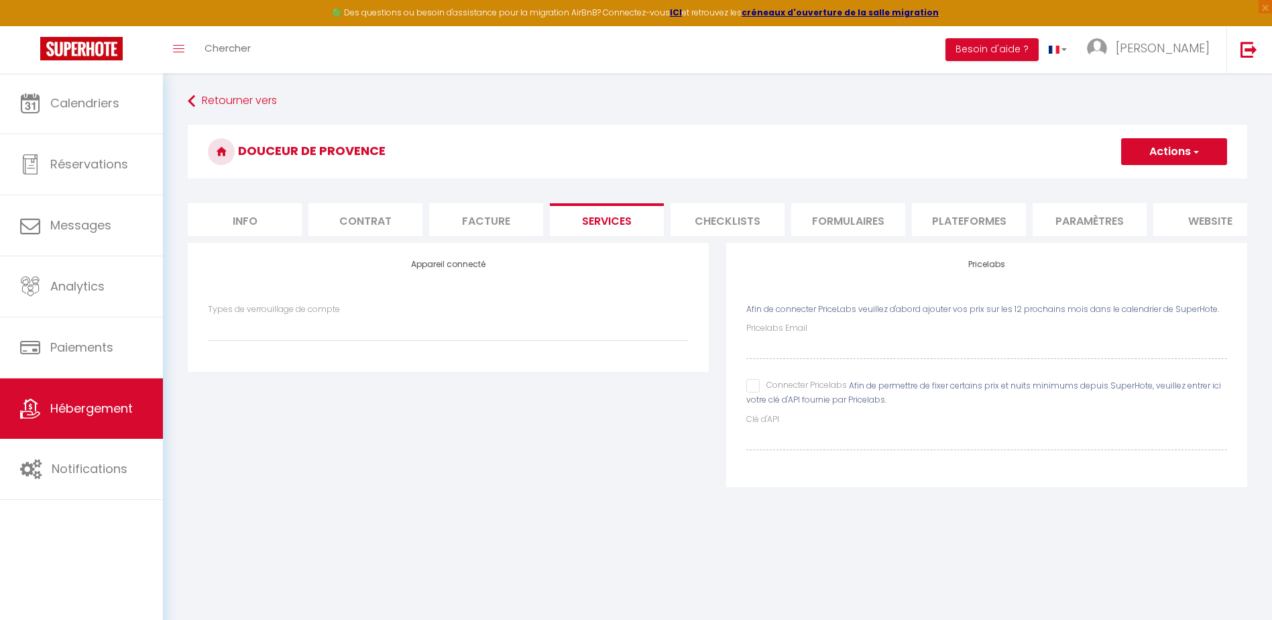
click at [748, 392] on input "Connecter Pricelabs" at bounding box center [796, 385] width 101 height 13
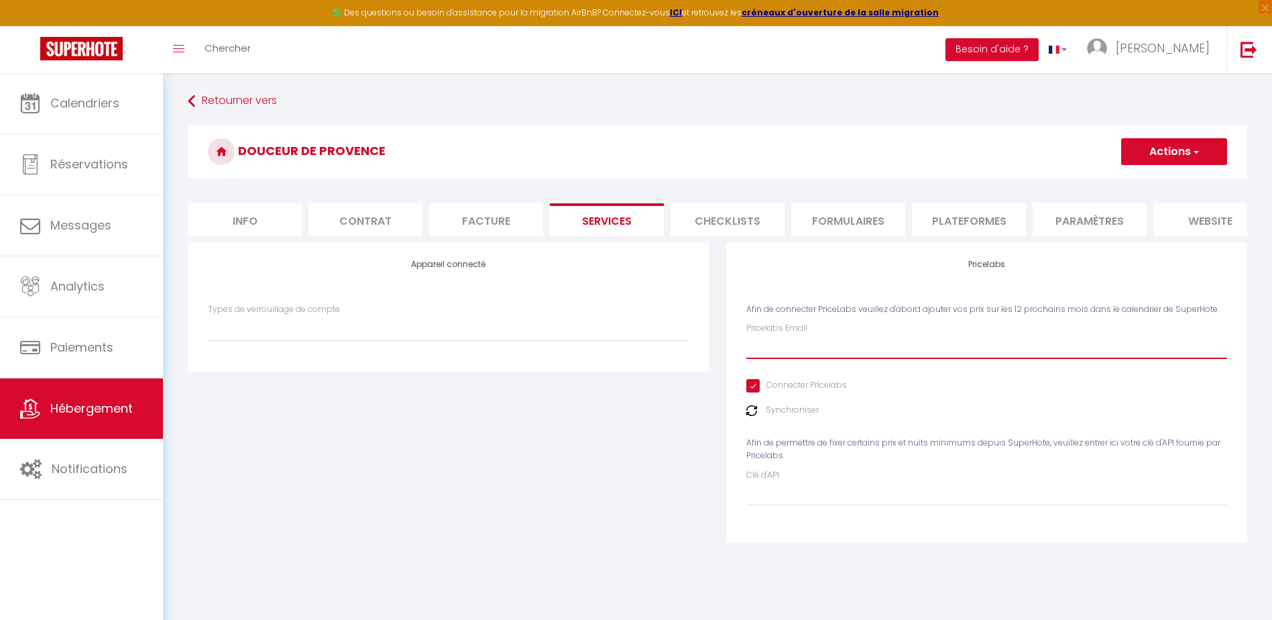
click at [784, 357] on input "Pricelabs Email" at bounding box center [986, 347] width 481 height 24
click at [1167, 147] on button "Actions" at bounding box center [1174, 151] width 106 height 27
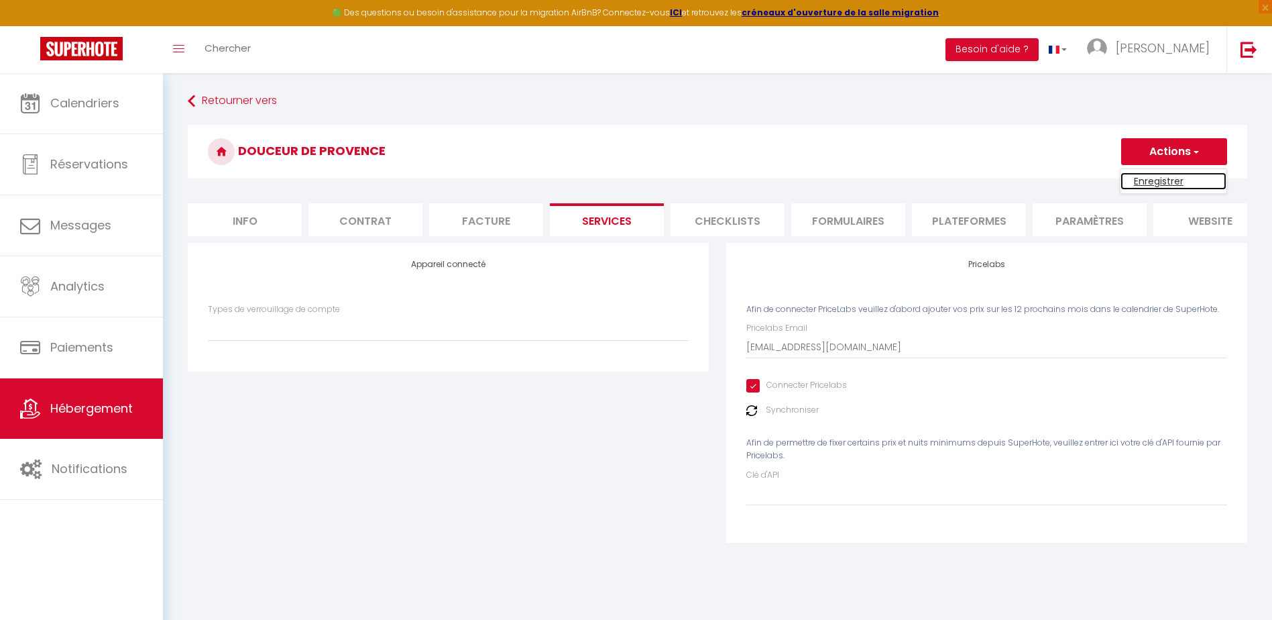
click at [1160, 182] on link "Enregistrer" at bounding box center [1173, 180] width 106 height 17
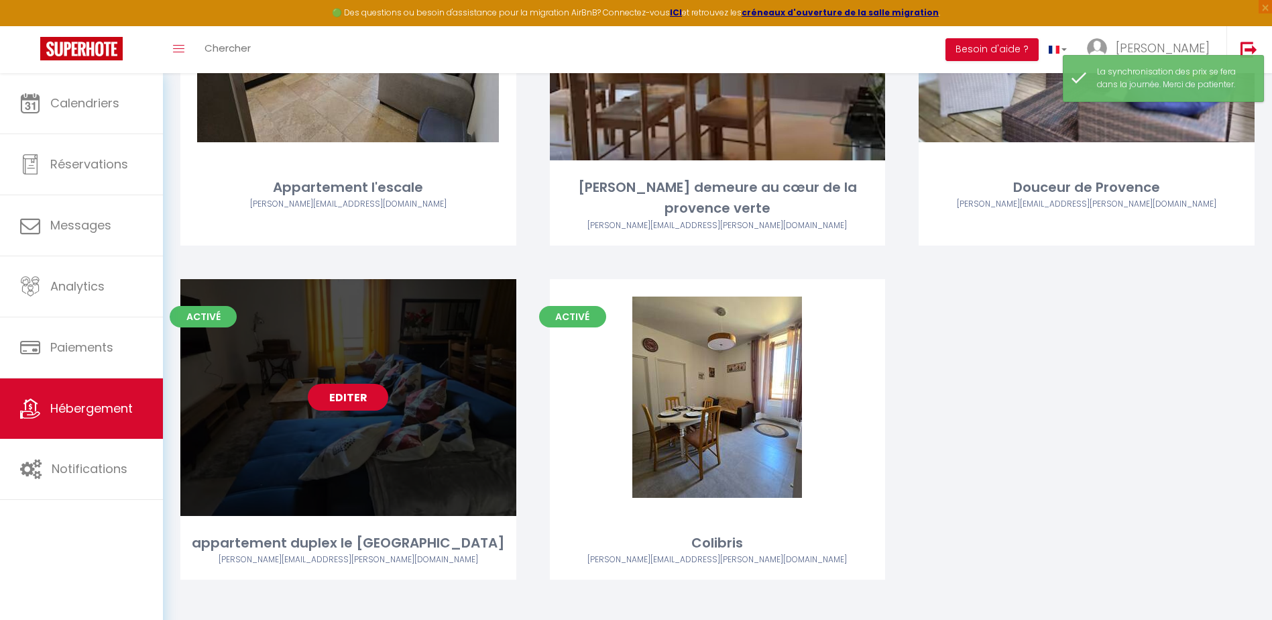
scroll to position [258, 0]
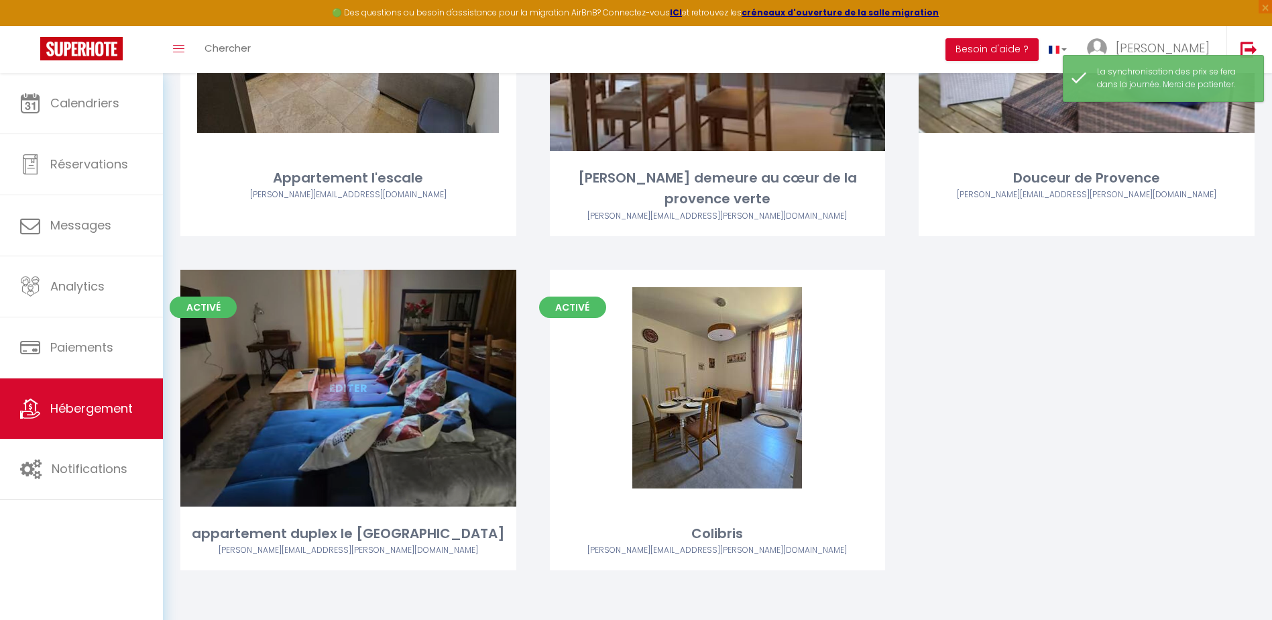
click at [341, 392] on link "Editer" at bounding box center [348, 387] width 80 height 27
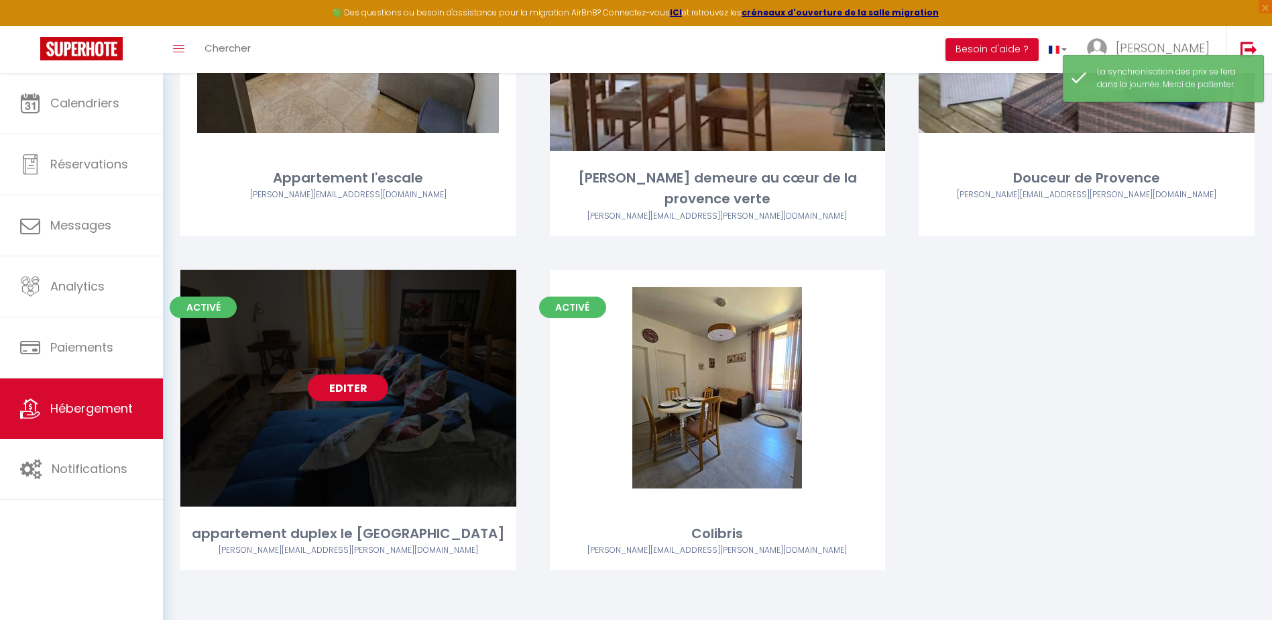
click at [341, 392] on link "Editer" at bounding box center [348, 387] width 80 height 27
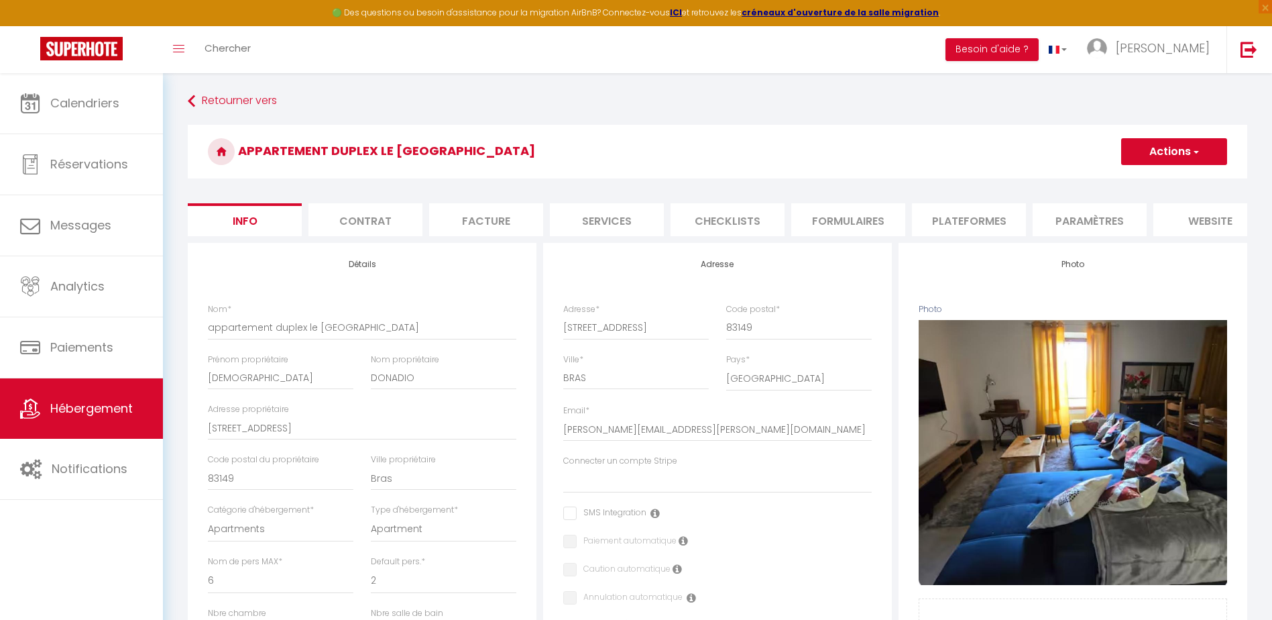
click at [591, 219] on li "Services" at bounding box center [607, 219] width 114 height 33
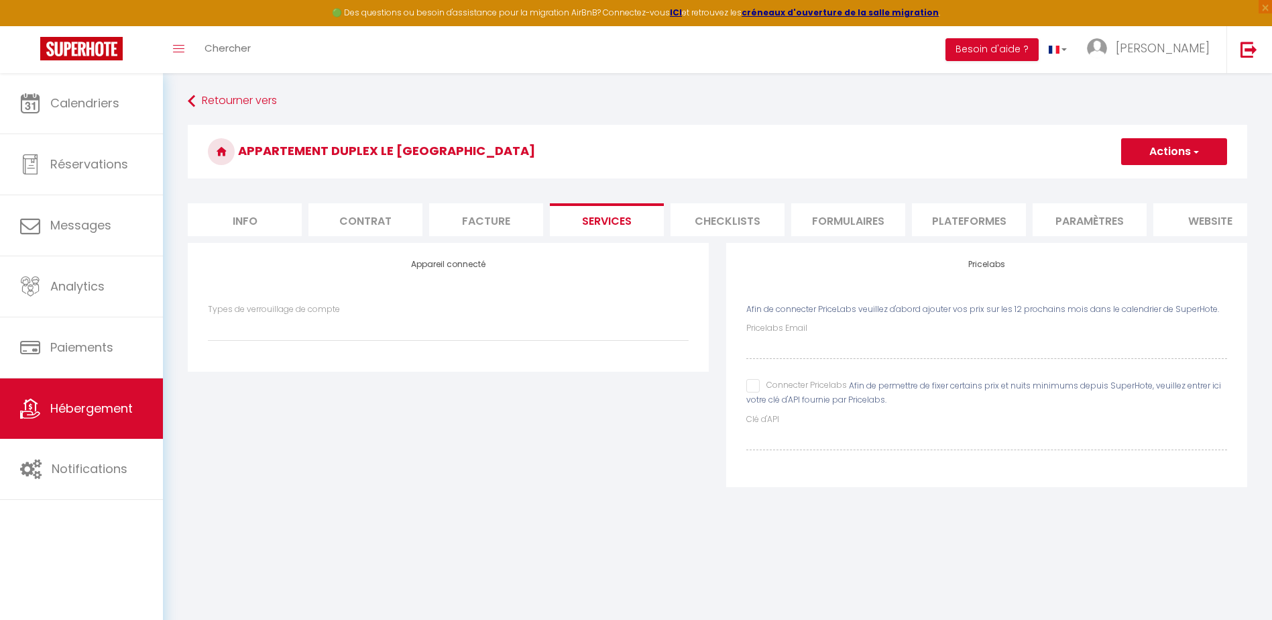
click at [751, 392] on input "Connecter Pricelabs" at bounding box center [796, 385] width 101 height 13
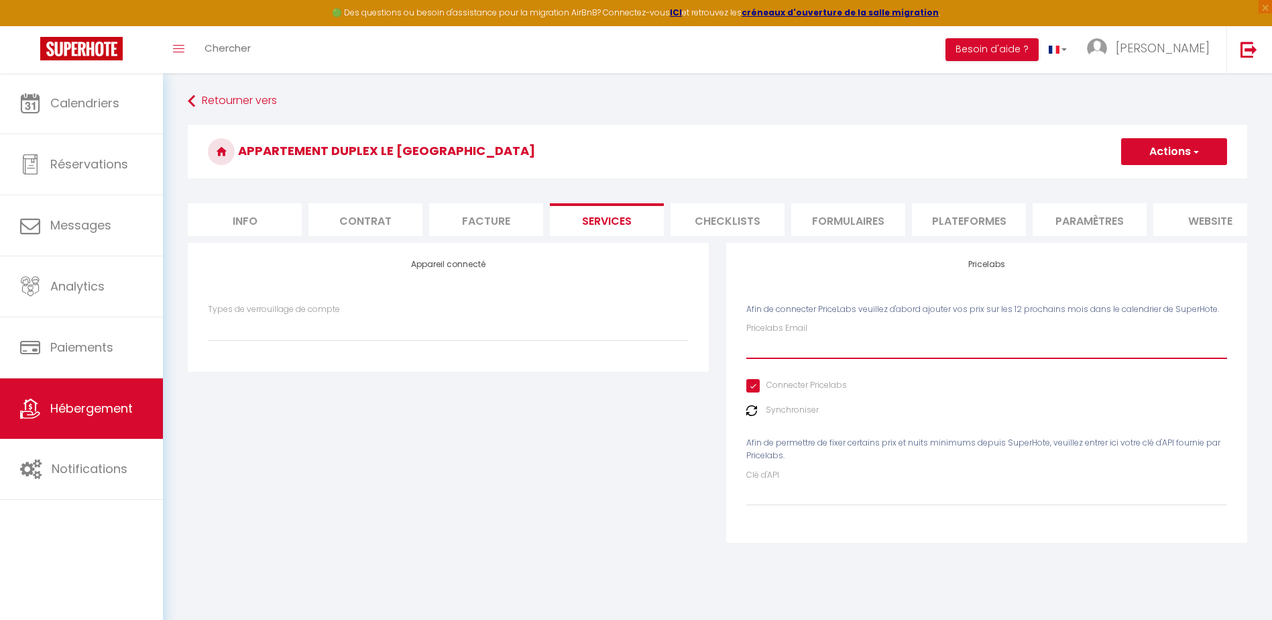
click at [767, 357] on input "Pricelabs Email" at bounding box center [986, 347] width 481 height 24
click at [1165, 150] on button "Actions" at bounding box center [1174, 151] width 106 height 27
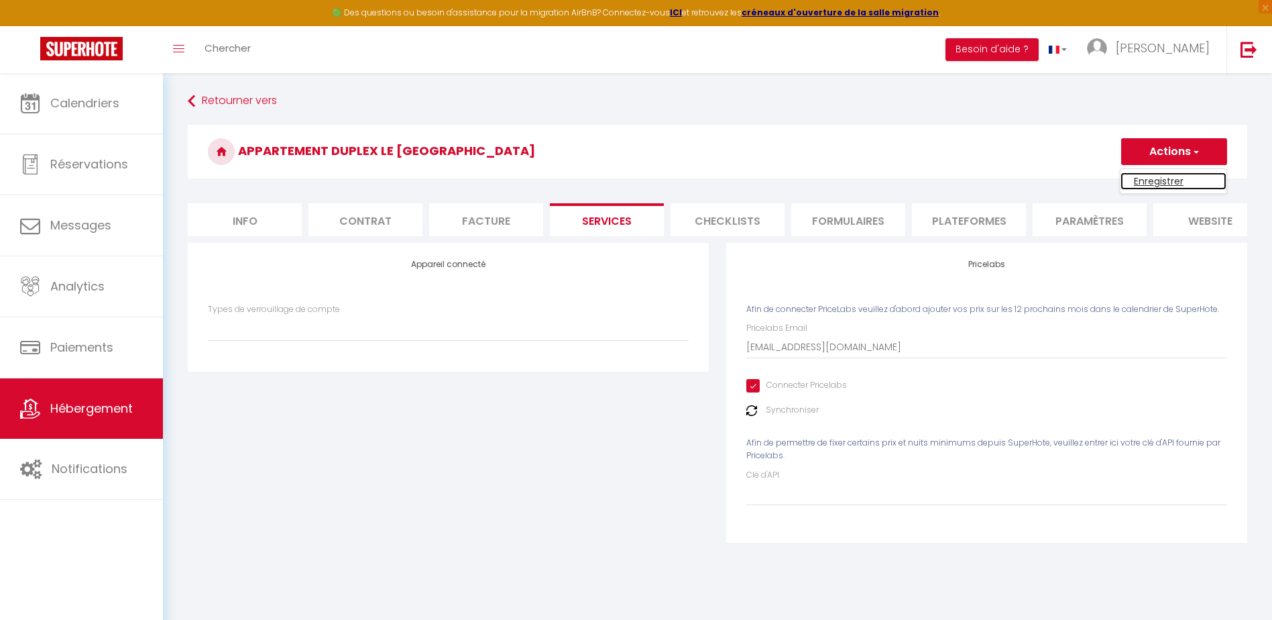
click at [1166, 180] on link "Enregistrer" at bounding box center [1173, 180] width 106 height 17
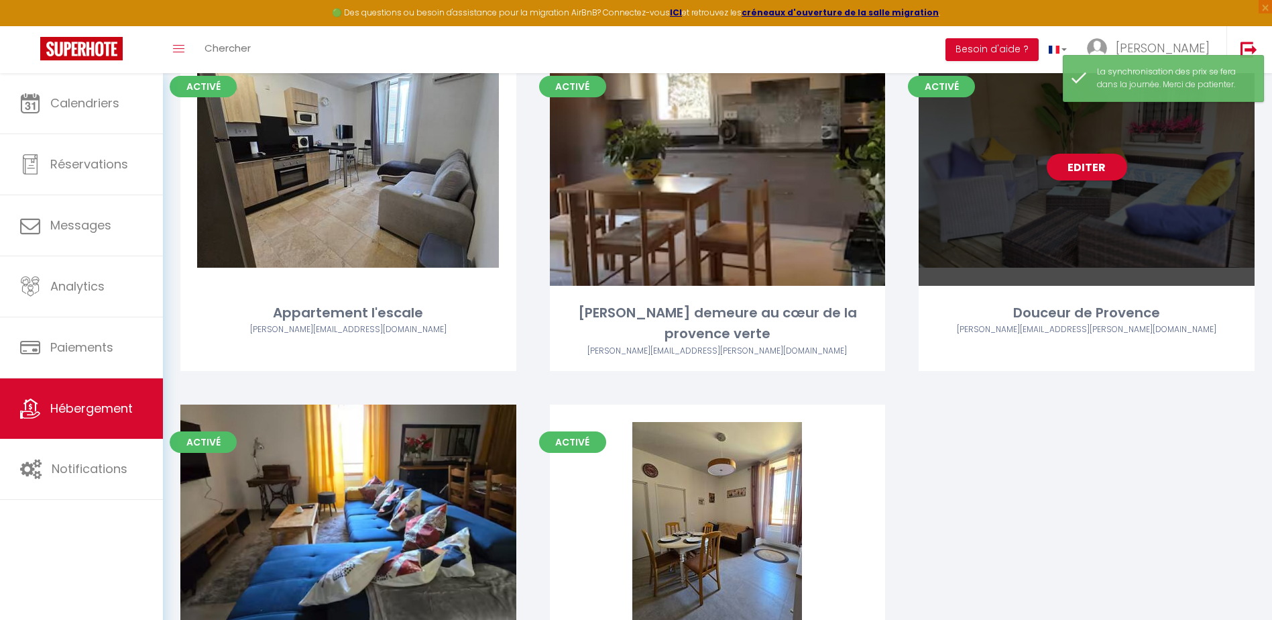
scroll to position [201, 0]
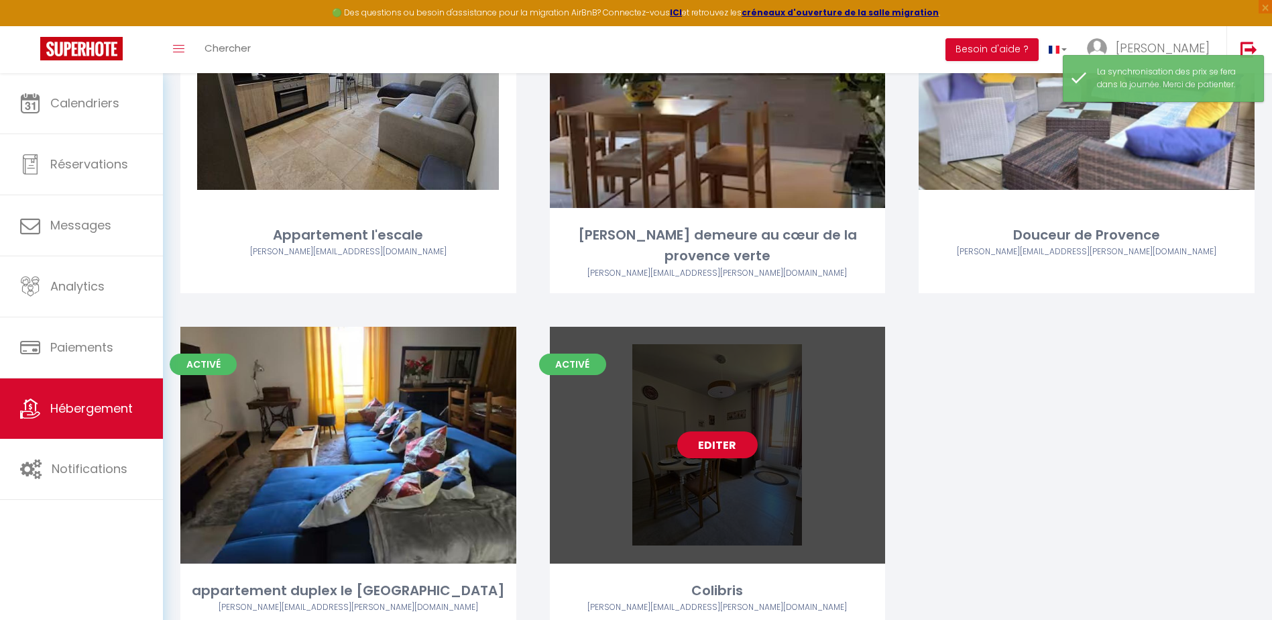
click at [711, 445] on link "Editer" at bounding box center [717, 444] width 80 height 27
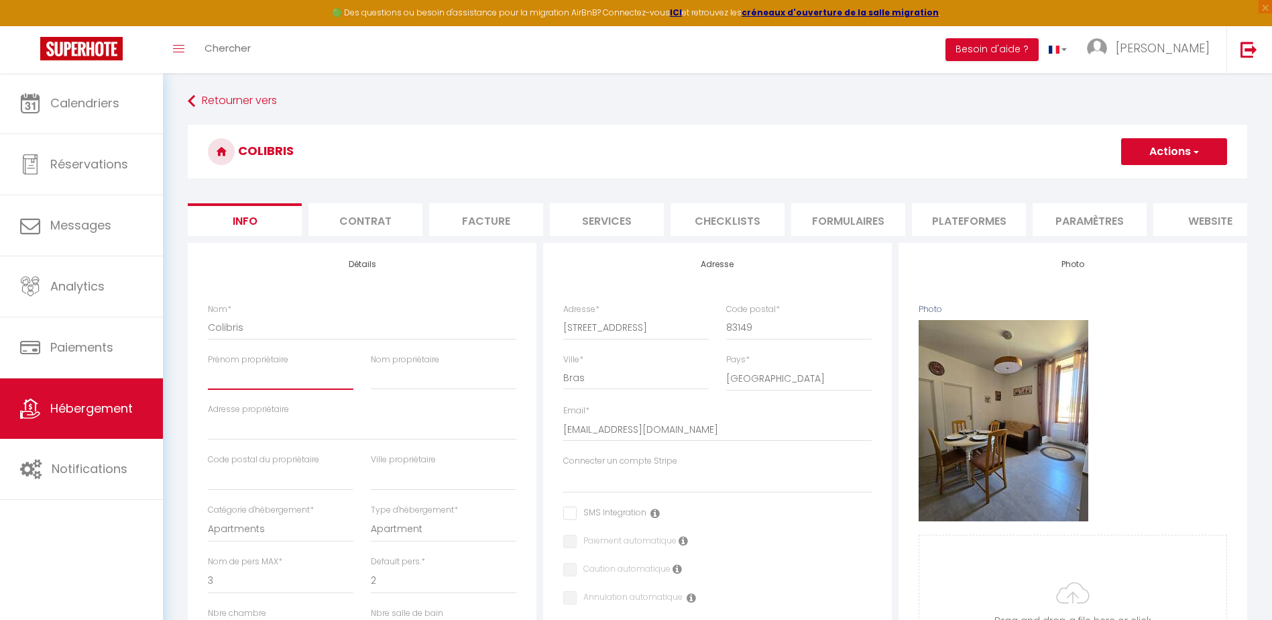
click at [235, 387] on input "Prénom propriétaire" at bounding box center [281, 377] width 146 height 24
click at [406, 390] on input "Nom propriétaire" at bounding box center [444, 377] width 146 height 24
click at [306, 436] on input "Adresse propriétaire" at bounding box center [362, 428] width 308 height 24
click at [288, 484] on input "text" at bounding box center [281, 478] width 146 height 24
click at [393, 487] on input "text" at bounding box center [444, 478] width 146 height 24
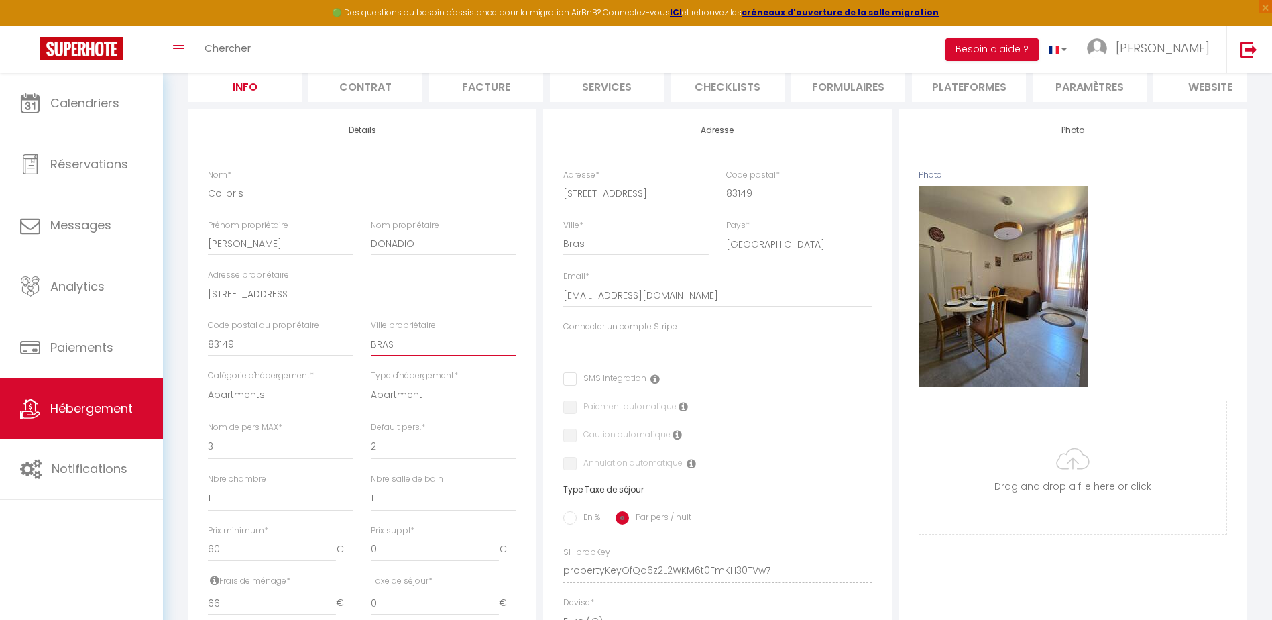
scroll to position [201, 0]
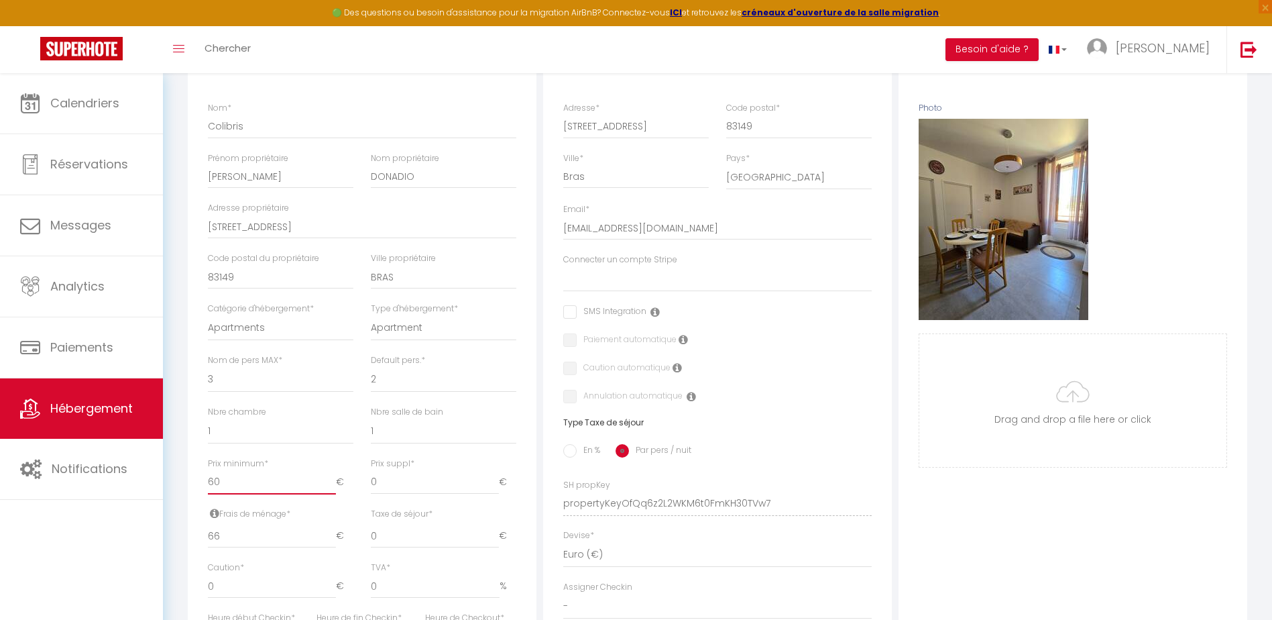
click at [219, 494] on input "60" at bounding box center [272, 482] width 128 height 24
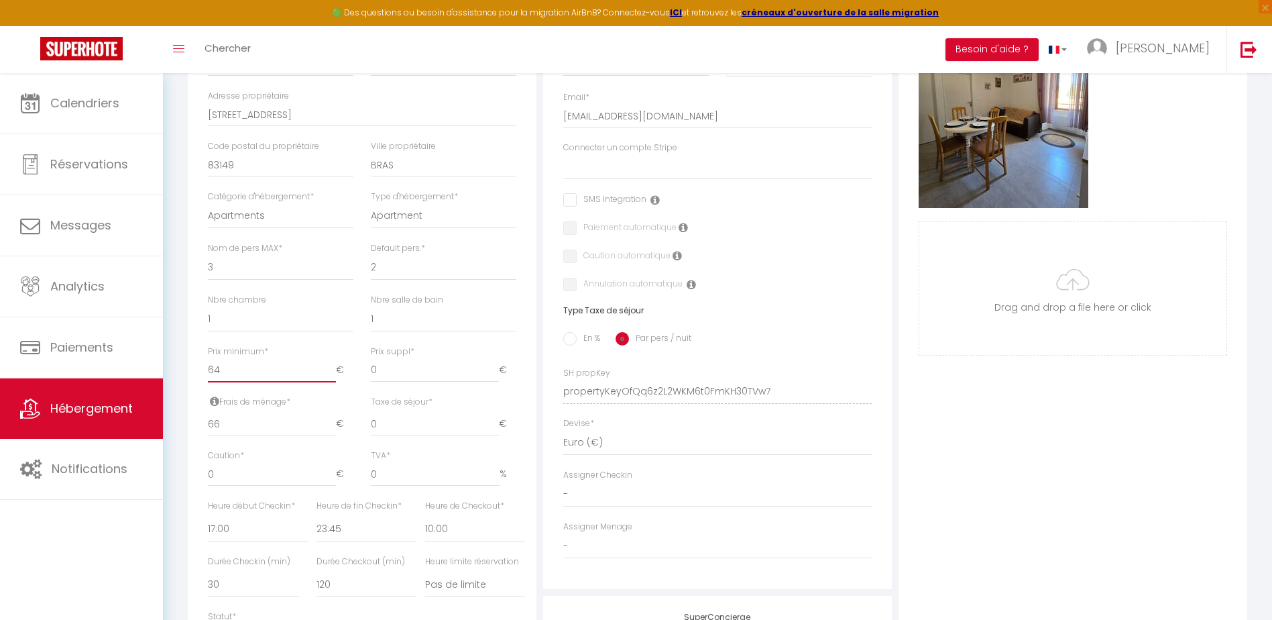
scroll to position [335, 0]
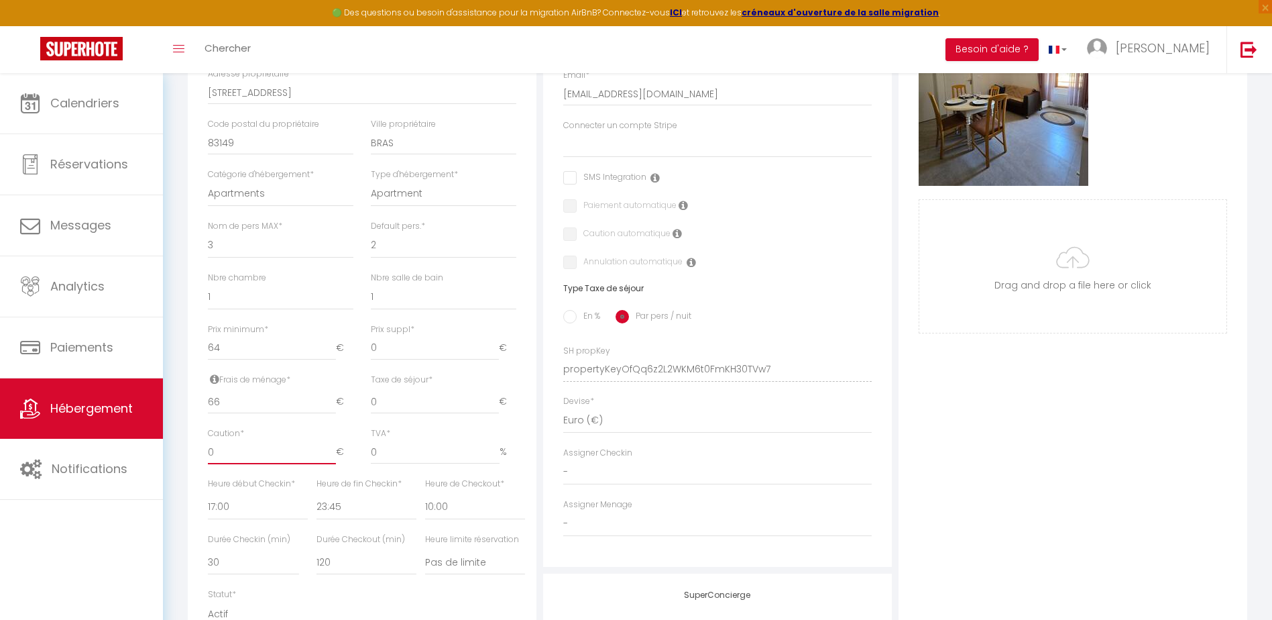
click at [225, 461] on input "0" at bounding box center [272, 452] width 128 height 24
click at [426, 414] on input "0" at bounding box center [435, 402] width 128 height 24
click at [231, 414] on input "66" at bounding box center [272, 402] width 128 height 24
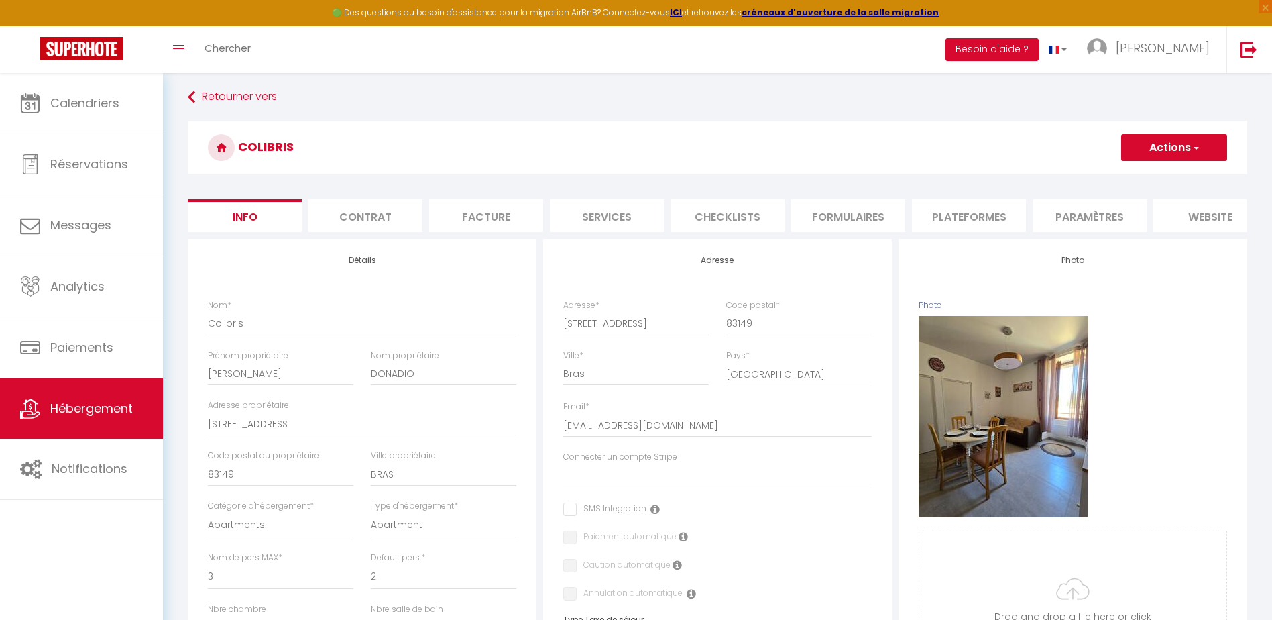
scroll to position [0, 0]
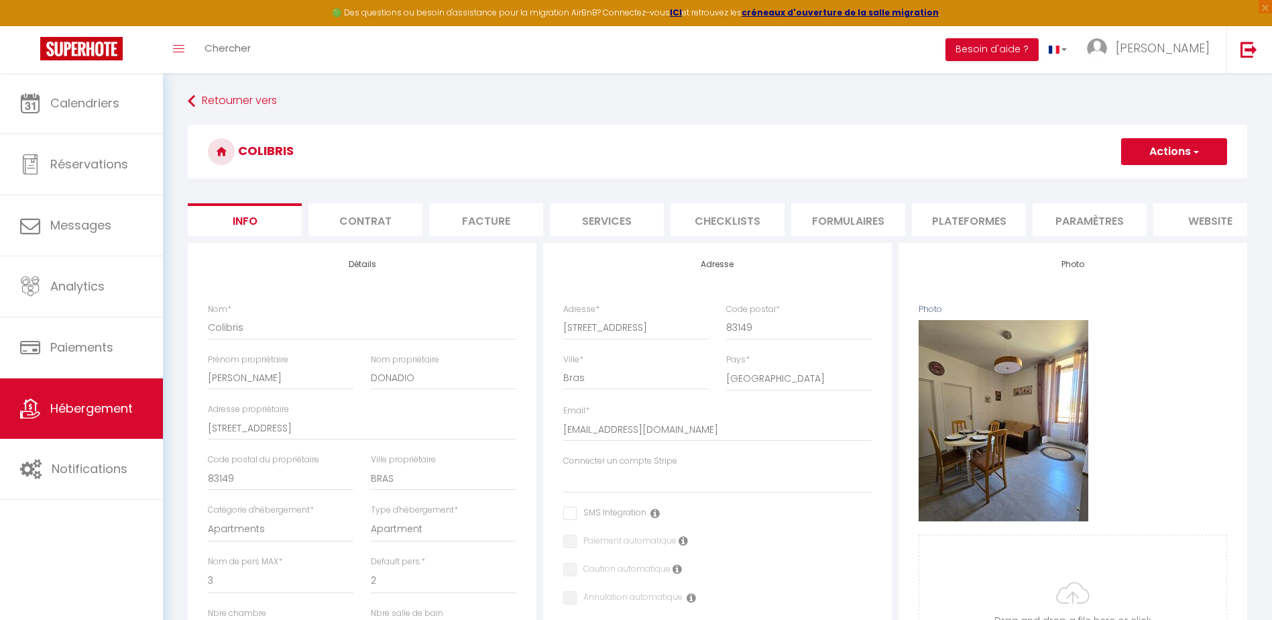
click at [1165, 148] on button "Actions" at bounding box center [1174, 151] width 106 height 27
click at [1125, 185] on input "Enregistrer" at bounding box center [1121, 180] width 50 height 13
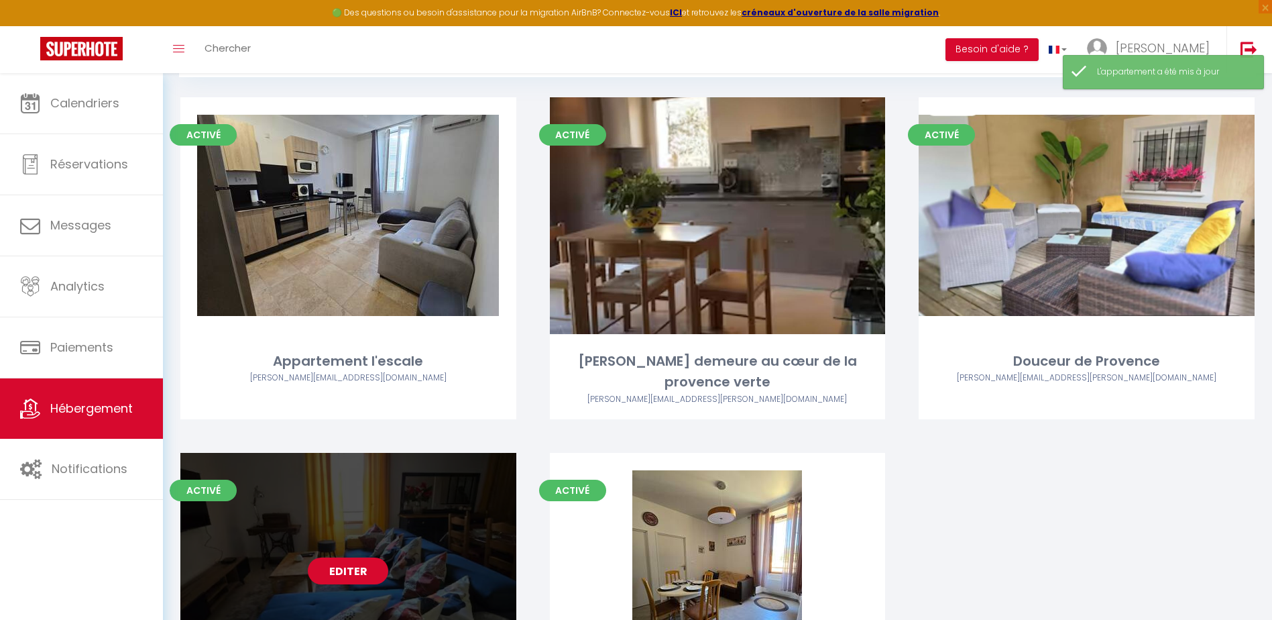
scroll to position [258, 0]
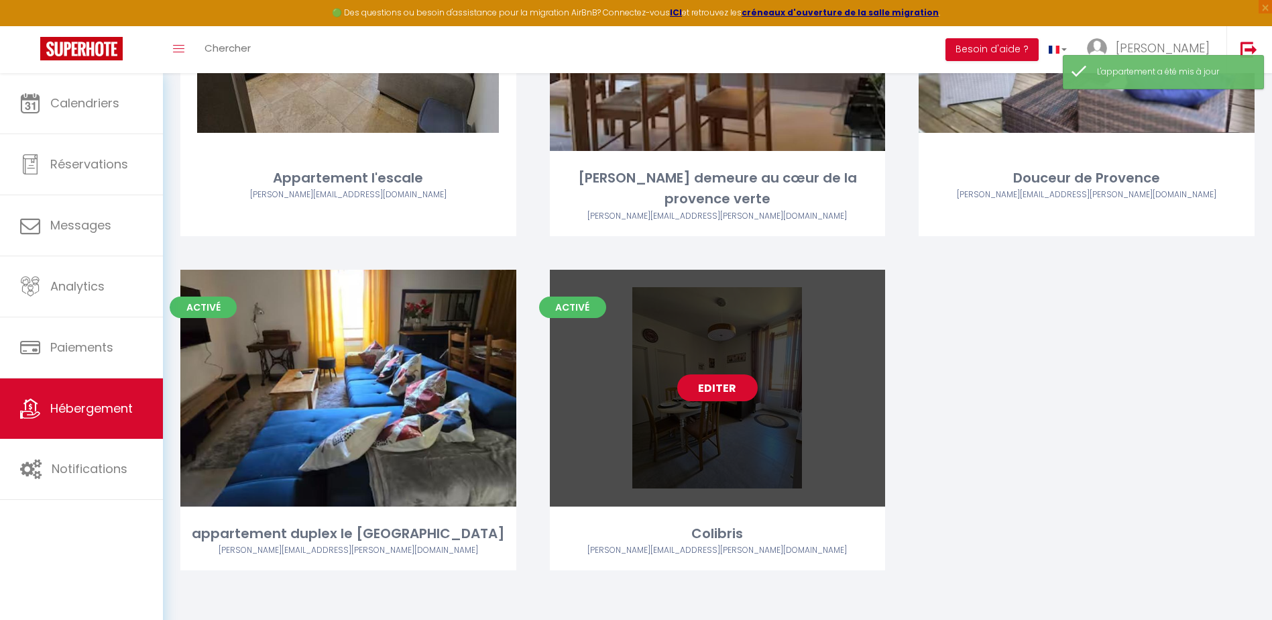
click at [726, 380] on link "Editer" at bounding box center [717, 387] width 80 height 27
click at [729, 384] on link "Editer" at bounding box center [717, 387] width 80 height 27
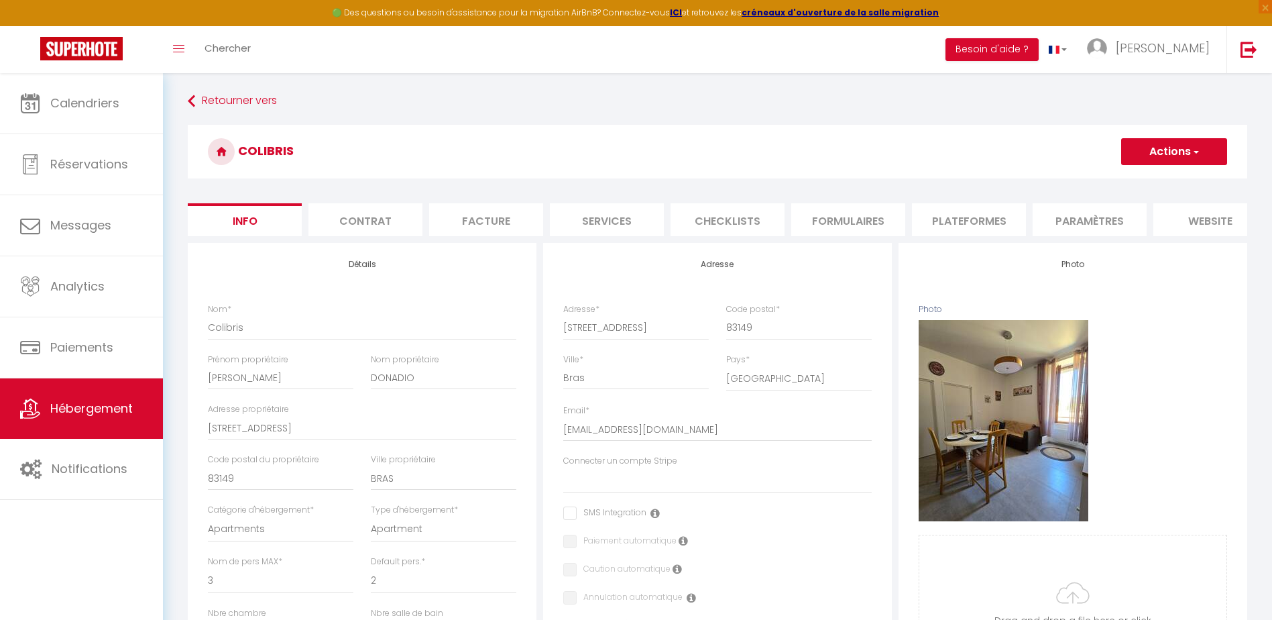
click at [596, 219] on li "Services" at bounding box center [607, 219] width 114 height 33
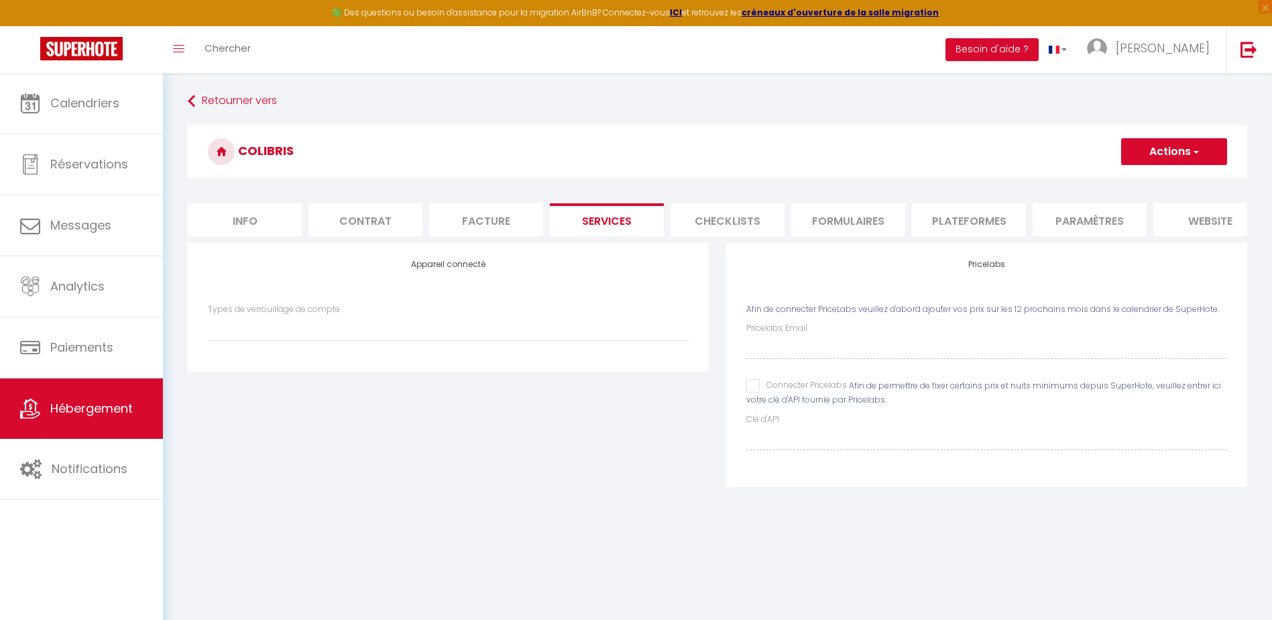
click at [754, 392] on input "Connecter Pricelabs" at bounding box center [796, 385] width 101 height 13
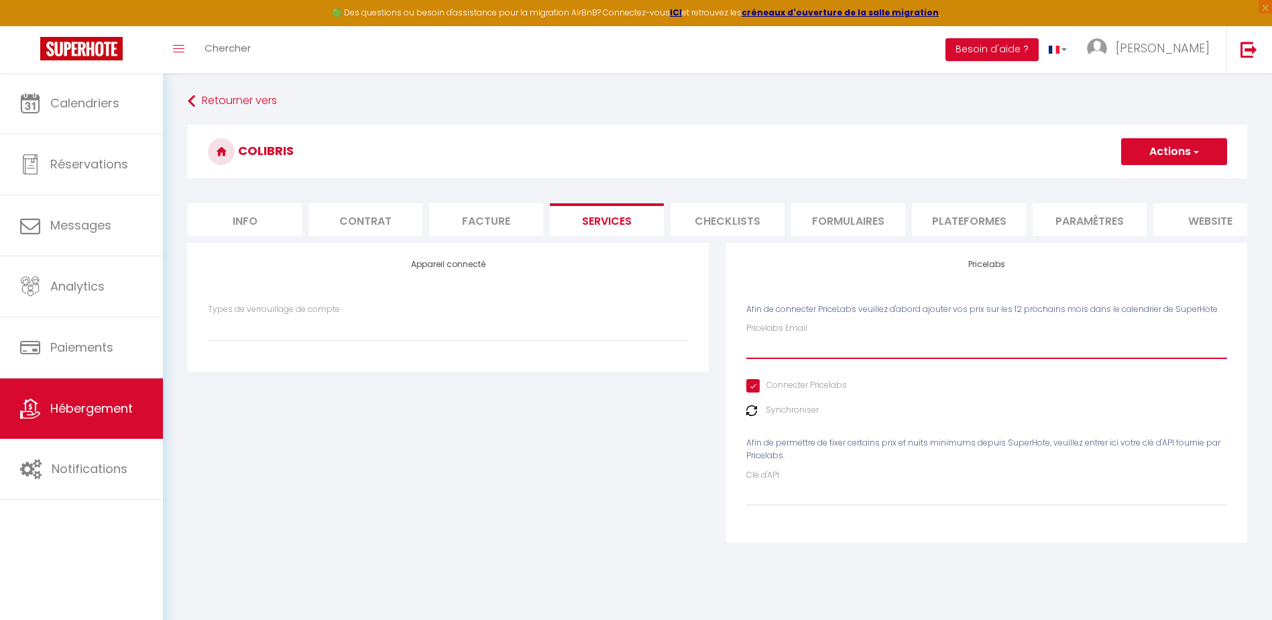
click at [777, 354] on input "Pricelabs Email" at bounding box center [986, 347] width 481 height 24
click at [1167, 147] on button "Actions" at bounding box center [1174, 151] width 106 height 27
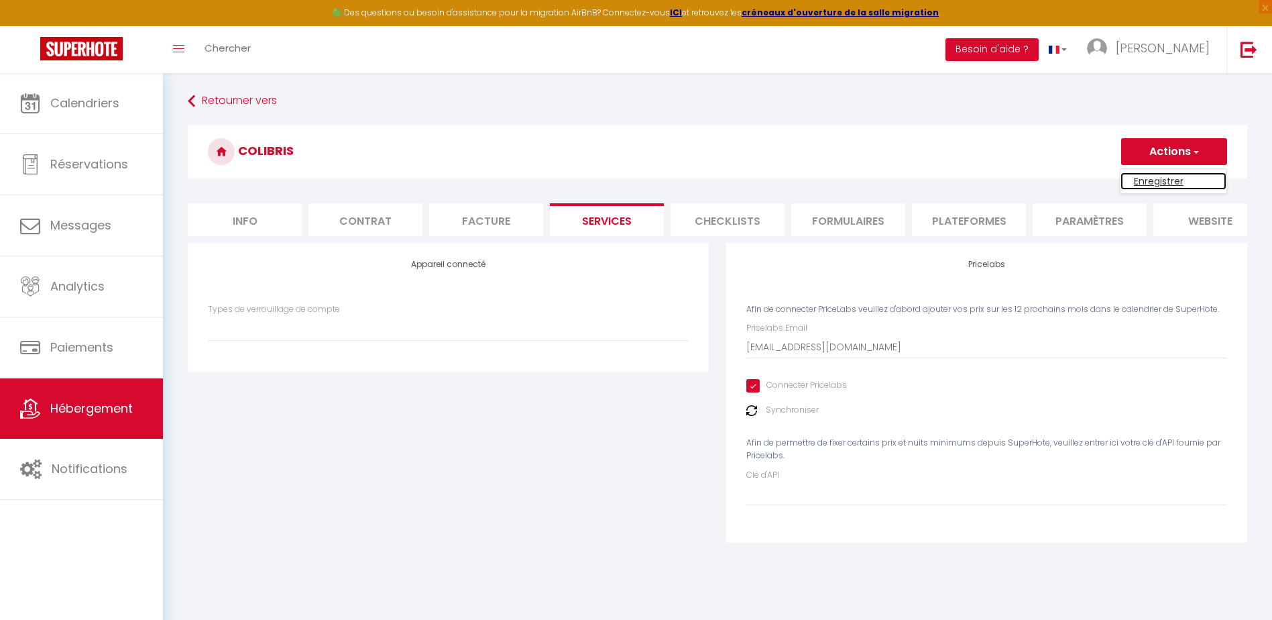
click at [1156, 181] on link "Enregistrer" at bounding box center [1173, 180] width 106 height 17
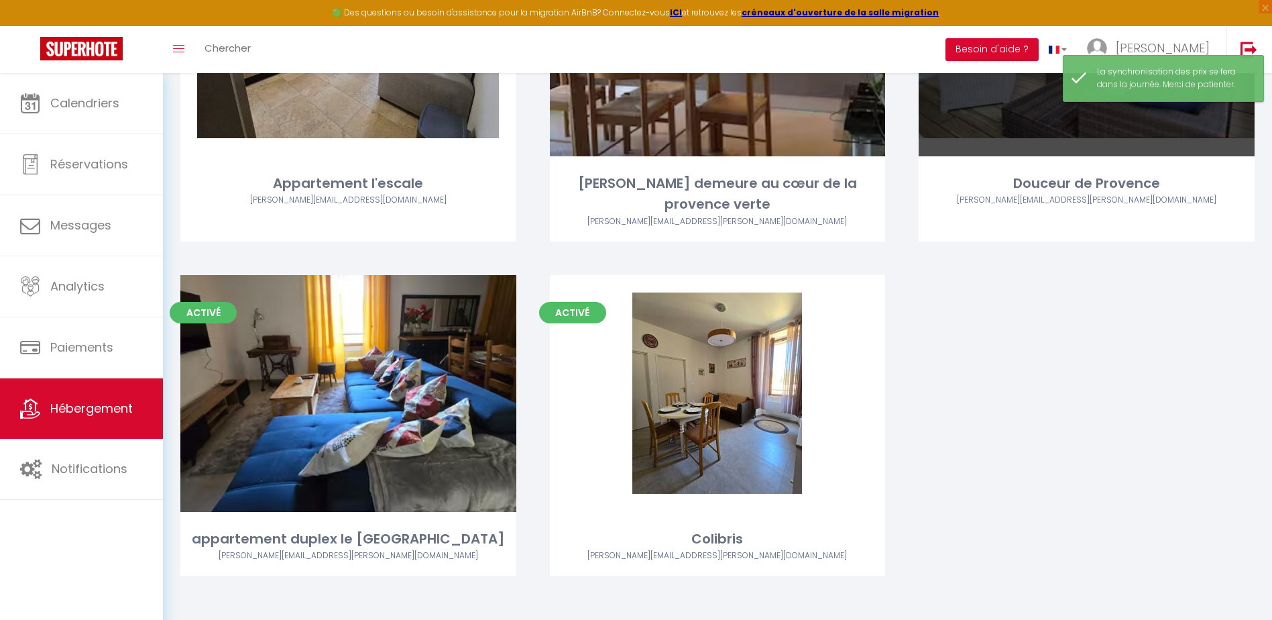
scroll to position [258, 0]
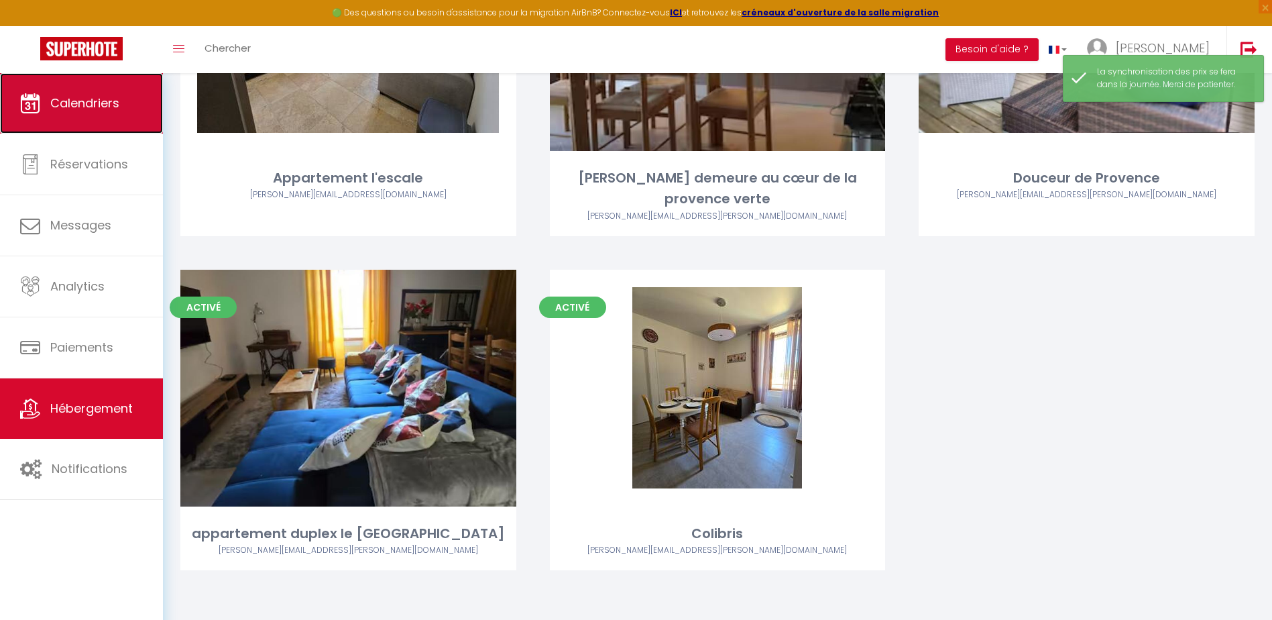
click at [80, 101] on span "Calendriers" at bounding box center [84, 103] width 69 height 17
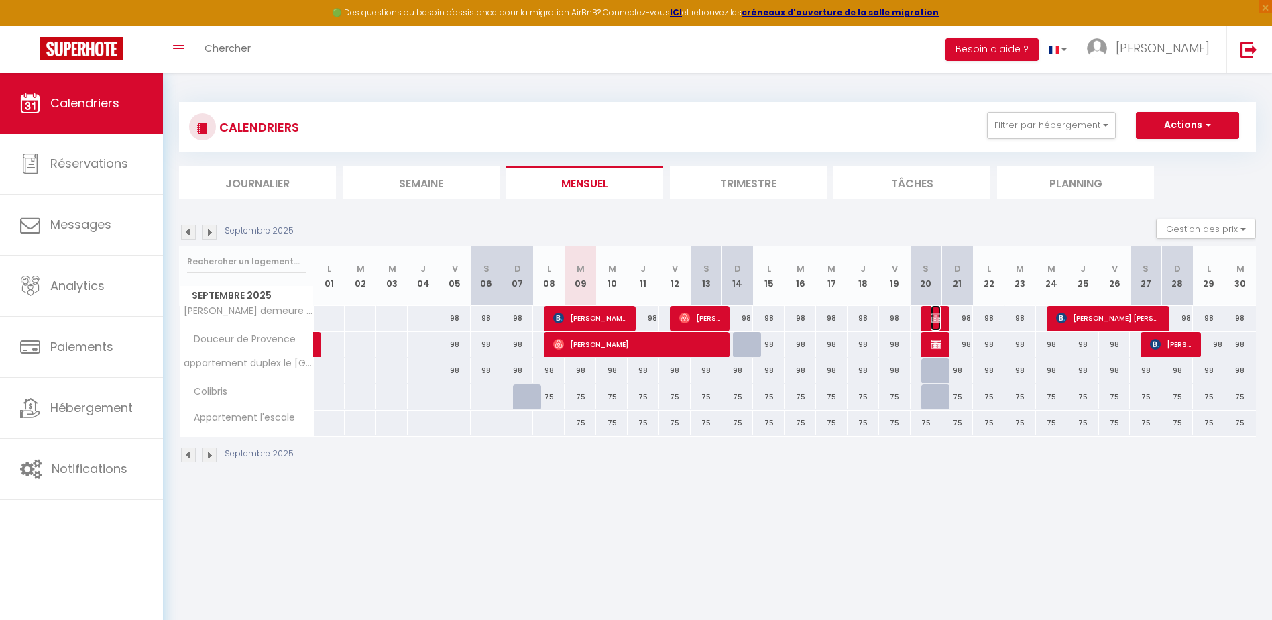
click at [935, 313] on img at bounding box center [936, 317] width 11 height 11
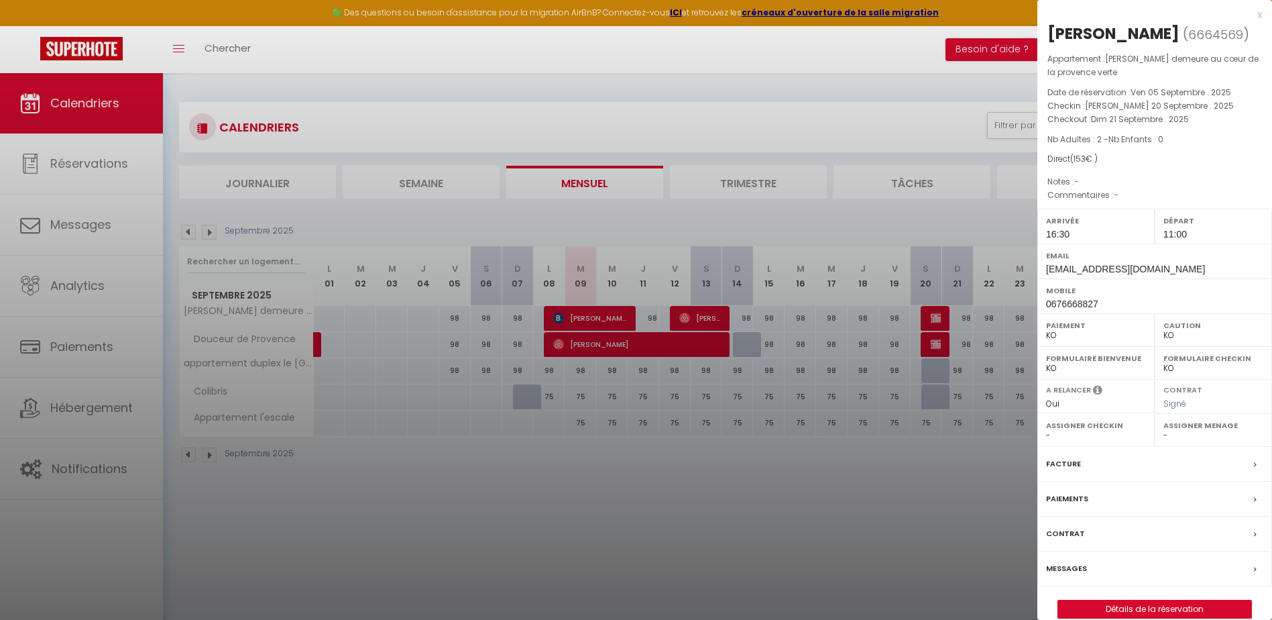
click at [78, 103] on div at bounding box center [636, 310] width 1272 height 620
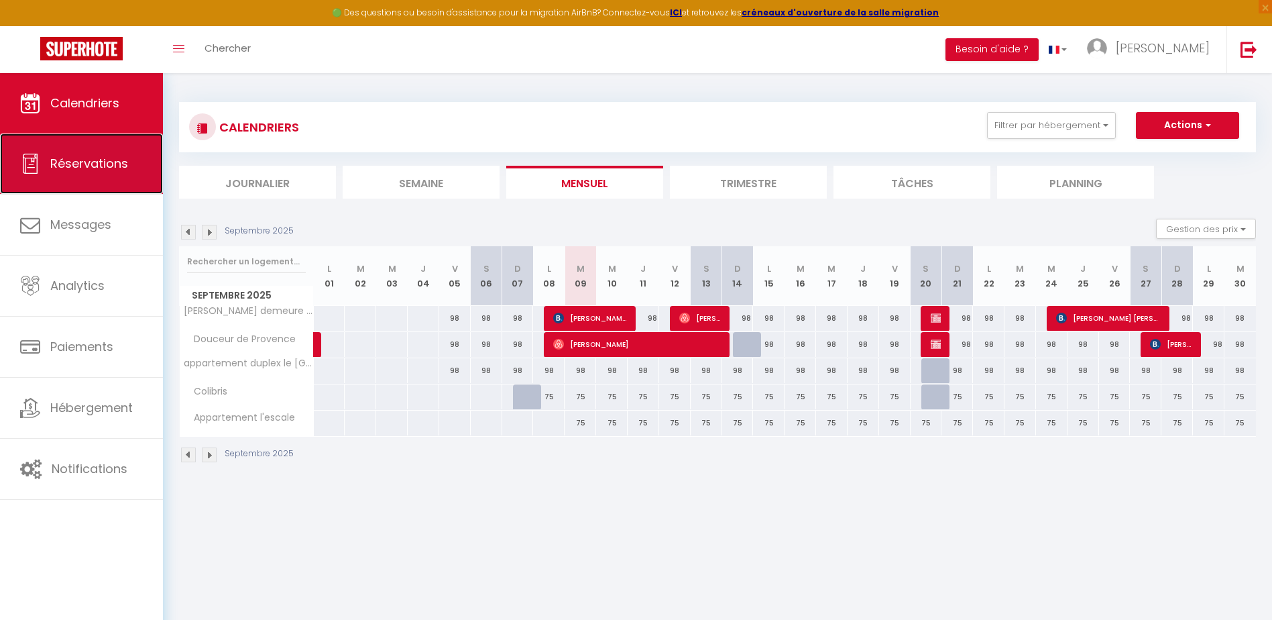
click at [80, 155] on span "Réservations" at bounding box center [89, 163] width 78 height 17
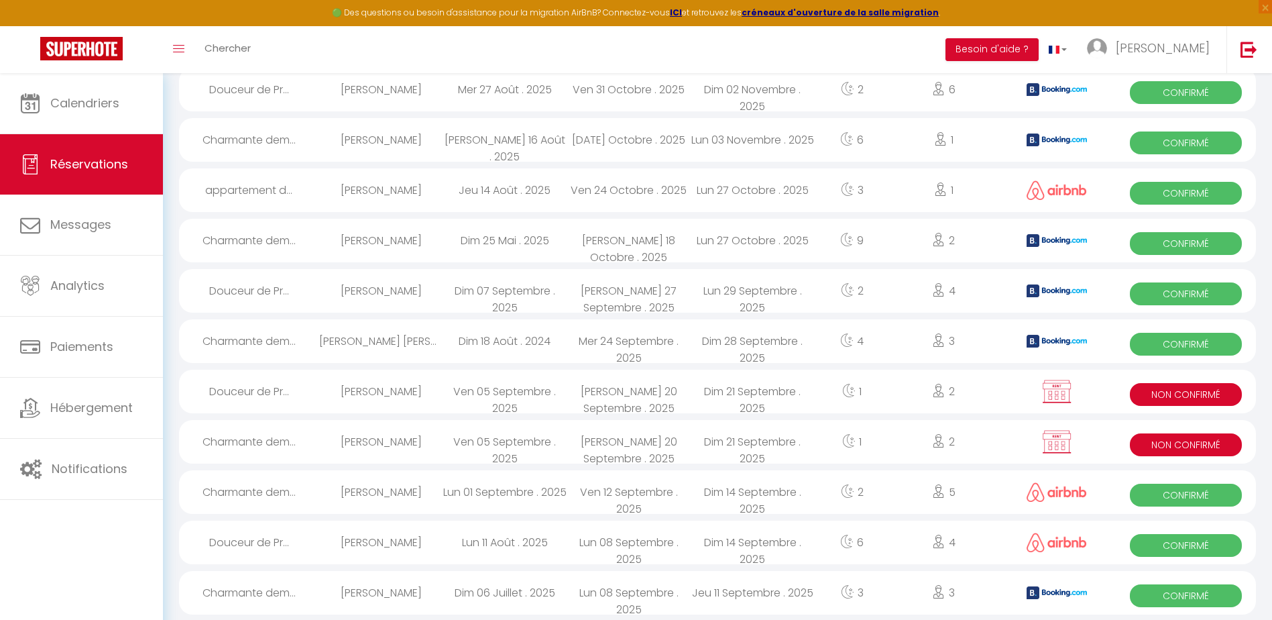
scroll to position [268, 0]
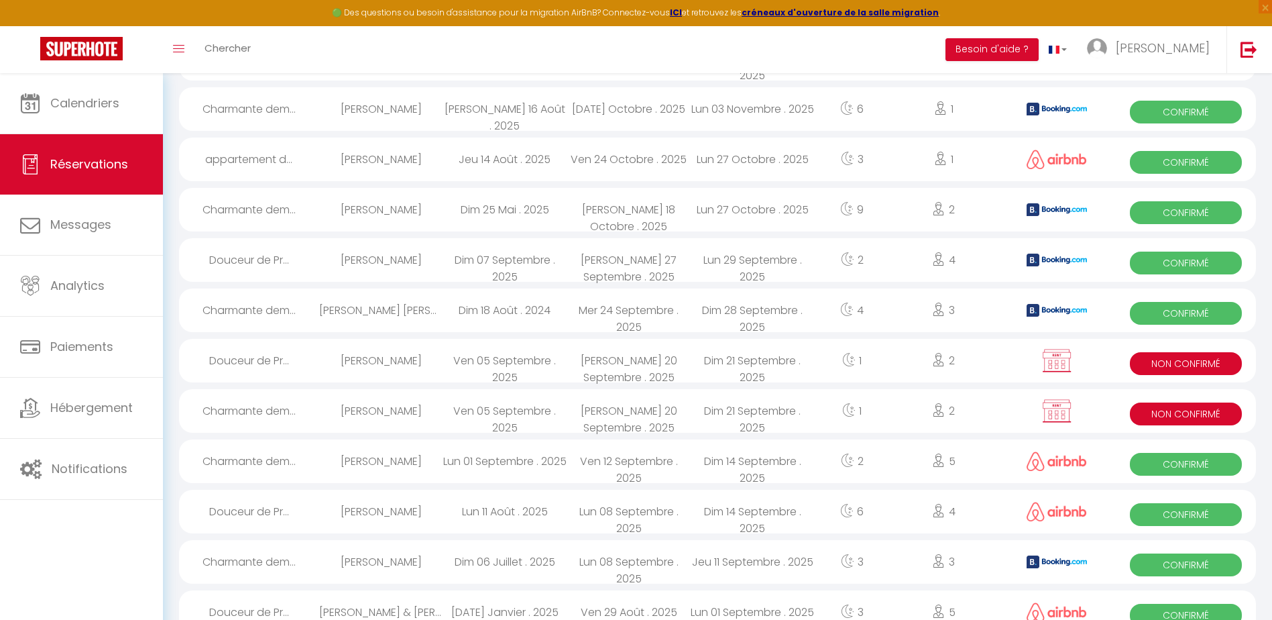
click at [1186, 415] on span "Non Confirmé" at bounding box center [1186, 413] width 112 height 23
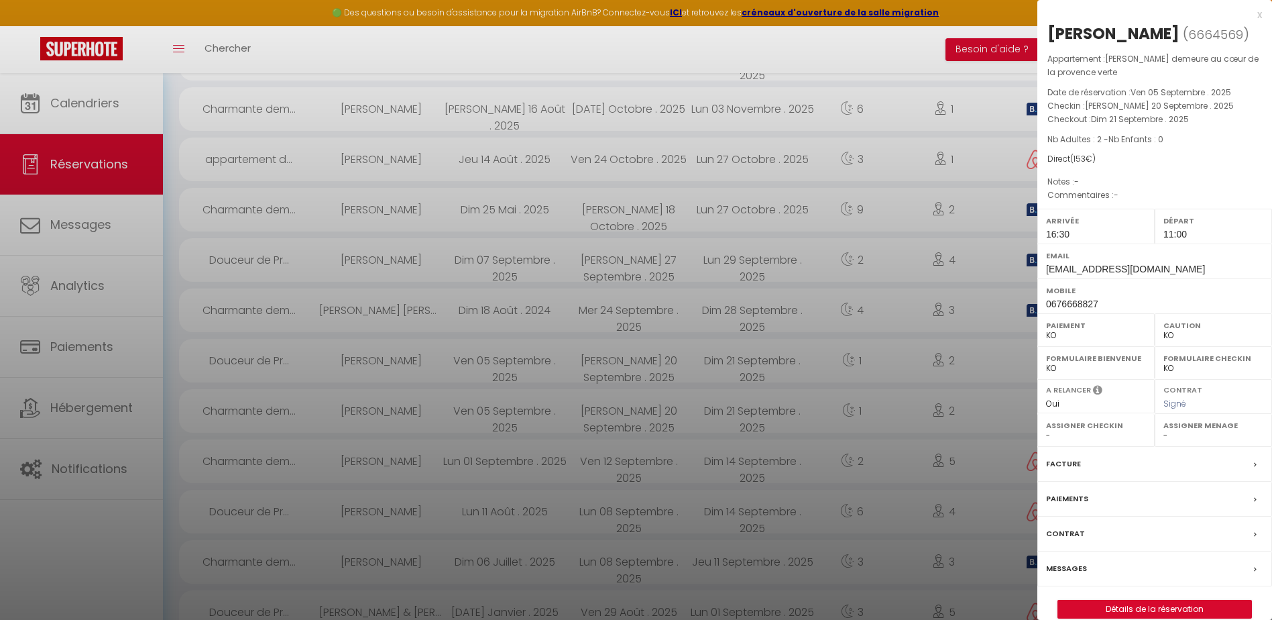
click at [1255, 504] on icon at bounding box center [1255, 500] width 3 height 8
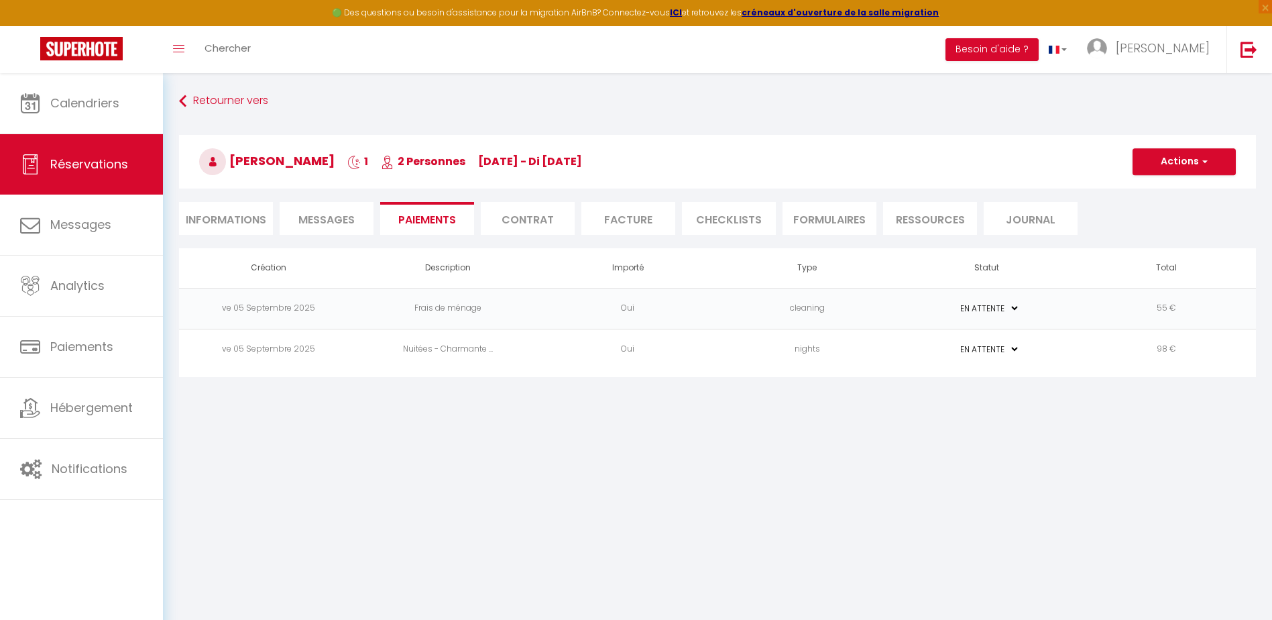
click at [212, 215] on li "Informations" at bounding box center [226, 218] width 94 height 33
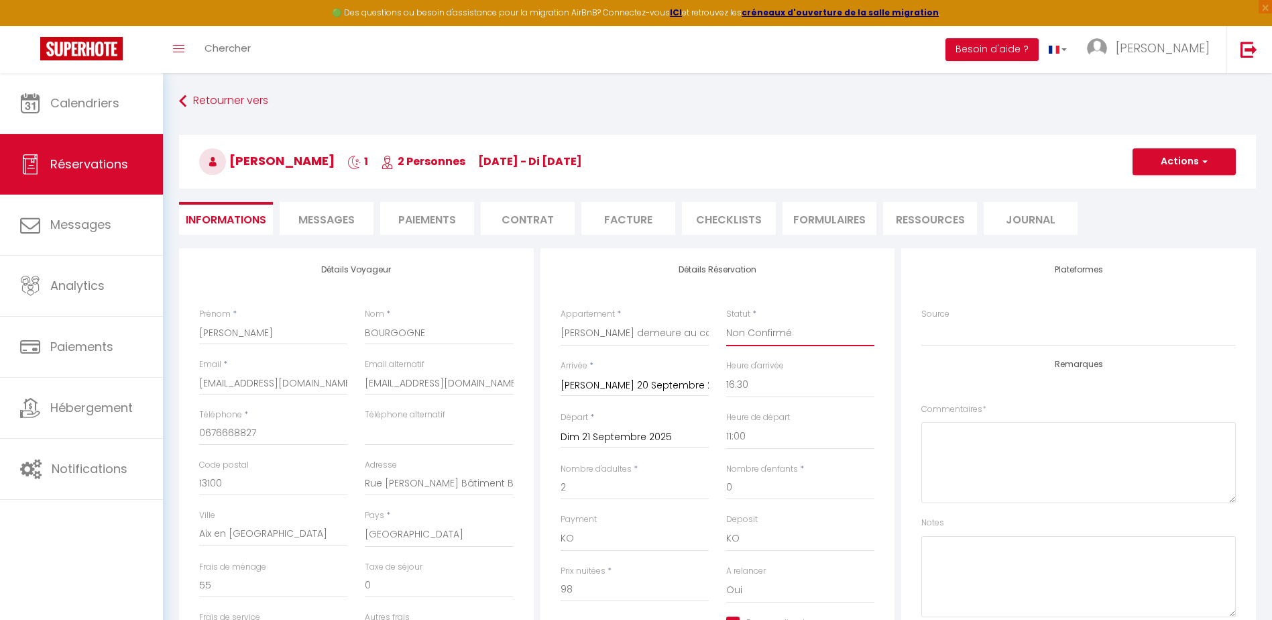
click at [754, 331] on select "Confirmé Non Confirmé [PERSON_NAME] par le voyageur No Show Request" at bounding box center [800, 333] width 148 height 25
click at [726, 321] on select "Confirmé Non Confirmé [PERSON_NAME] par le voyageur No Show Request" at bounding box center [800, 333] width 148 height 25
click at [571, 534] on select "OK KO" at bounding box center [635, 538] width 148 height 25
click at [567, 536] on select "OK KO" at bounding box center [635, 538] width 148 height 25
click at [568, 536] on select "OK KO" at bounding box center [635, 538] width 148 height 25
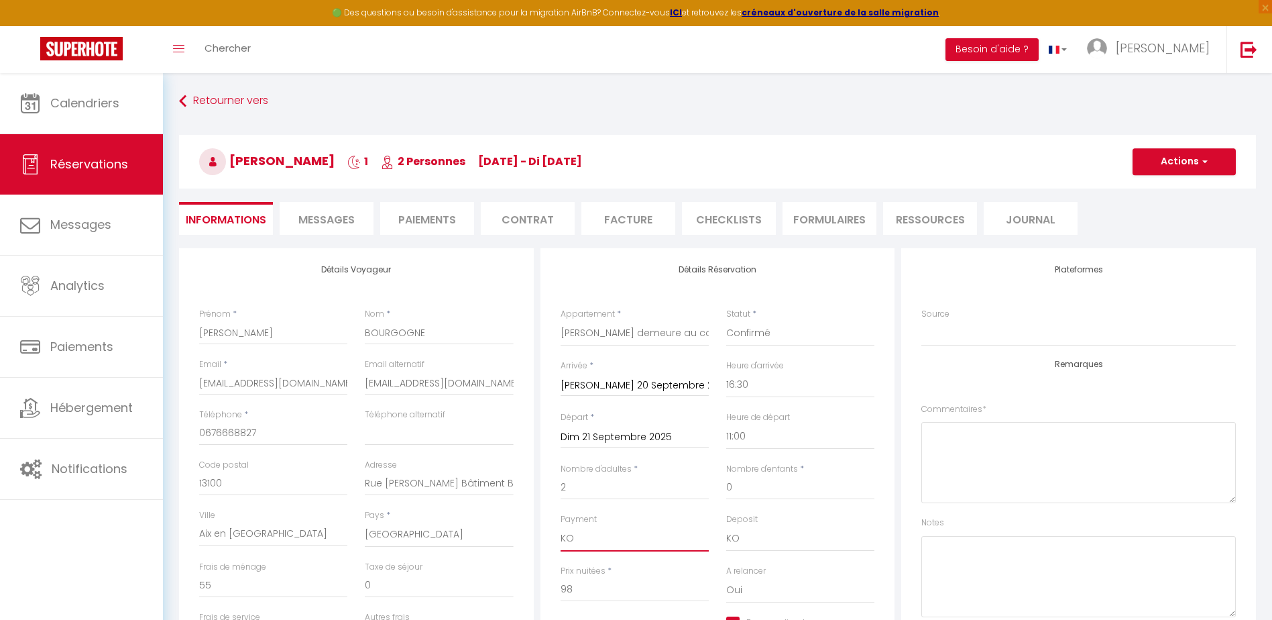
click at [561, 526] on select "OK KO" at bounding box center [635, 538] width 148 height 25
click at [1167, 164] on button "Actions" at bounding box center [1184, 161] width 103 height 27
click at [1158, 193] on link "Enregistrer" at bounding box center [1171, 190] width 106 height 17
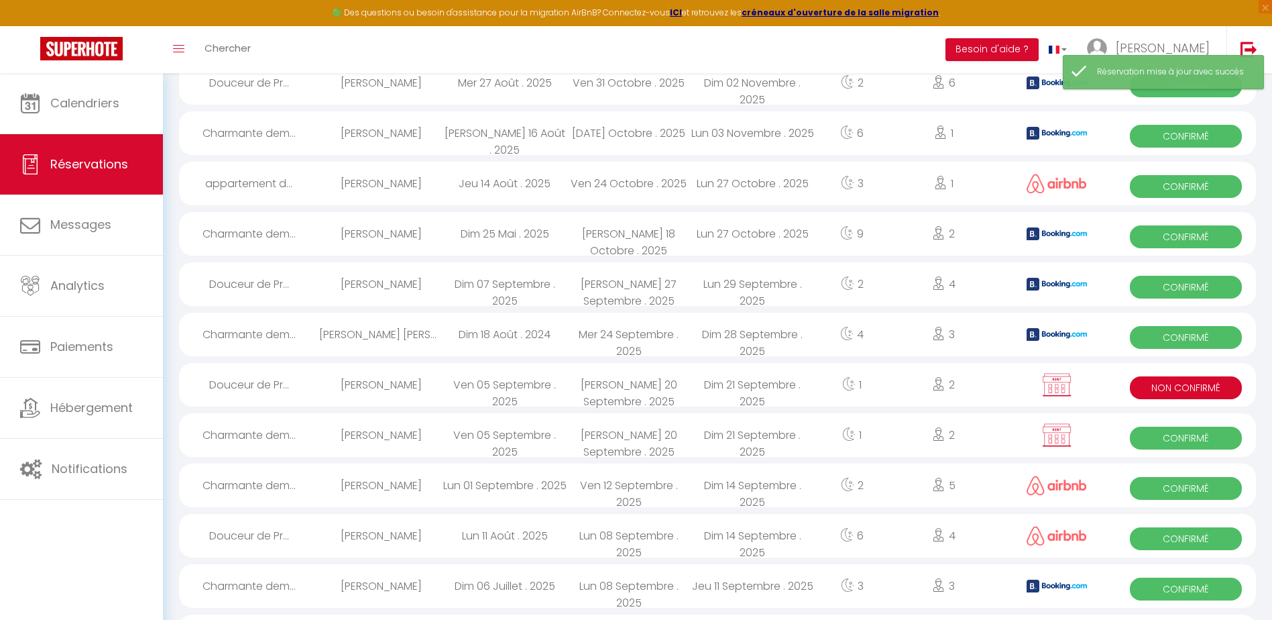
scroll to position [268, 0]
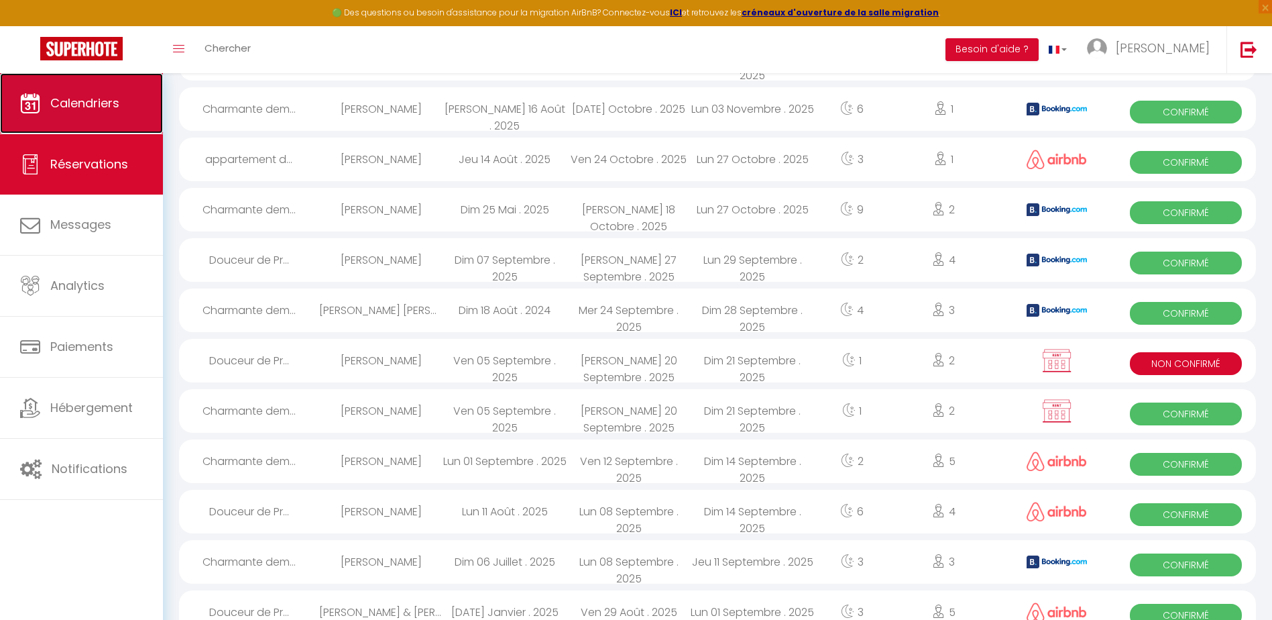
click at [90, 98] on span "Calendriers" at bounding box center [84, 103] width 69 height 17
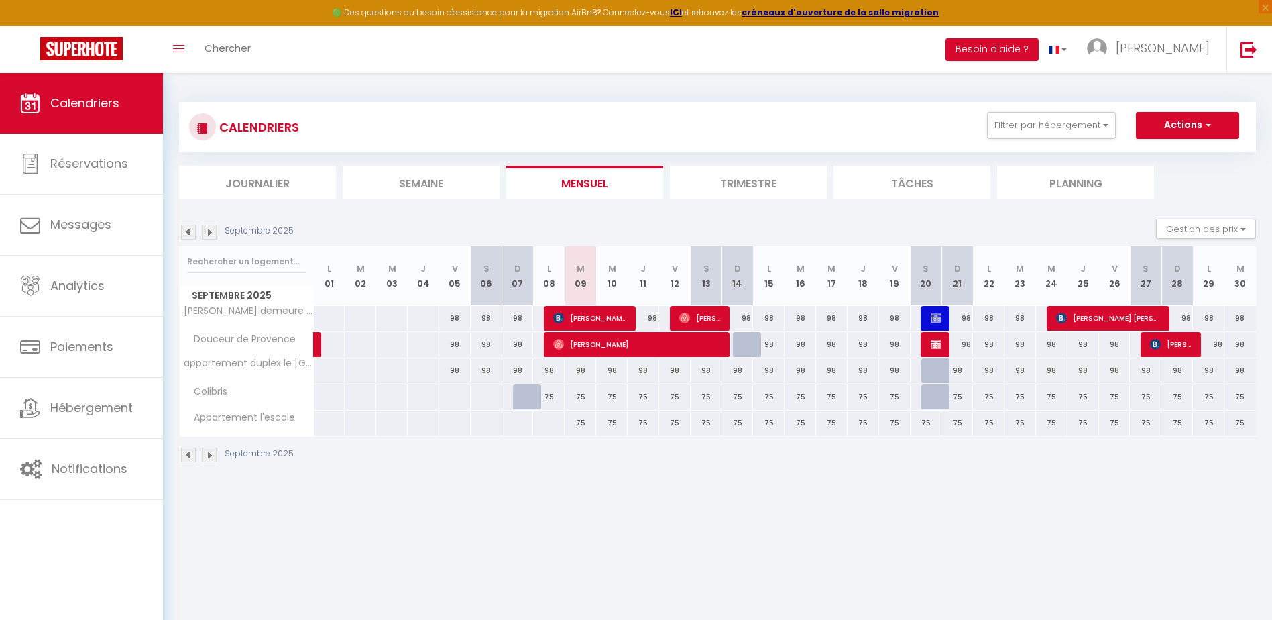
click at [940, 371] on div at bounding box center [937, 370] width 32 height 25
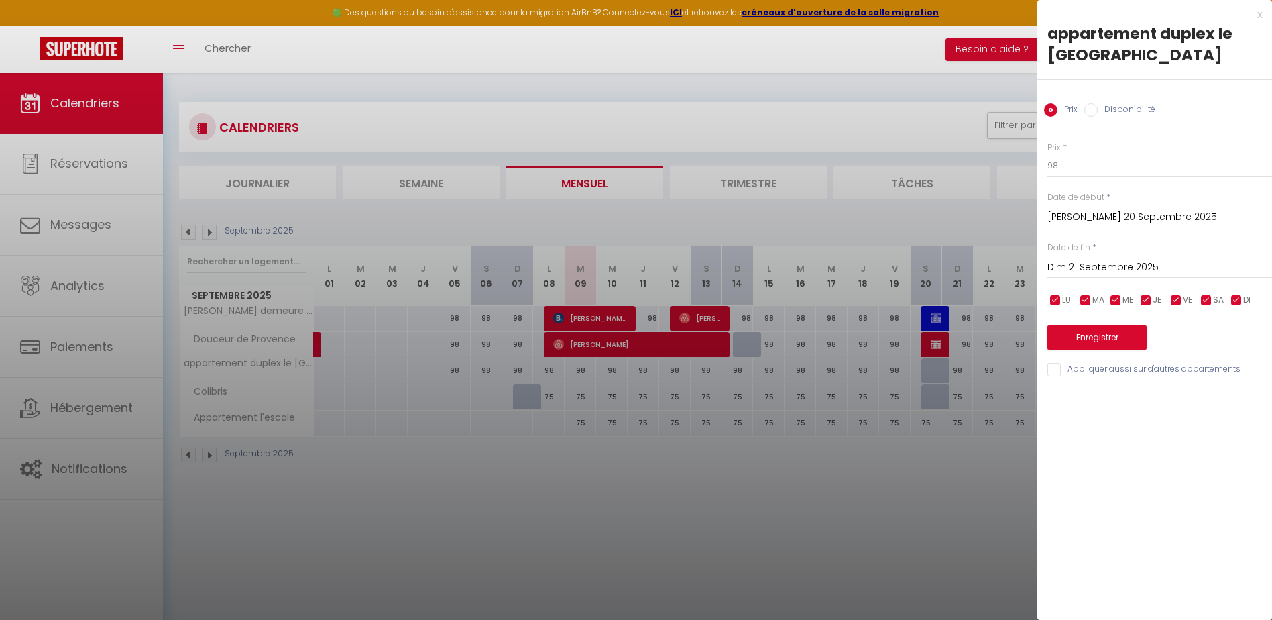
click at [870, 483] on div at bounding box center [636, 310] width 1272 height 620
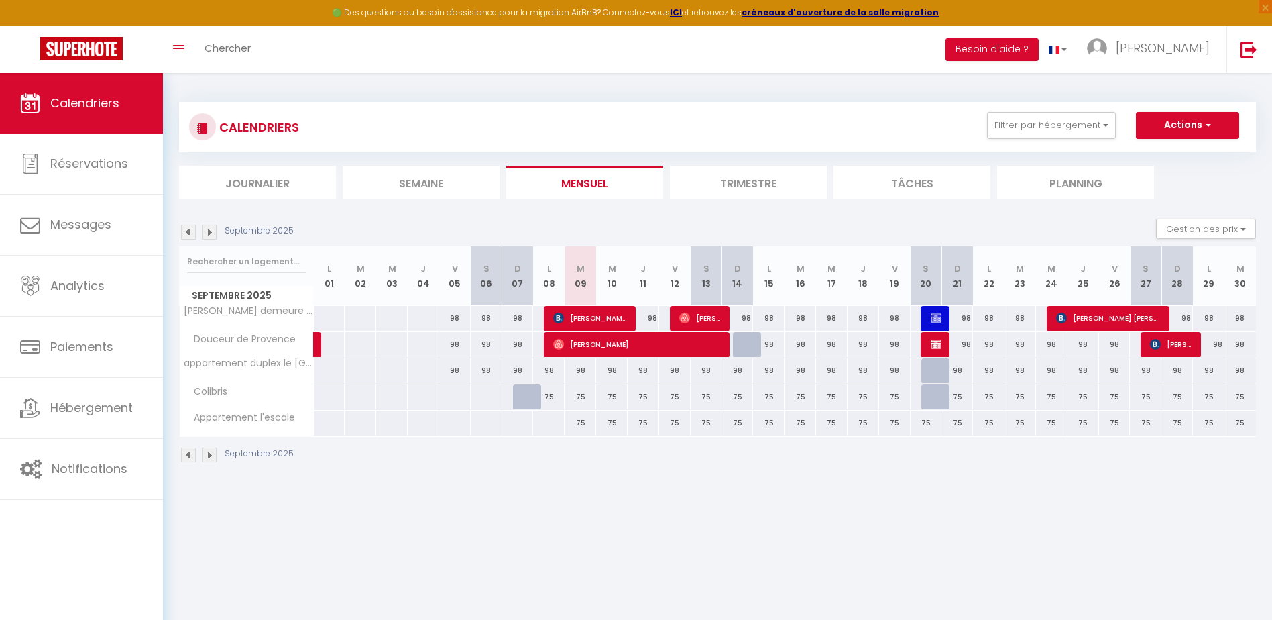
click at [929, 361] on div at bounding box center [937, 370] width 32 height 25
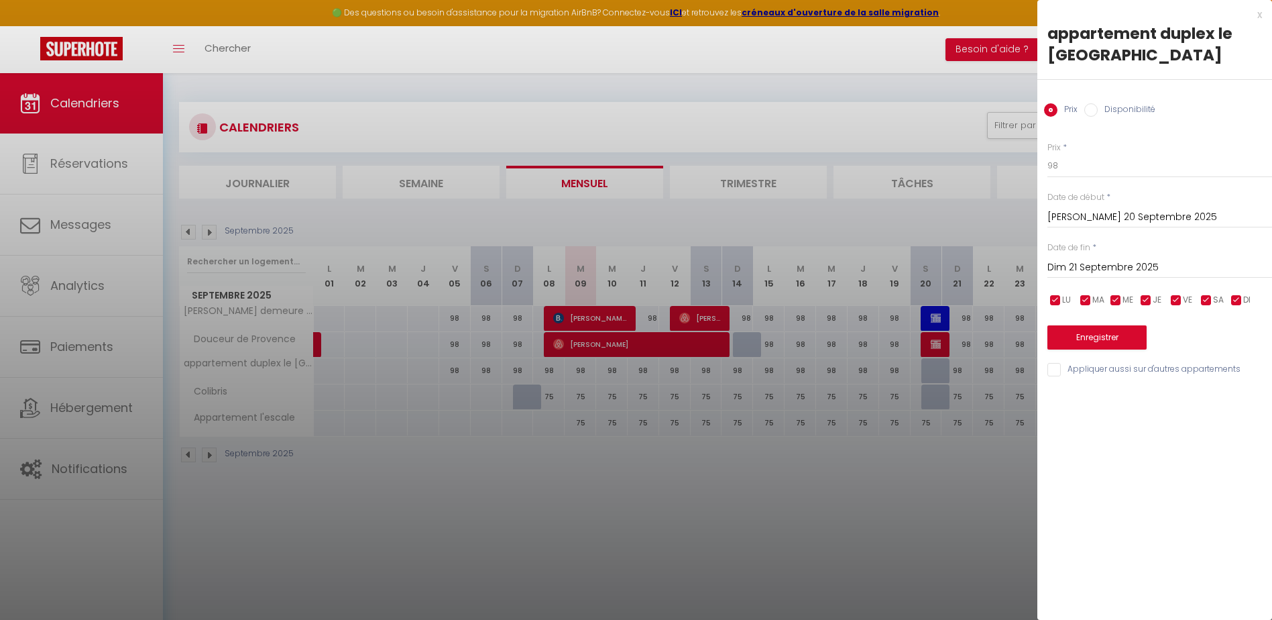
click at [933, 534] on div at bounding box center [636, 310] width 1272 height 620
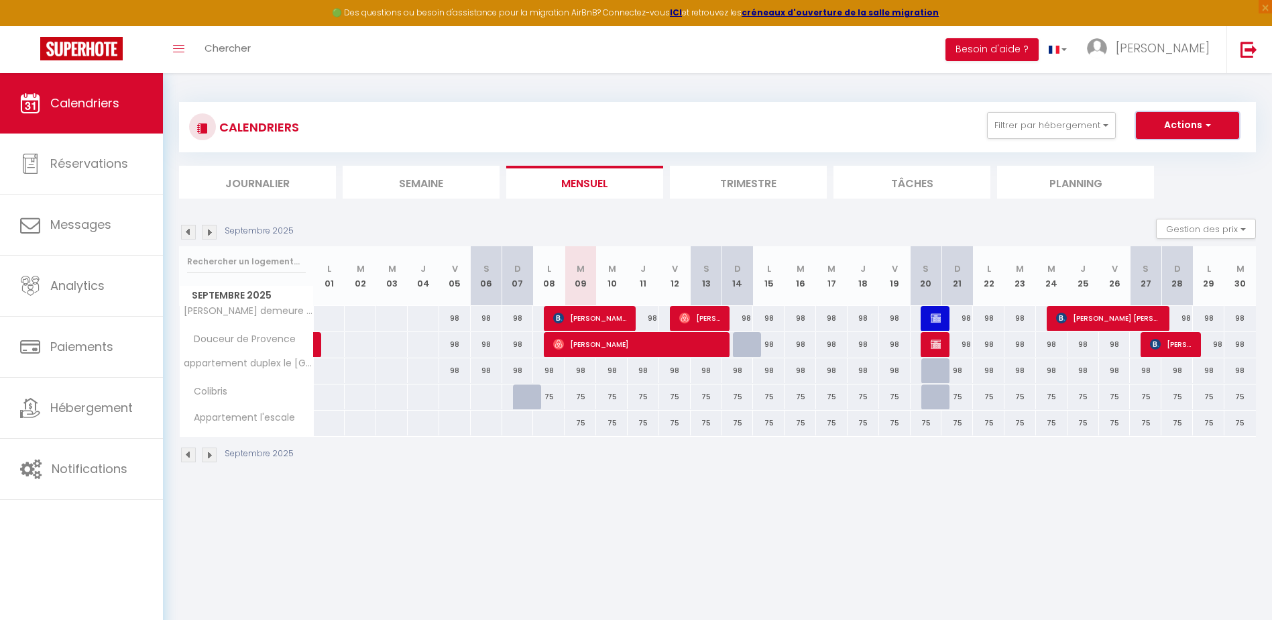
click at [1177, 122] on button "Actions" at bounding box center [1187, 125] width 103 height 27
click at [1163, 158] on link "Nouvelle réservation" at bounding box center [1173, 156] width 117 height 20
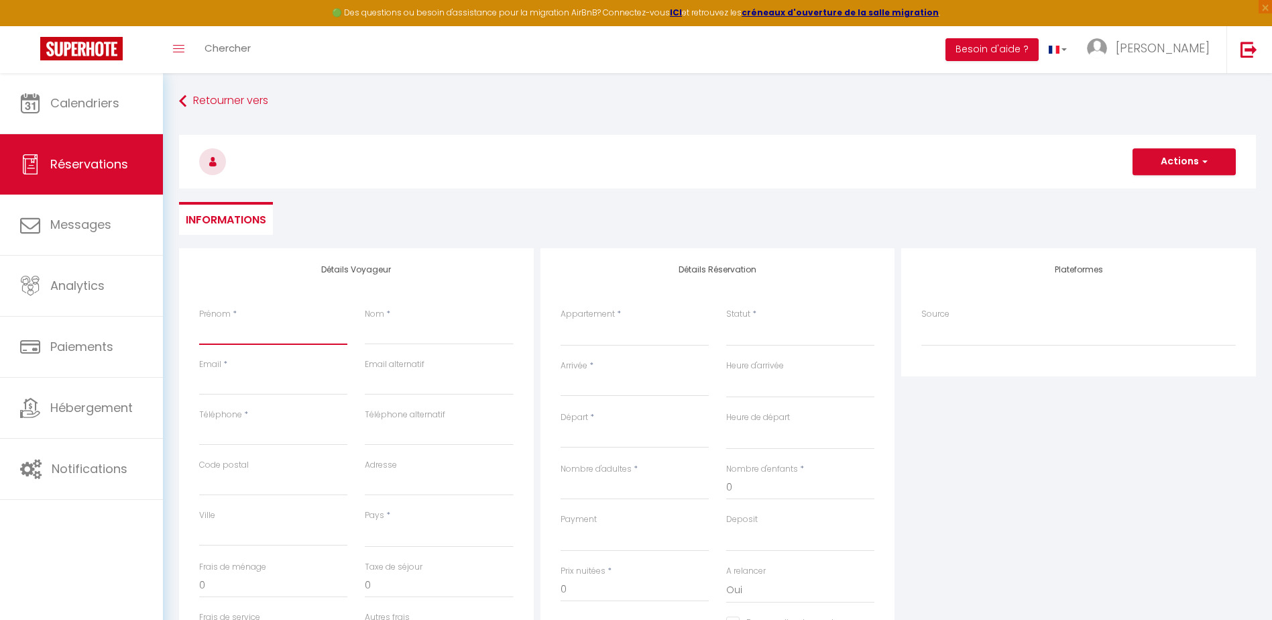
click at [203, 333] on input "Prénom" at bounding box center [273, 333] width 148 height 24
drag, startPoint x: 390, startPoint y: 337, endPoint x: 406, endPoint y: 327, distance: 19.2
click at [390, 337] on input "Nom" at bounding box center [439, 333] width 148 height 24
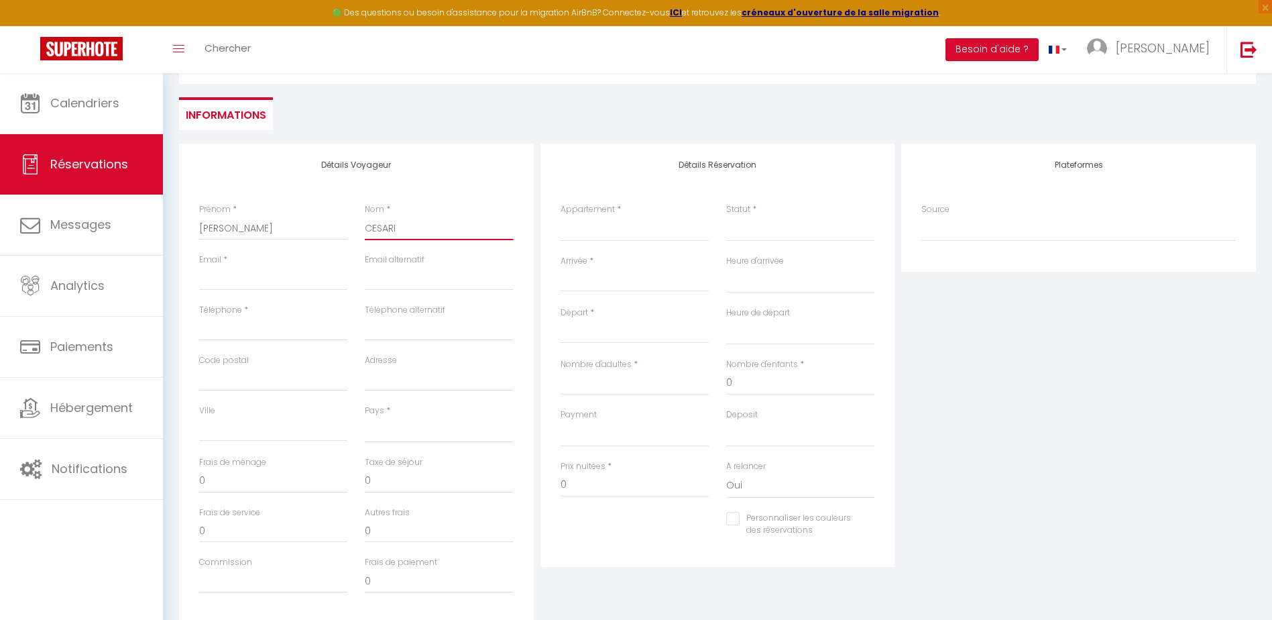
scroll to position [134, 0]
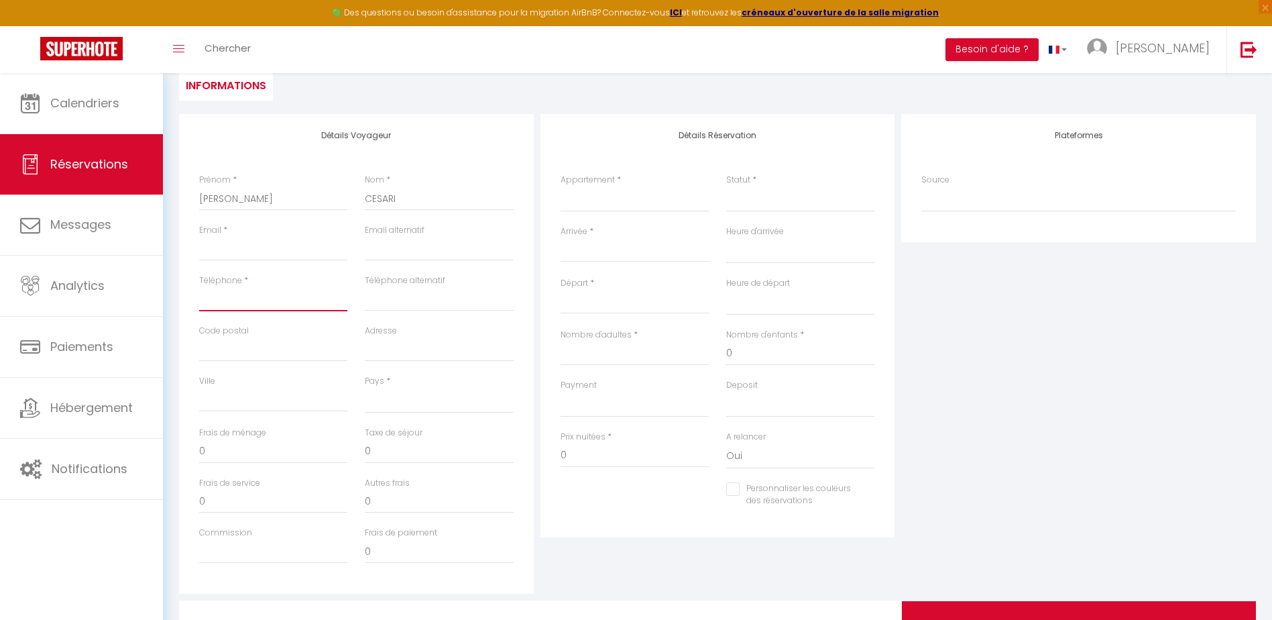
click at [231, 297] on input "Téléphone" at bounding box center [273, 299] width 148 height 24
click at [597, 195] on select "Appartement l'escale Charmante demeure au cœur de la provence verte Douceur de …" at bounding box center [635, 198] width 148 height 25
click at [561, 186] on select "Appartement l'escale Charmante demeure au cœur de la provence verte Douceur de …" at bounding box center [635, 198] width 148 height 25
click at [770, 205] on select "Confirmé Non Confirmé [PERSON_NAME] par le voyageur No Show Request" at bounding box center [800, 198] width 148 height 25
click at [757, 199] on select "Confirmé Non Confirmé [PERSON_NAME] par le voyageur No Show Request" at bounding box center [800, 198] width 148 height 25
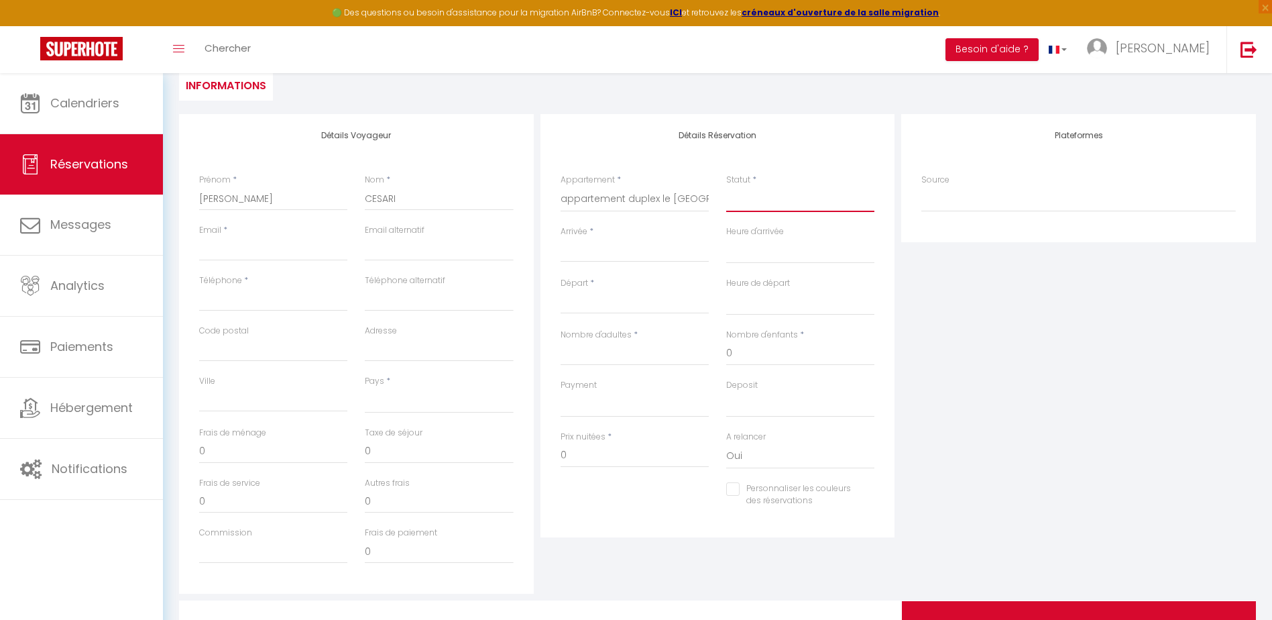
click at [739, 198] on select "Confirmé Non Confirmé [PERSON_NAME] par le voyageur No Show Request" at bounding box center [800, 198] width 148 height 25
click at [726, 186] on select "Confirmé Non Confirmé [PERSON_NAME] par le voyageur No Show Request" at bounding box center [800, 198] width 148 height 25
click at [599, 248] on input "Arrivée" at bounding box center [635, 251] width 148 height 17
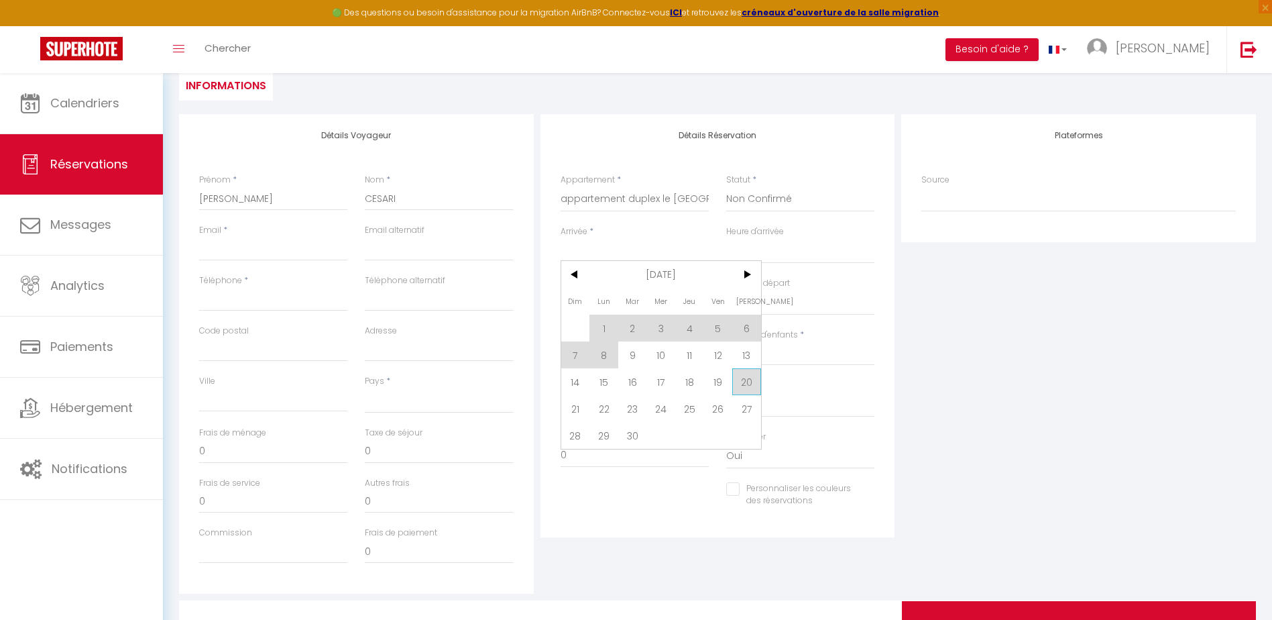
click at [747, 380] on span "20" at bounding box center [746, 381] width 29 height 27
click at [747, 380] on label "Deposit" at bounding box center [742, 385] width 32 height 13
click at [747, 212] on select "Confirmé Non Confirmé [PERSON_NAME] par le voyageur No Show Request" at bounding box center [800, 198] width 148 height 25
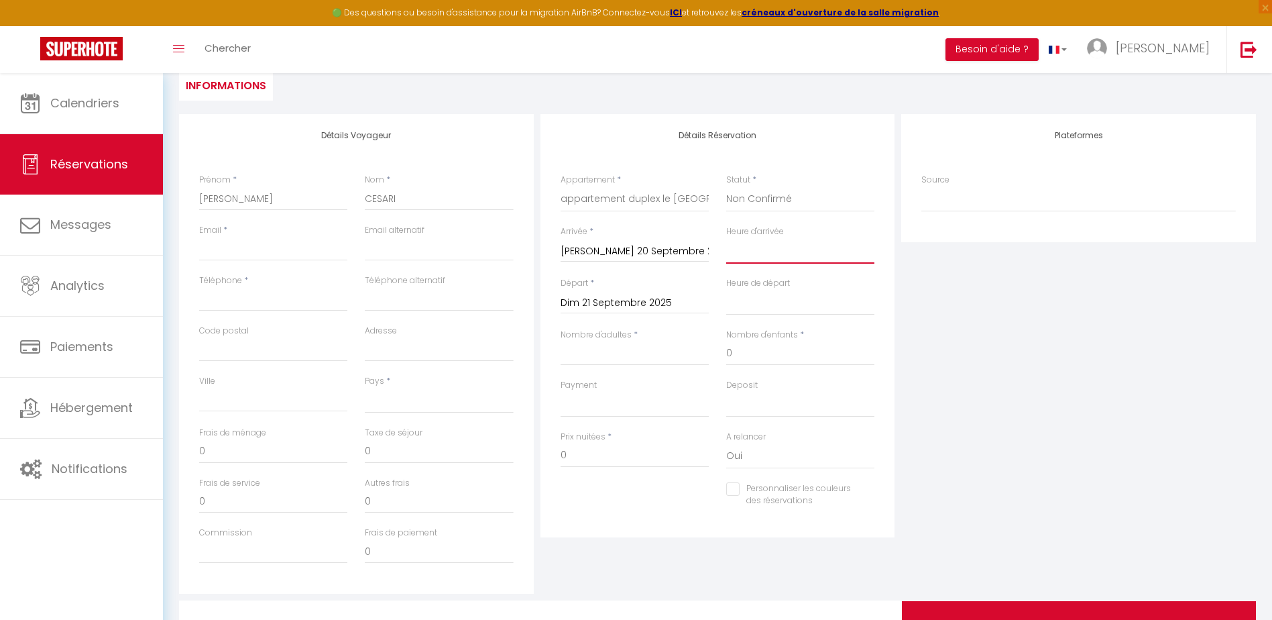
click at [756, 253] on select "00:00 00:30 01:00 01:30 02:00 02:30 03:00 03:30 04:00 04:30 05:00 05:30 06:00 0…" at bounding box center [800, 250] width 148 height 25
click at [726, 238] on select "00:00 00:30 01:00 01:30 02:00 02:30 03:00 03:30 04:00 04:30 05:00 05:30 06:00 0…" at bounding box center [800, 250] width 148 height 25
click at [752, 309] on select "00:00 00:30 01:00 01:30 02:00 02:30 03:00 03:30 04:00 04:30 05:00 05:30 06:00 0…" at bounding box center [800, 302] width 148 height 25
click at [726, 290] on select "00:00 00:30 01:00 01:30 02:00 02:30 03:00 03:30 04:00 04:30 05:00 05:30 06:00 0…" at bounding box center [800, 302] width 148 height 25
click at [588, 353] on input "Nombre d'adultes" at bounding box center [635, 353] width 148 height 24
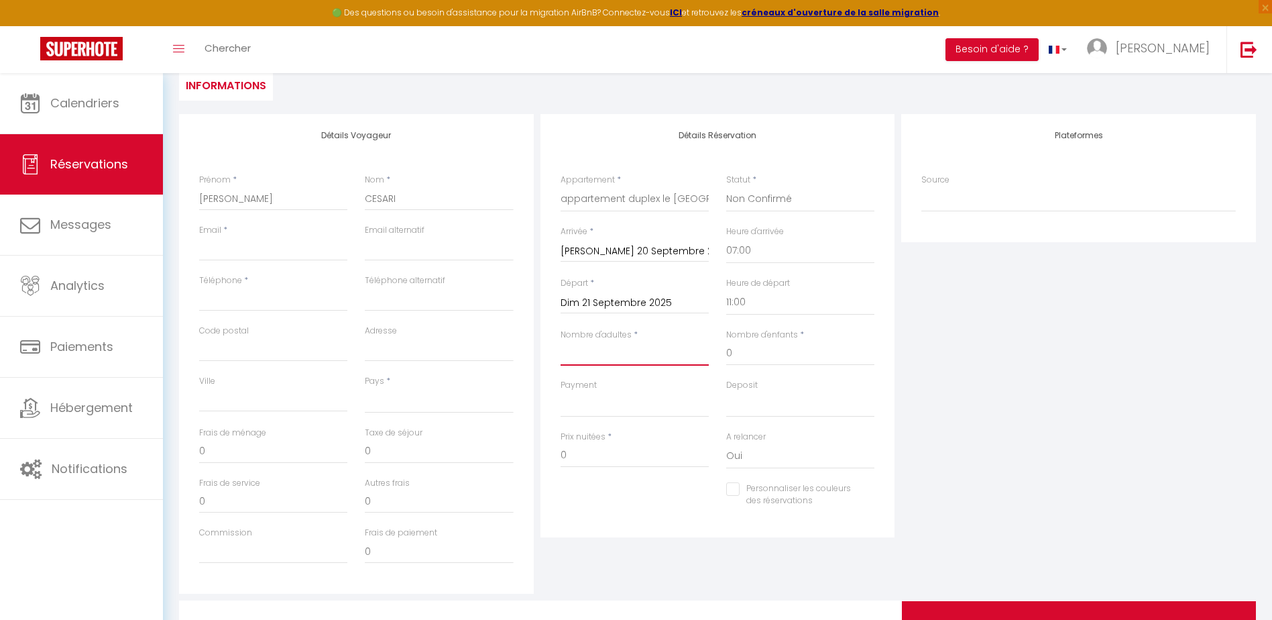
click at [616, 359] on input "Nombre d'adultes" at bounding box center [635, 353] width 148 height 24
click at [599, 409] on select "OK KO" at bounding box center [635, 404] width 148 height 25
click at [561, 392] on select "OK KO" at bounding box center [635, 404] width 148 height 25
click at [744, 402] on select "OK KO" at bounding box center [800, 404] width 148 height 25
click at [726, 392] on select "OK KO" at bounding box center [800, 404] width 148 height 25
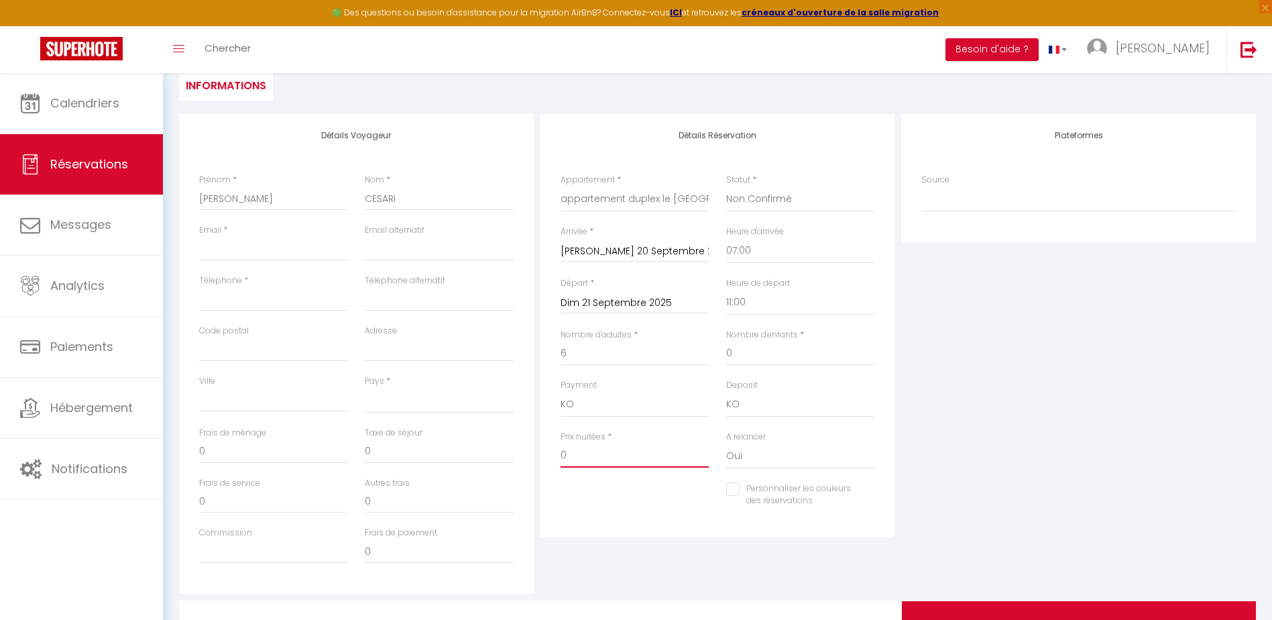
click at [585, 449] on input "0" at bounding box center [635, 455] width 148 height 24
click at [631, 502] on div "Personnaliser les couleurs des réservations #D7092E" at bounding box center [718, 501] width 332 height 39
click at [750, 492] on input "Personnaliser les couleurs des réservations" at bounding box center [791, 488] width 131 height 13
click at [874, 499] on span at bounding box center [869, 499] width 11 height 11
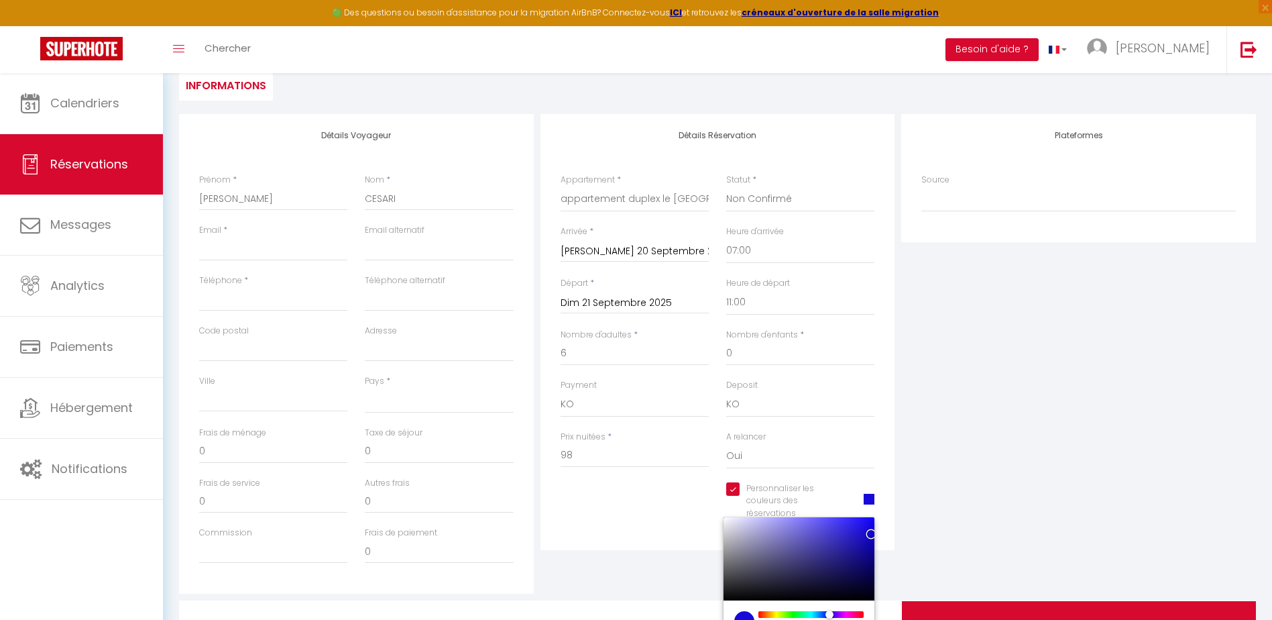
click at [829, 615] on div at bounding box center [811, 614] width 103 height 7
click at [208, 306] on input "Téléphone" at bounding box center [273, 299] width 148 height 24
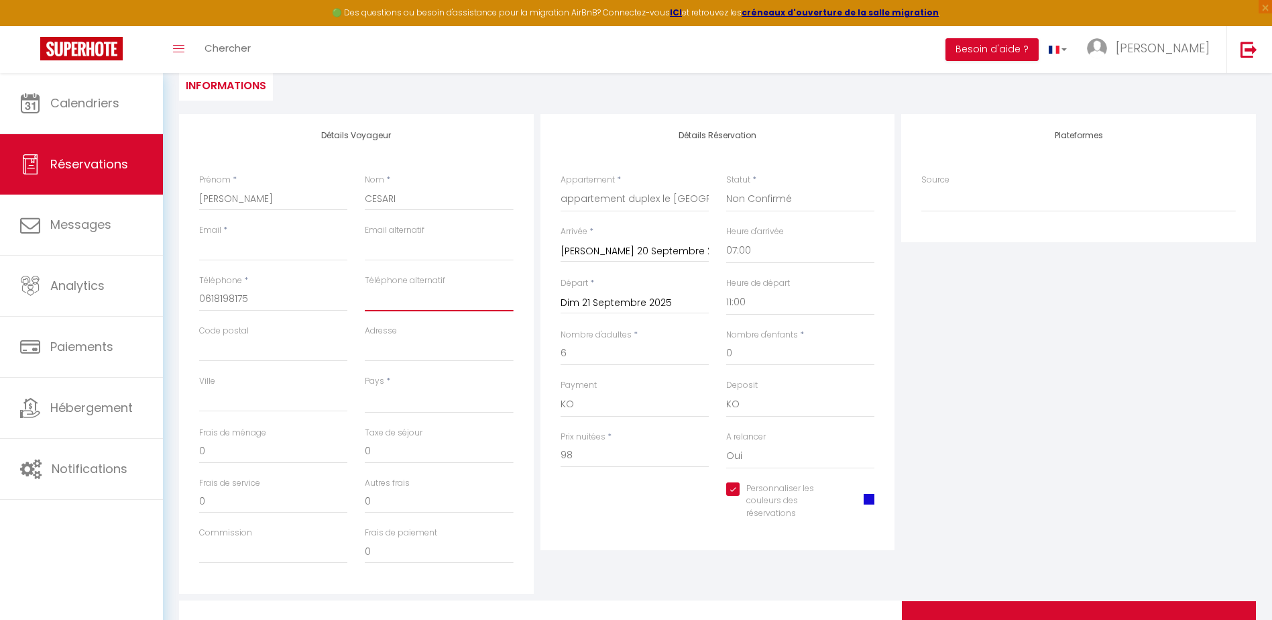
click at [398, 302] on input "Téléphone alternatif" at bounding box center [439, 299] width 148 height 24
click at [237, 347] on input "Code postal" at bounding box center [273, 349] width 148 height 24
click at [168, 347] on div "Retourner vers [PERSON_NAME] Actions Enregistrer Actions Enregistrer Aperçu et …" at bounding box center [717, 313] width 1109 height 748
click at [213, 452] on input "0" at bounding box center [273, 451] width 148 height 24
click at [223, 504] on input "0" at bounding box center [273, 501] width 148 height 24
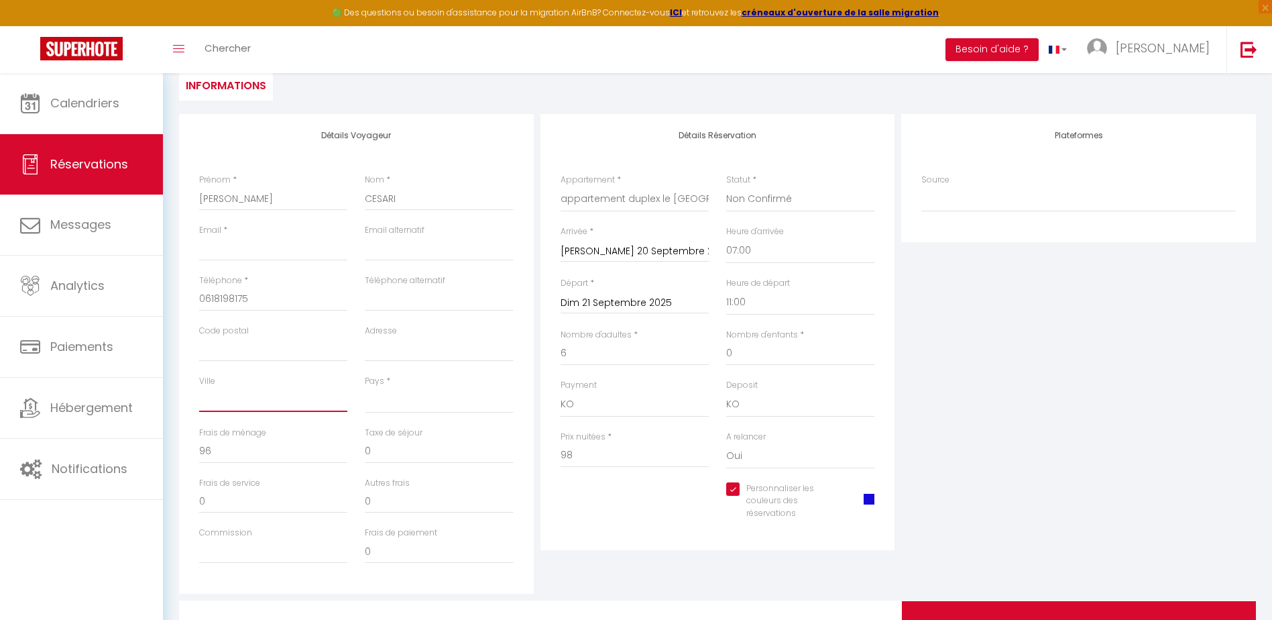
click at [235, 396] on input "Ville" at bounding box center [273, 400] width 148 height 24
click at [218, 453] on input "96" at bounding box center [273, 451] width 148 height 24
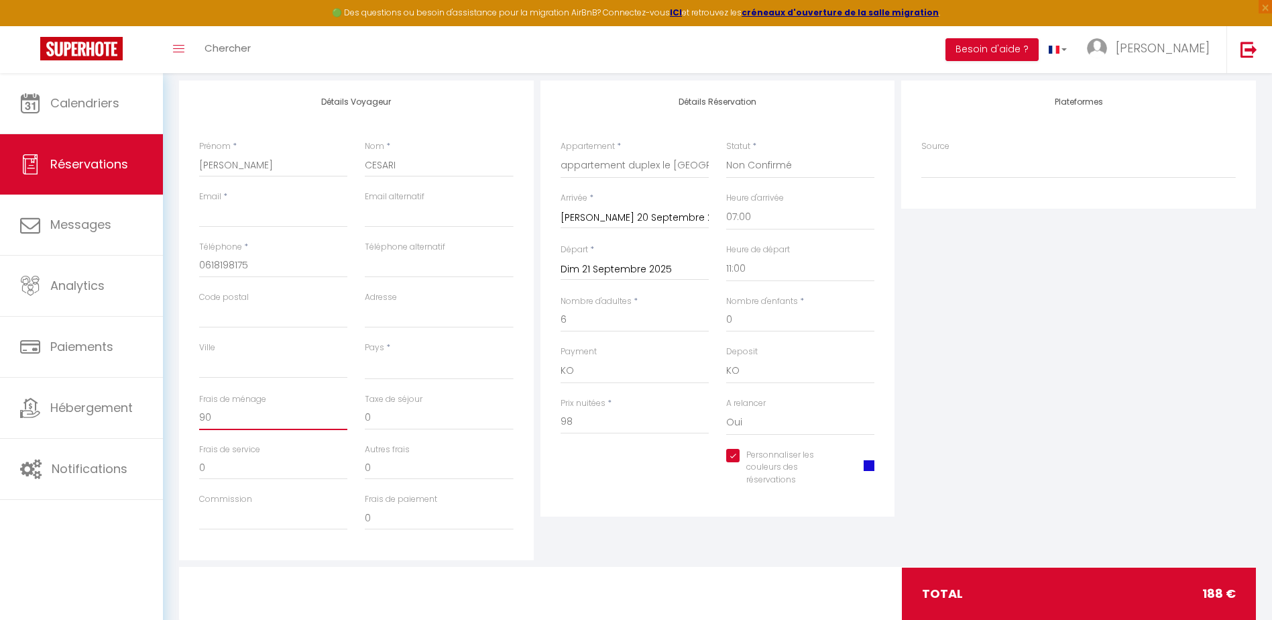
scroll to position [135, 0]
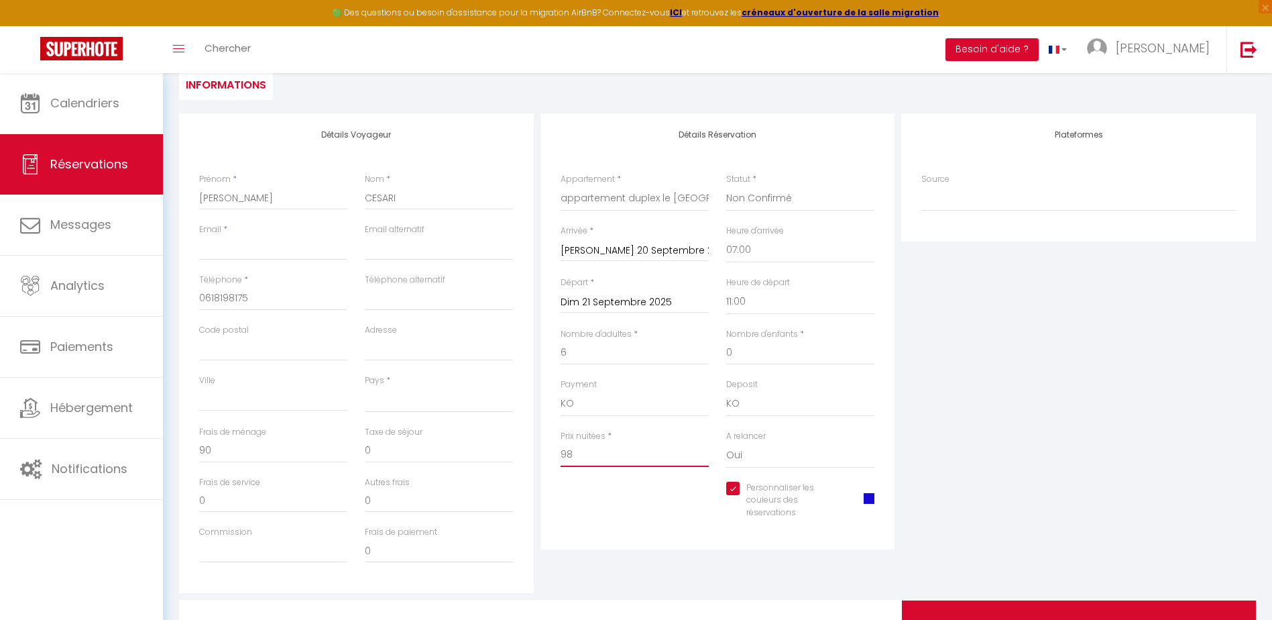
click at [591, 458] on input "98" at bounding box center [635, 455] width 148 height 24
click at [262, 455] on input "0" at bounding box center [273, 451] width 148 height 24
click at [452, 400] on select "[GEOGRAPHIC_DATA] [GEOGRAPHIC_DATA] [GEOGRAPHIC_DATA] [GEOGRAPHIC_DATA] [GEOGRA…" at bounding box center [439, 399] width 148 height 25
click at [593, 524] on div "Personnaliser les couleurs des réservations #1709D7" at bounding box center [718, 507] width 332 height 52
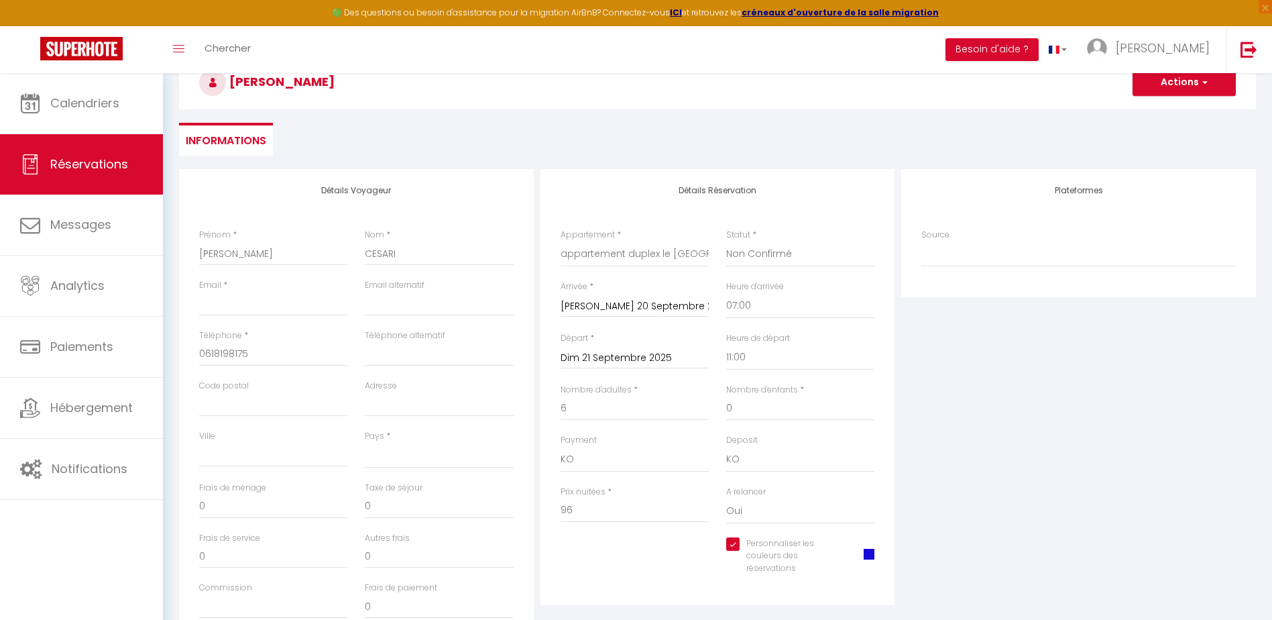
scroll to position [68, 0]
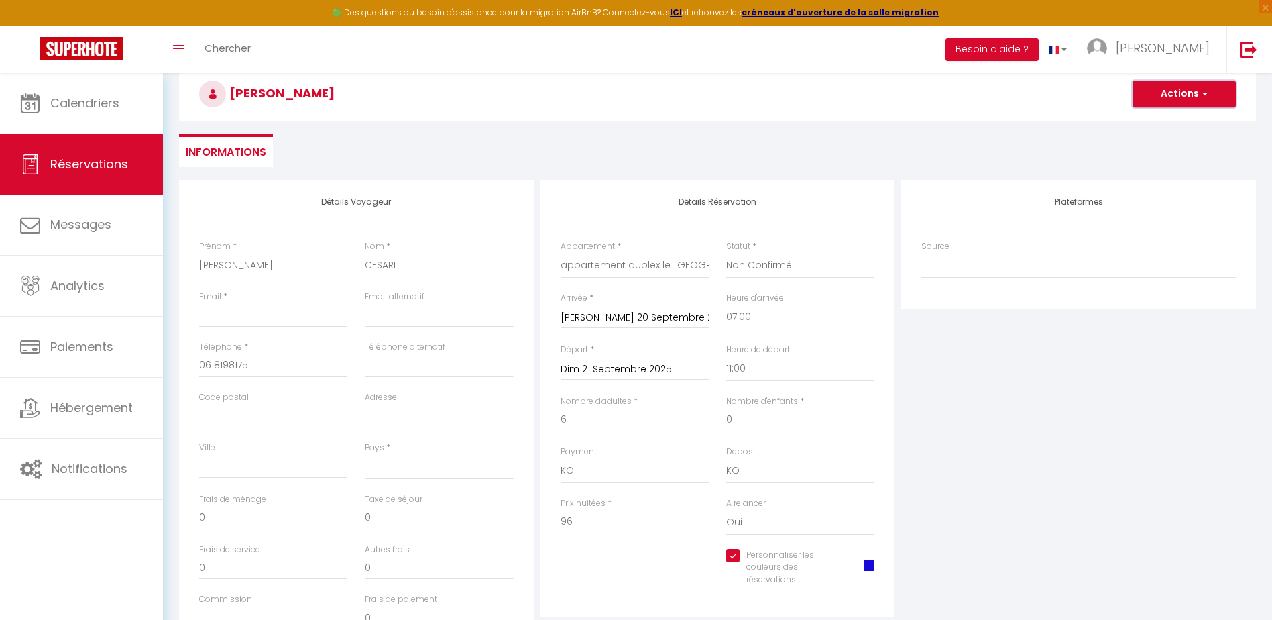
click at [1168, 93] on button "Actions" at bounding box center [1184, 93] width 103 height 27
click at [1166, 118] on link "Enregistrer" at bounding box center [1171, 123] width 106 height 17
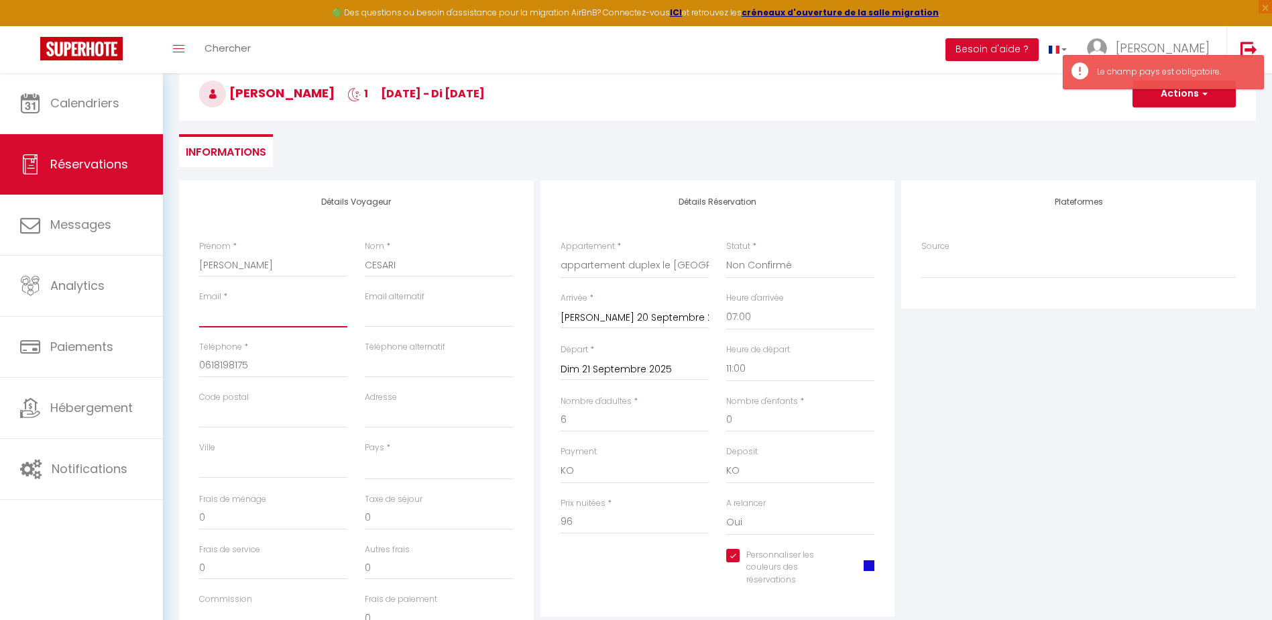
click at [244, 314] on input "Email client" at bounding box center [273, 315] width 148 height 24
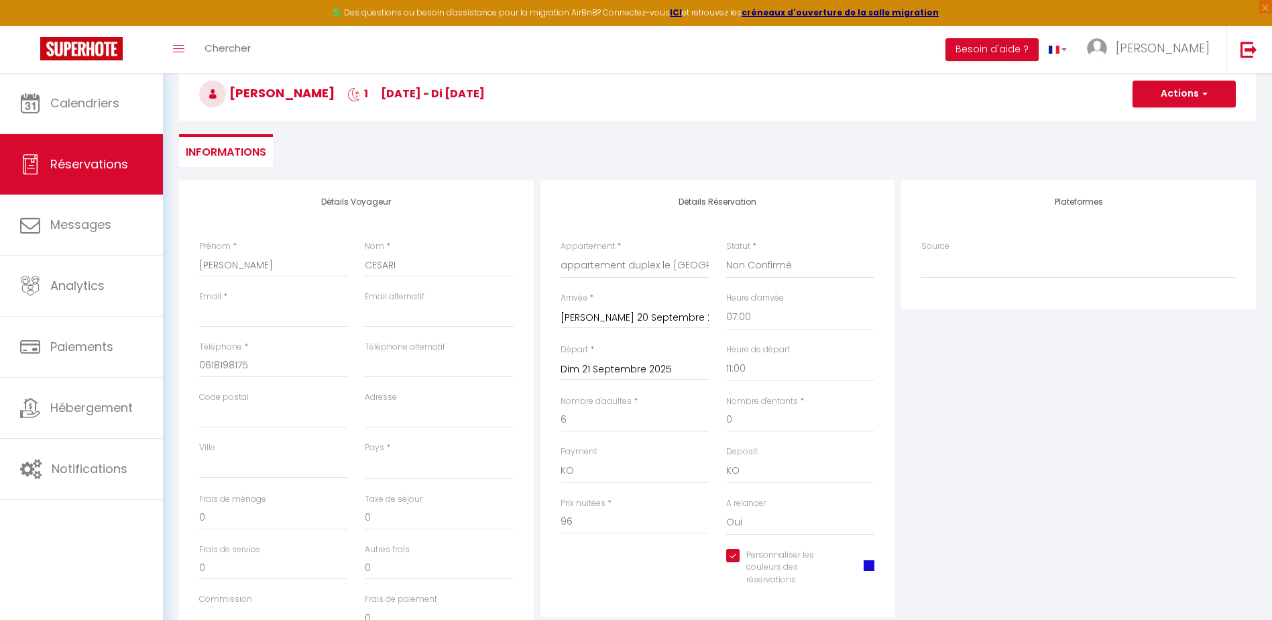
click at [580, 126] on div "[PERSON_NAME] 1 [DATE] - di [DATE] Actions Enregistrer Actions Enregistrer [PER…" at bounding box center [717, 92] width 1094 height 72
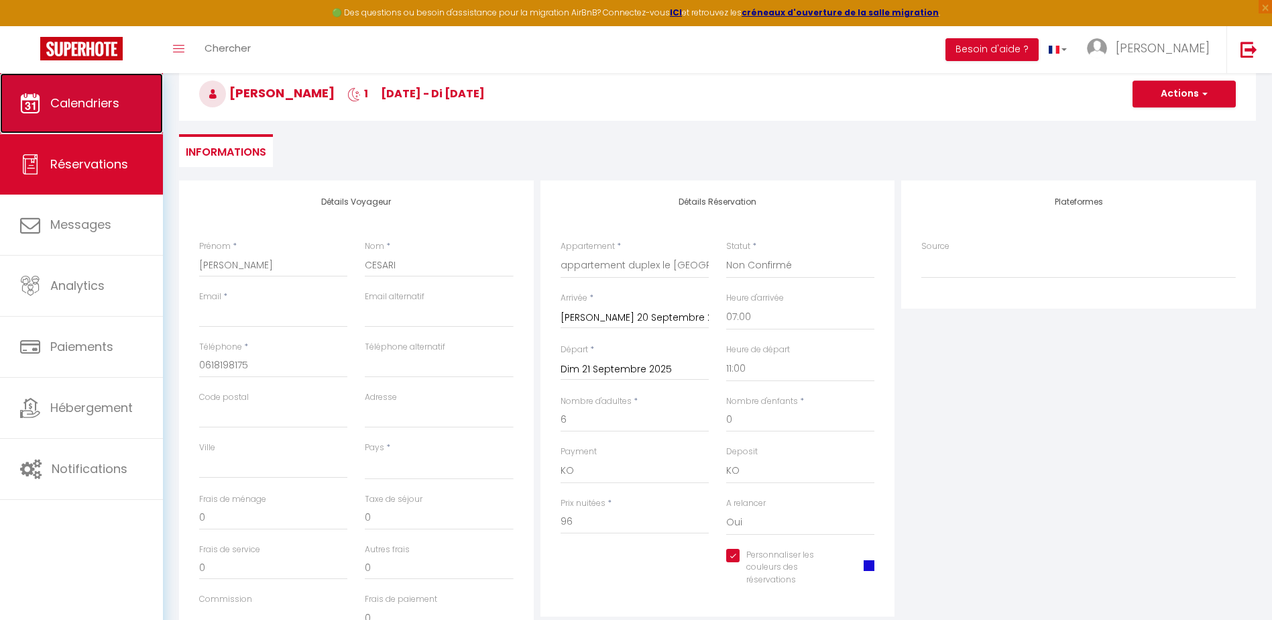
click at [66, 105] on span "Calendriers" at bounding box center [84, 103] width 69 height 17
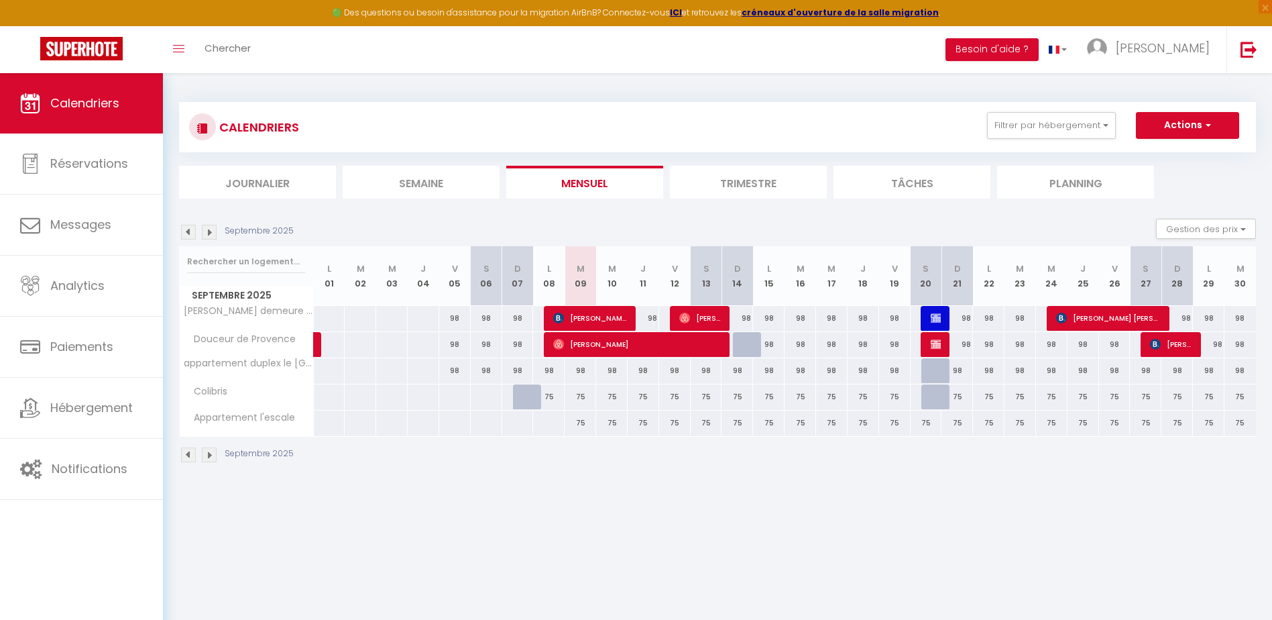
click at [939, 38] on div "Toggle menubar Chercher BUTTON Besoin d'aide ? [PERSON_NAME] Équipe" at bounding box center [679, 49] width 1165 height 47
click at [620, 42] on div "Toggle menubar Chercher BUTTON Besoin d'aide ? [PERSON_NAME] Équipe" at bounding box center [679, 49] width 1165 height 47
click at [211, 233] on img at bounding box center [209, 232] width 15 height 15
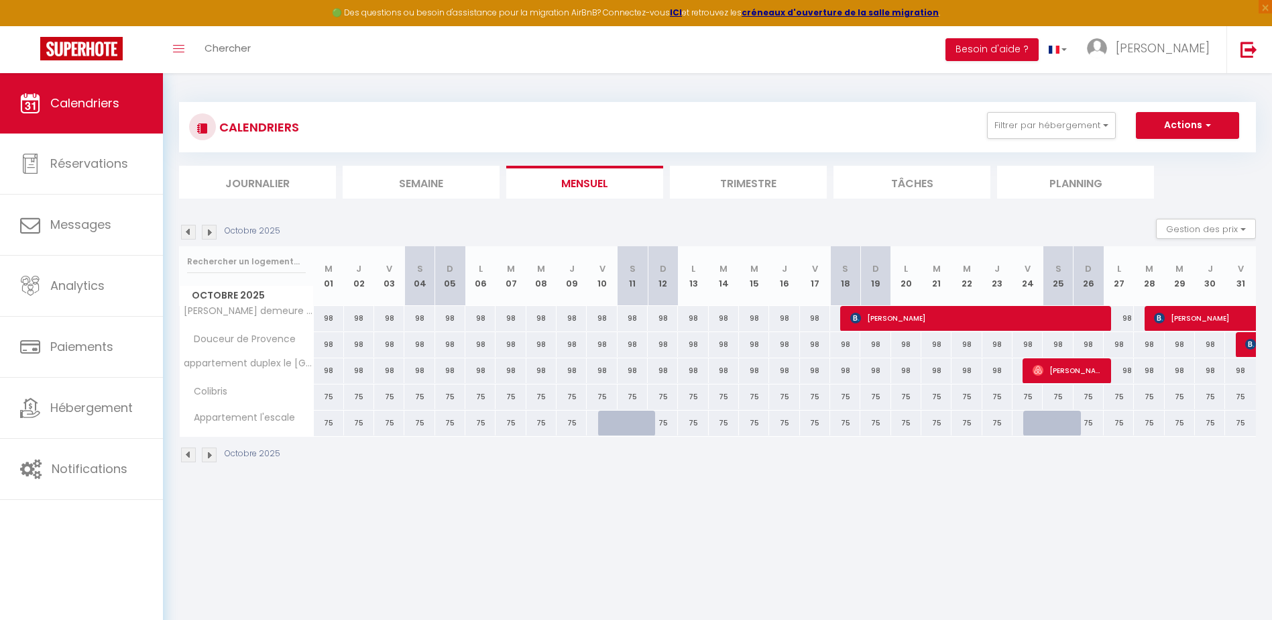
click at [209, 233] on img at bounding box center [209, 232] width 15 height 15
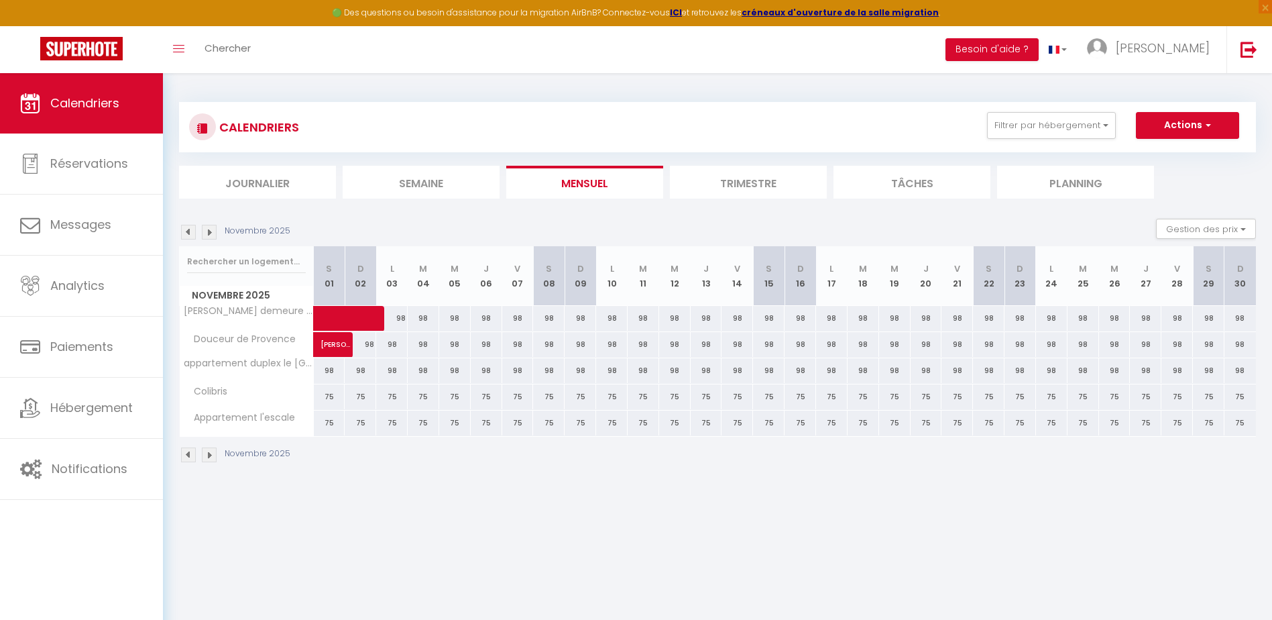
click at [188, 232] on img at bounding box center [188, 232] width 15 height 15
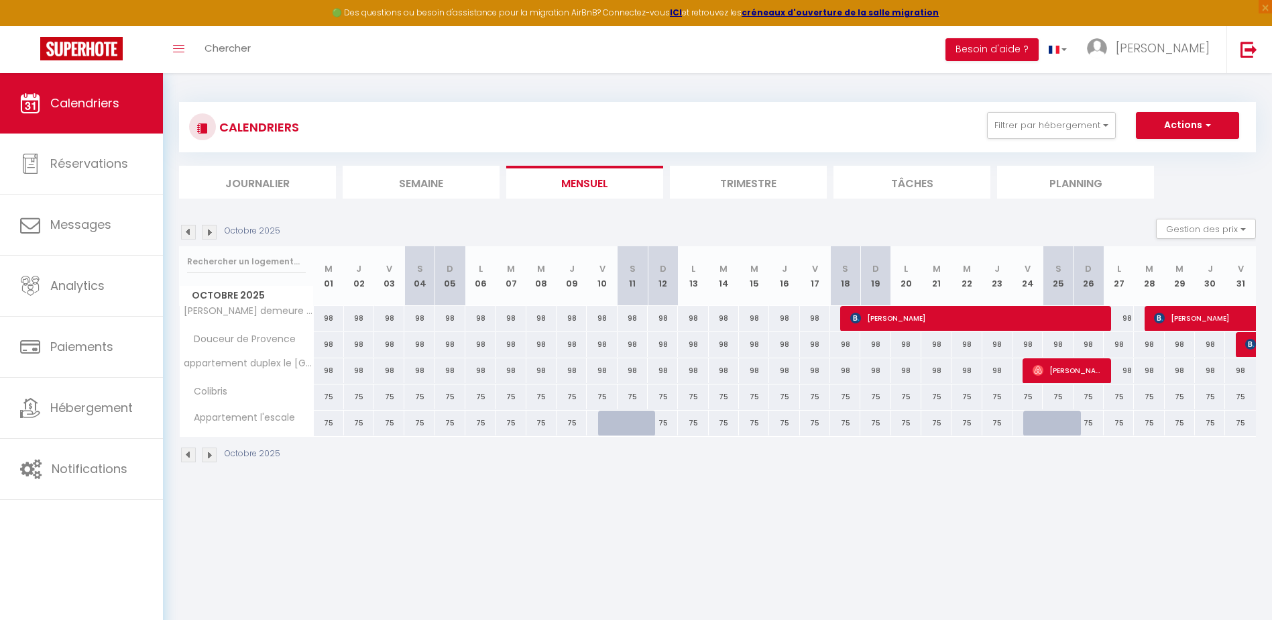
click at [212, 233] on img at bounding box center [209, 232] width 15 height 15
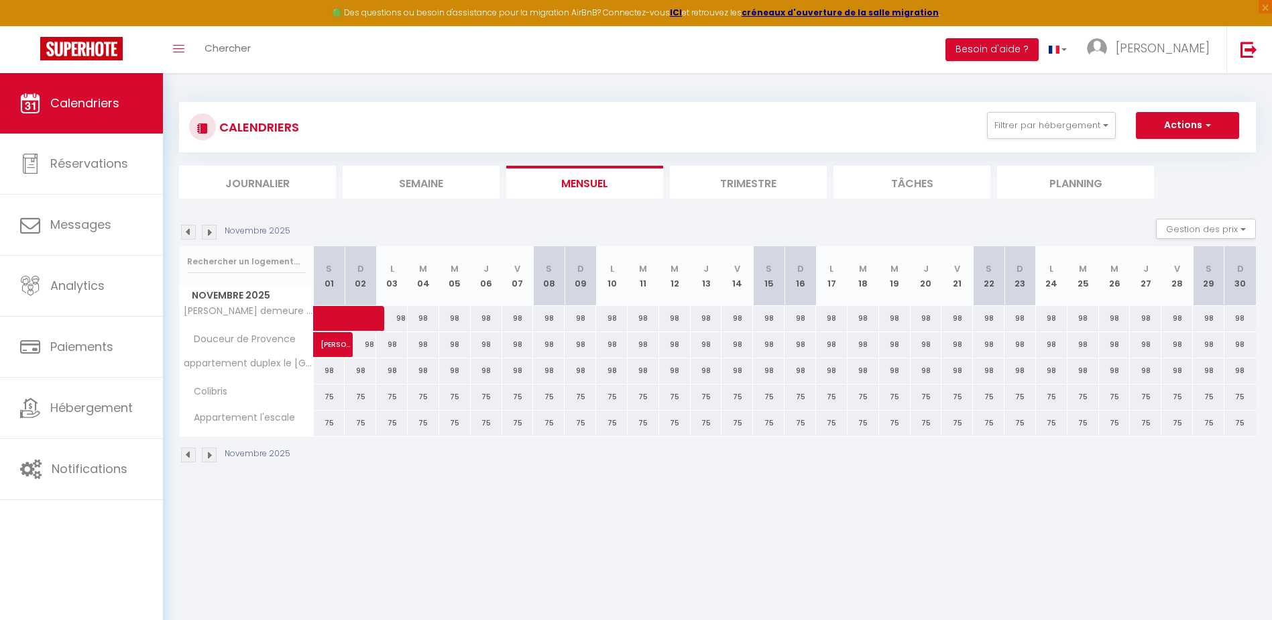
click at [207, 235] on img at bounding box center [209, 232] width 15 height 15
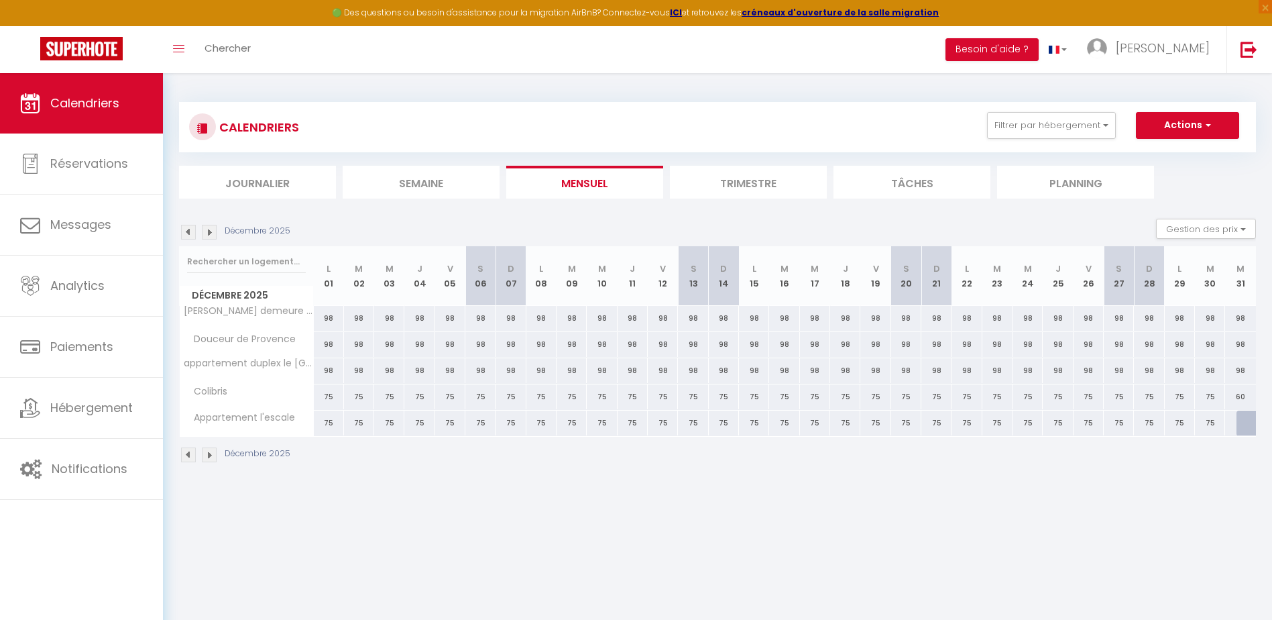
click at [207, 235] on img at bounding box center [209, 232] width 15 height 15
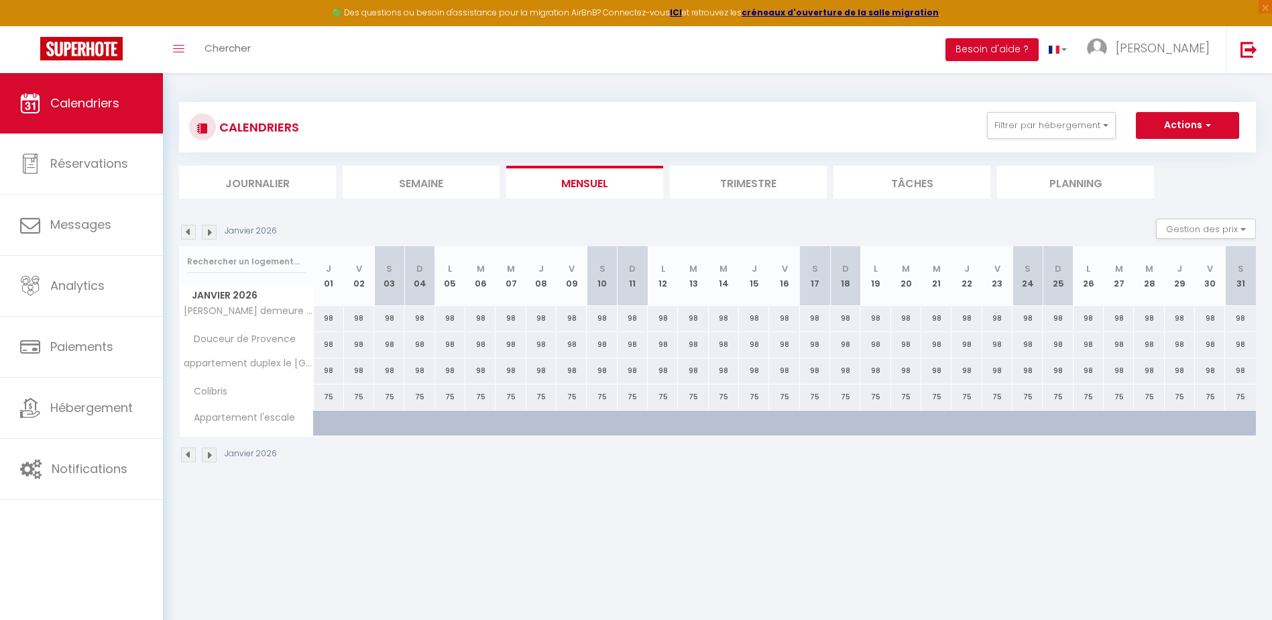
click at [188, 232] on img at bounding box center [188, 232] width 15 height 15
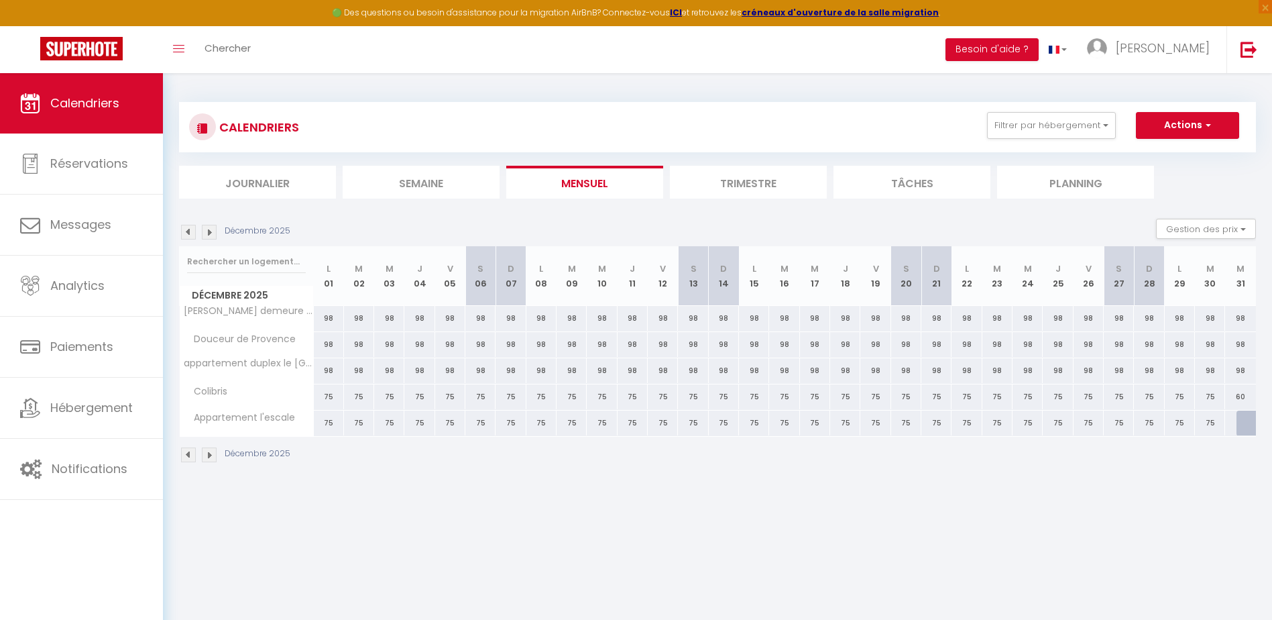
click at [1243, 420] on div at bounding box center [1252, 422] width 31 height 25
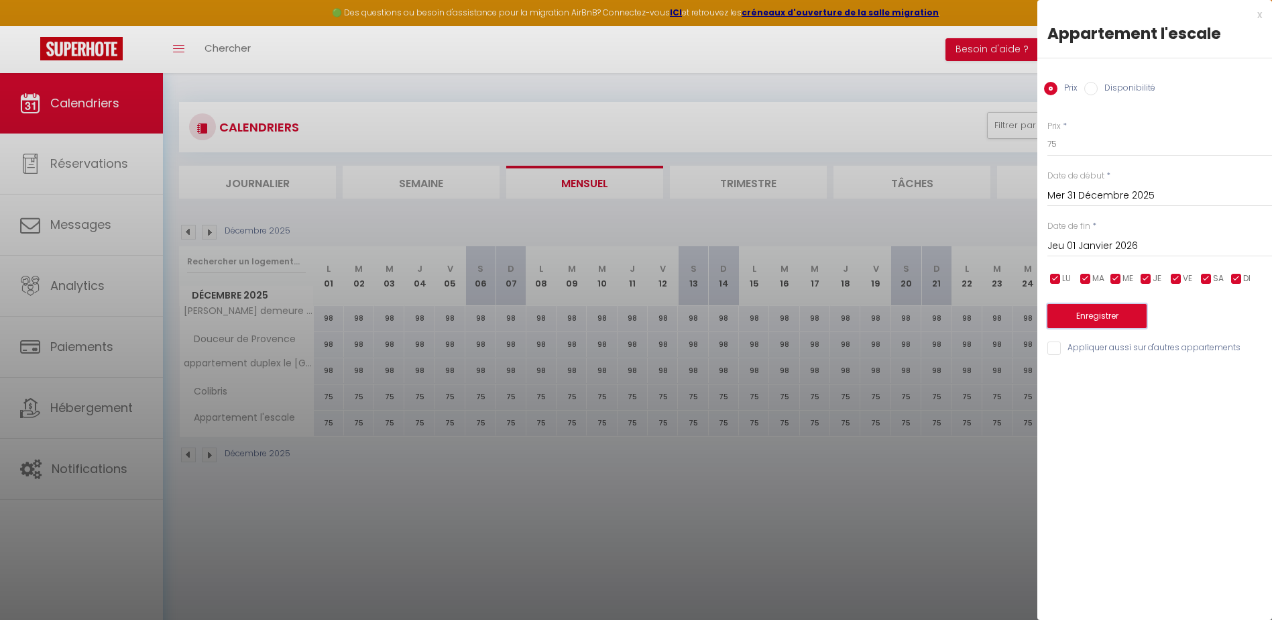
click at [1114, 307] on button "Enregistrer" at bounding box center [1096, 316] width 99 height 24
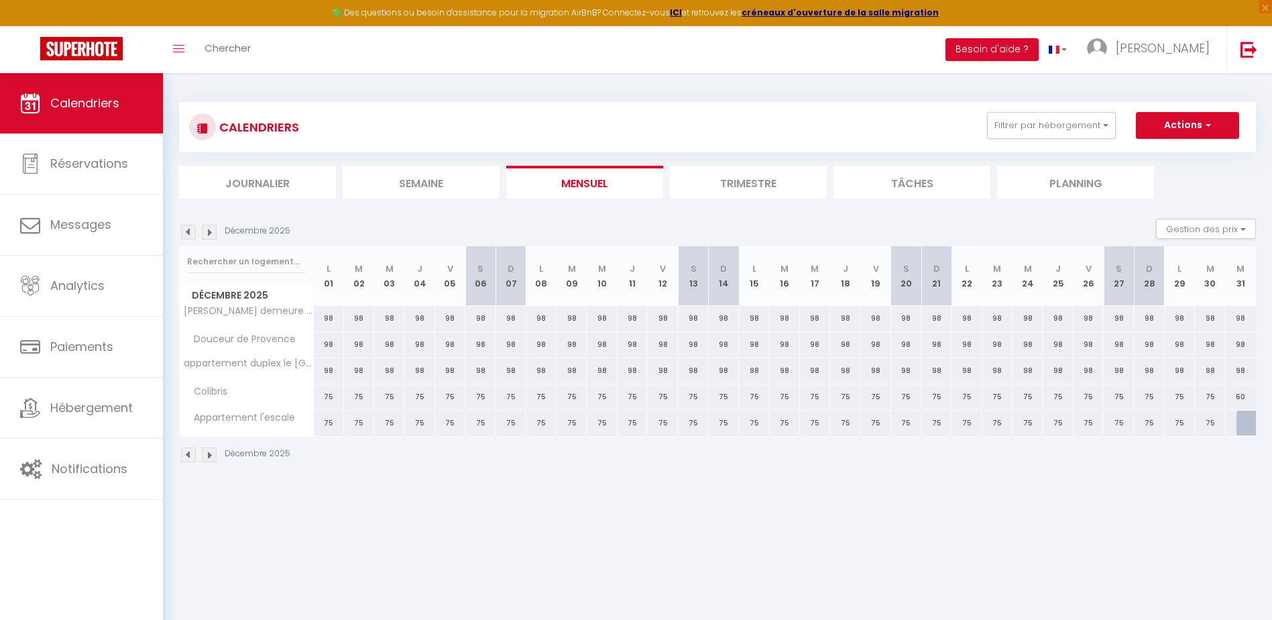
click at [209, 230] on img at bounding box center [209, 232] width 15 height 15
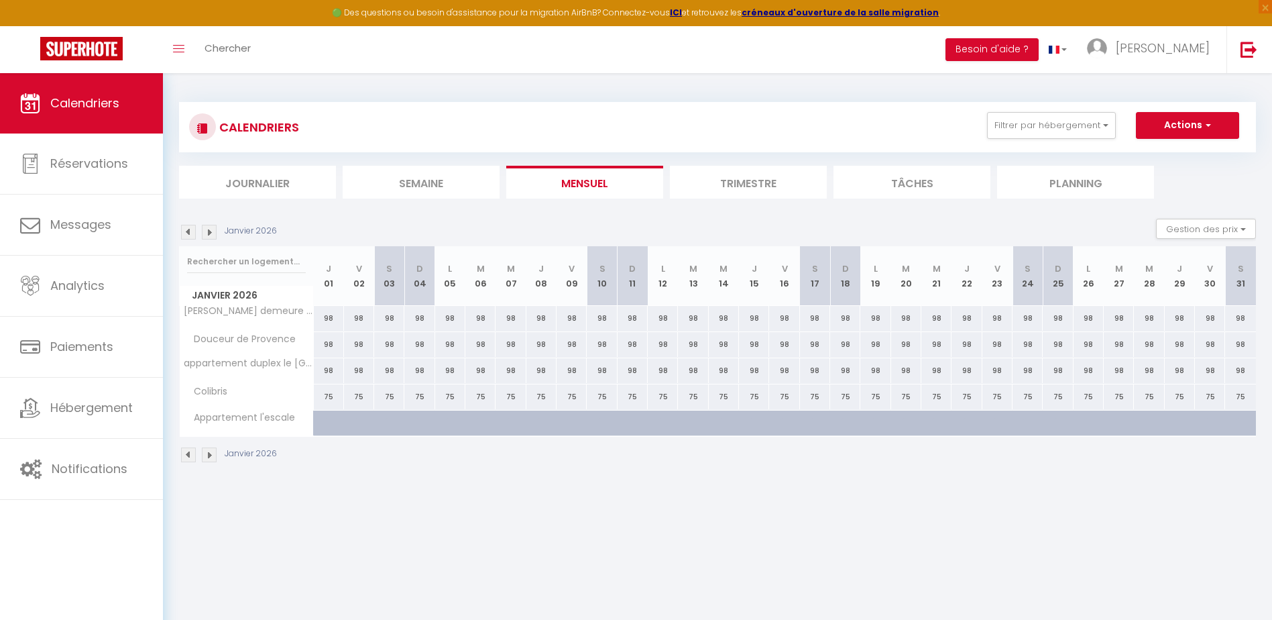
click at [187, 231] on img at bounding box center [188, 232] width 15 height 15
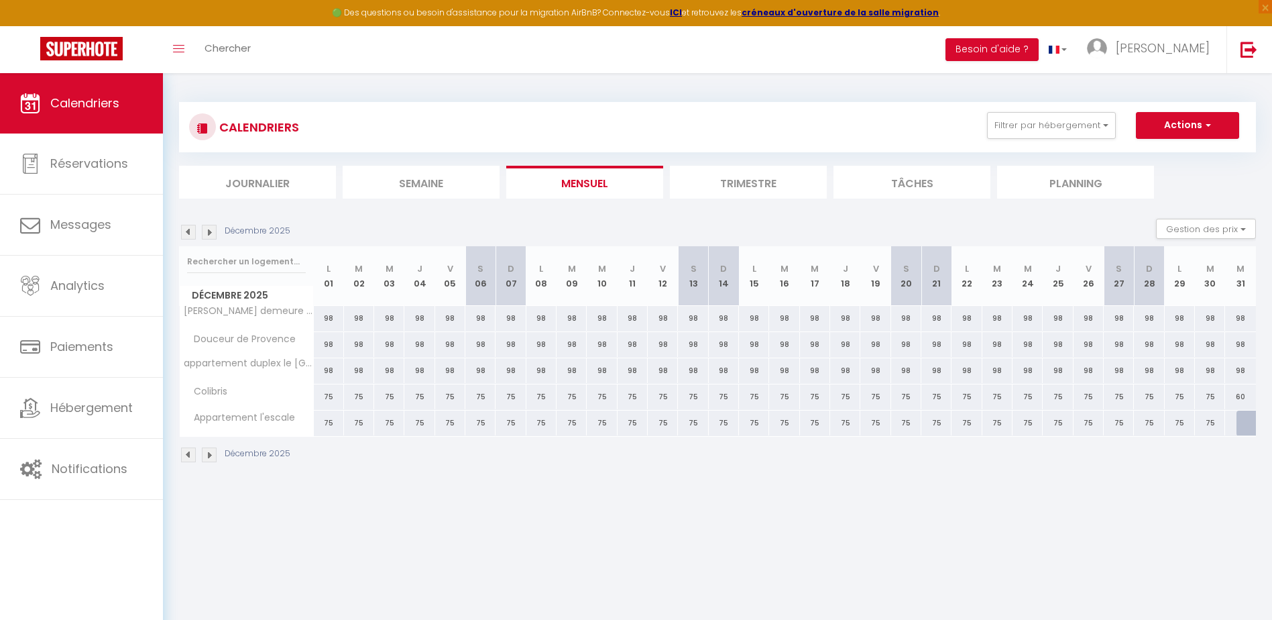
click at [208, 230] on img at bounding box center [209, 232] width 15 height 15
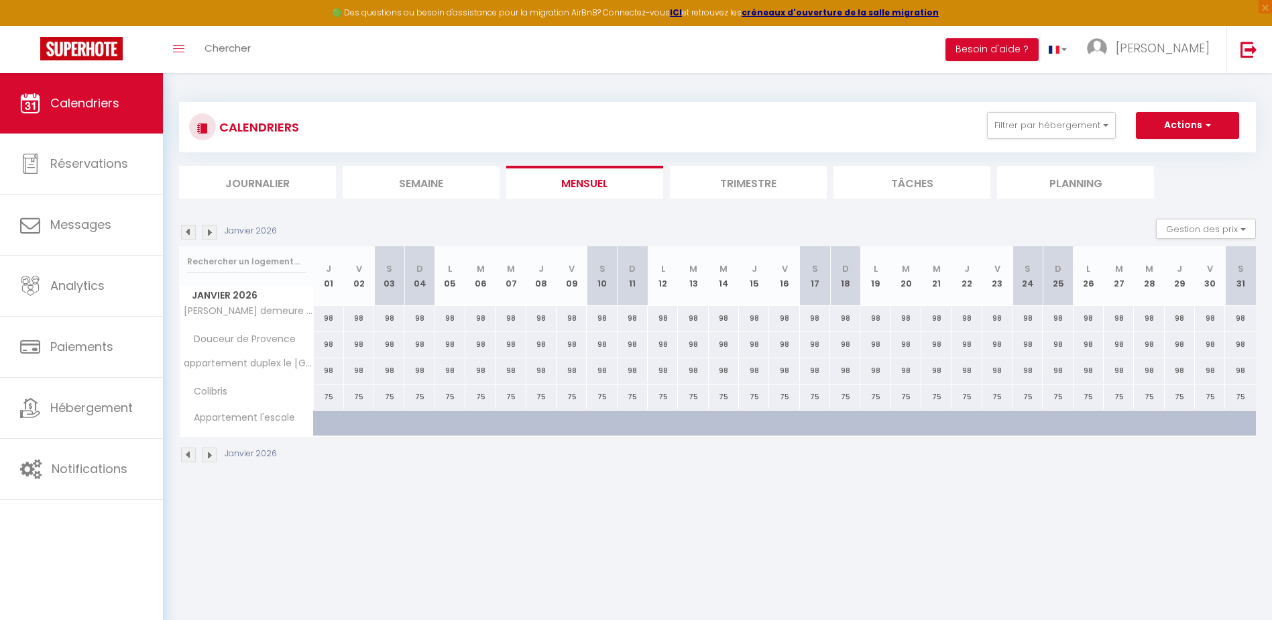
click at [337, 421] on div at bounding box center [340, 430] width 30 height 25
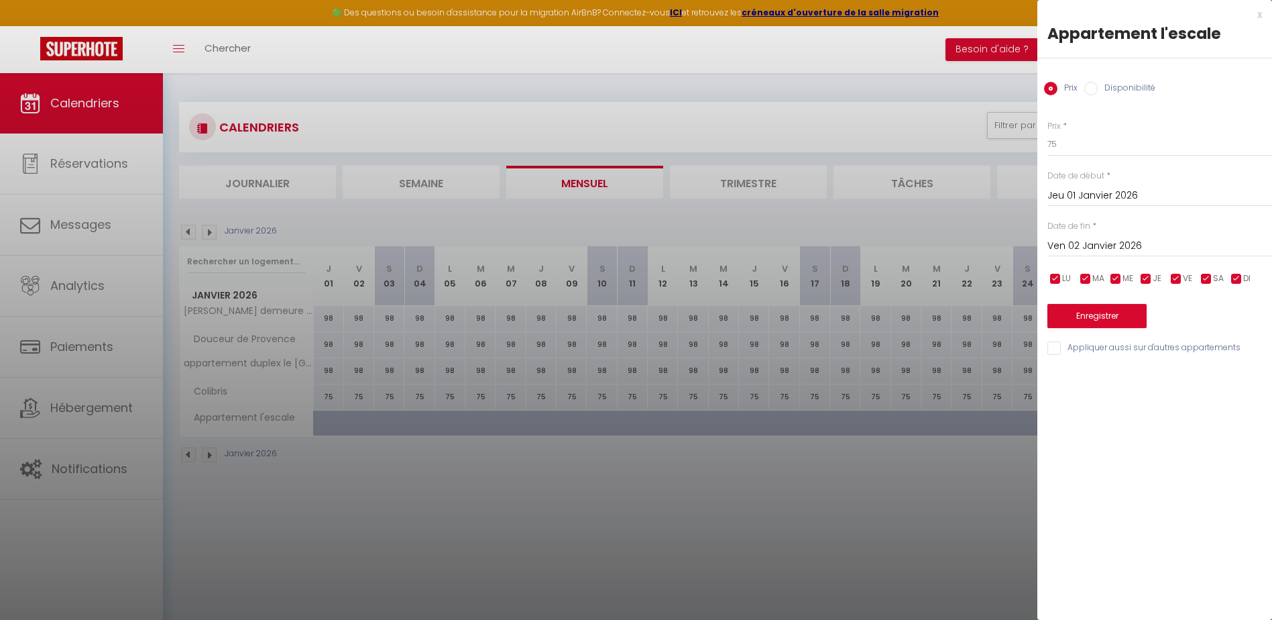
click at [1102, 243] on input "Ven 02 Janvier 2026" at bounding box center [1159, 245] width 225 height 17
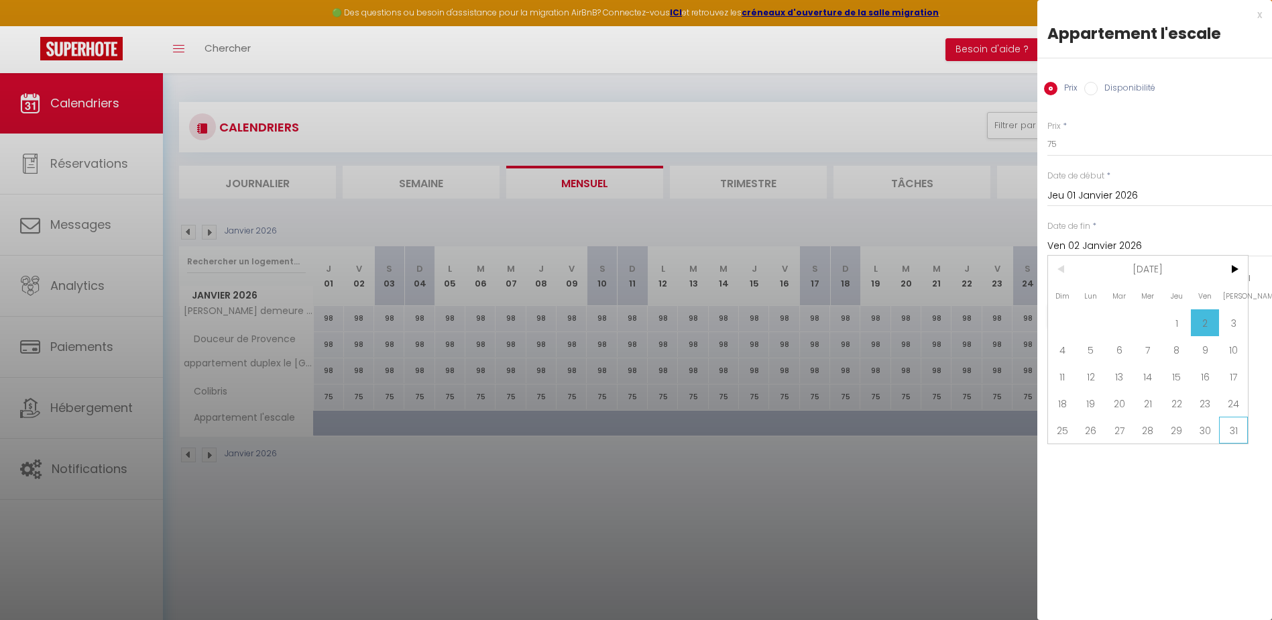
click at [1239, 429] on span "31" at bounding box center [1233, 429] width 29 height 27
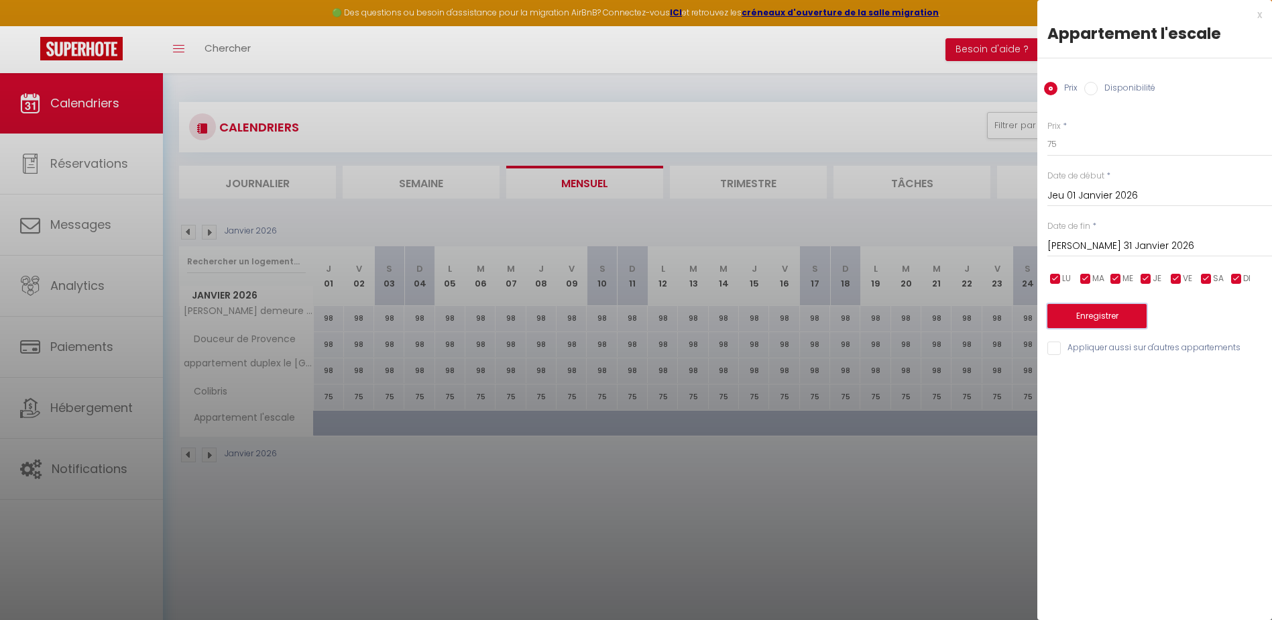
click at [1104, 316] on button "Enregistrer" at bounding box center [1096, 316] width 99 height 24
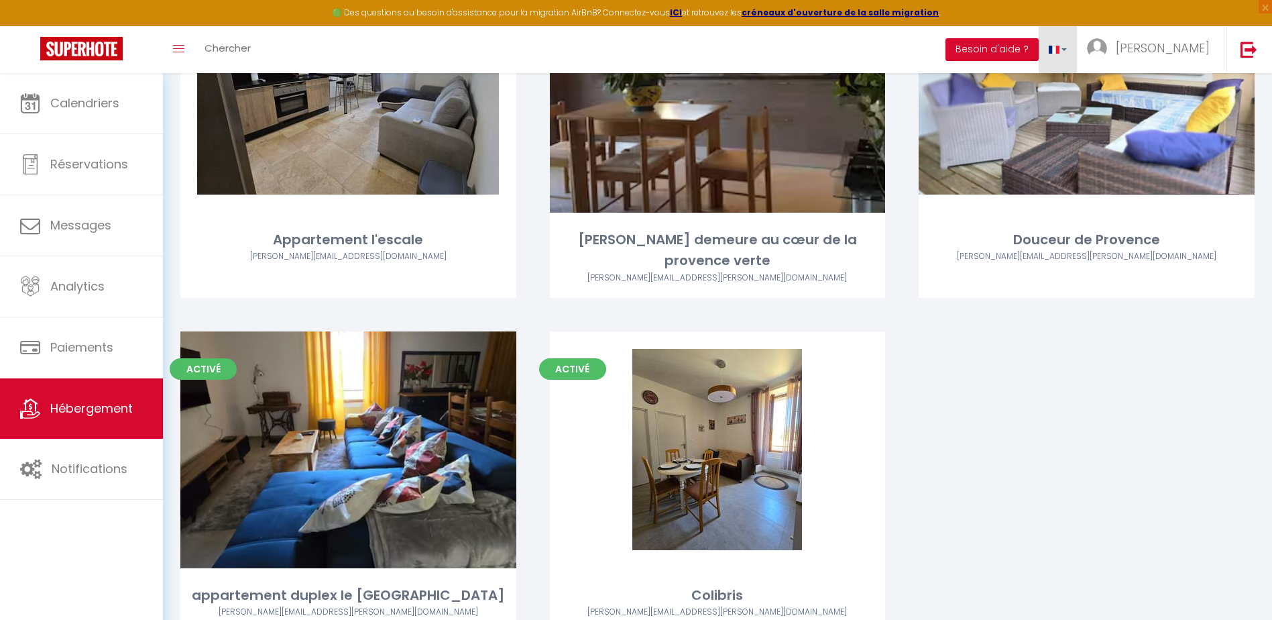
scroll to position [201, 0]
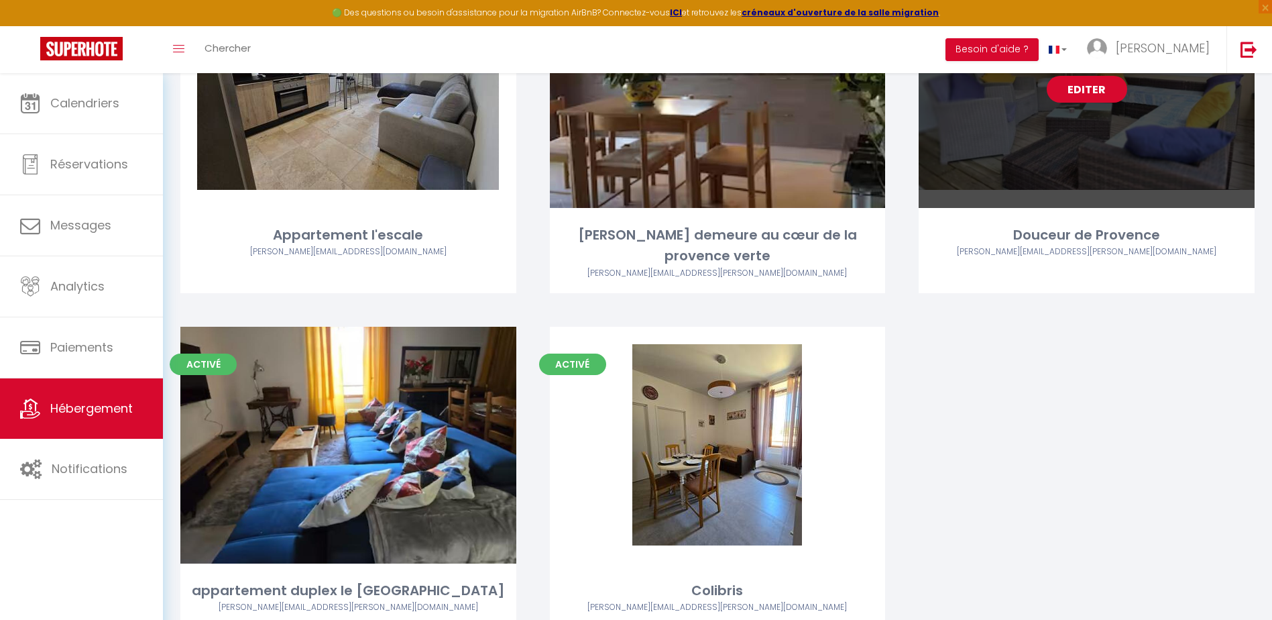
click at [1101, 91] on link "Editer" at bounding box center [1087, 89] width 80 height 27
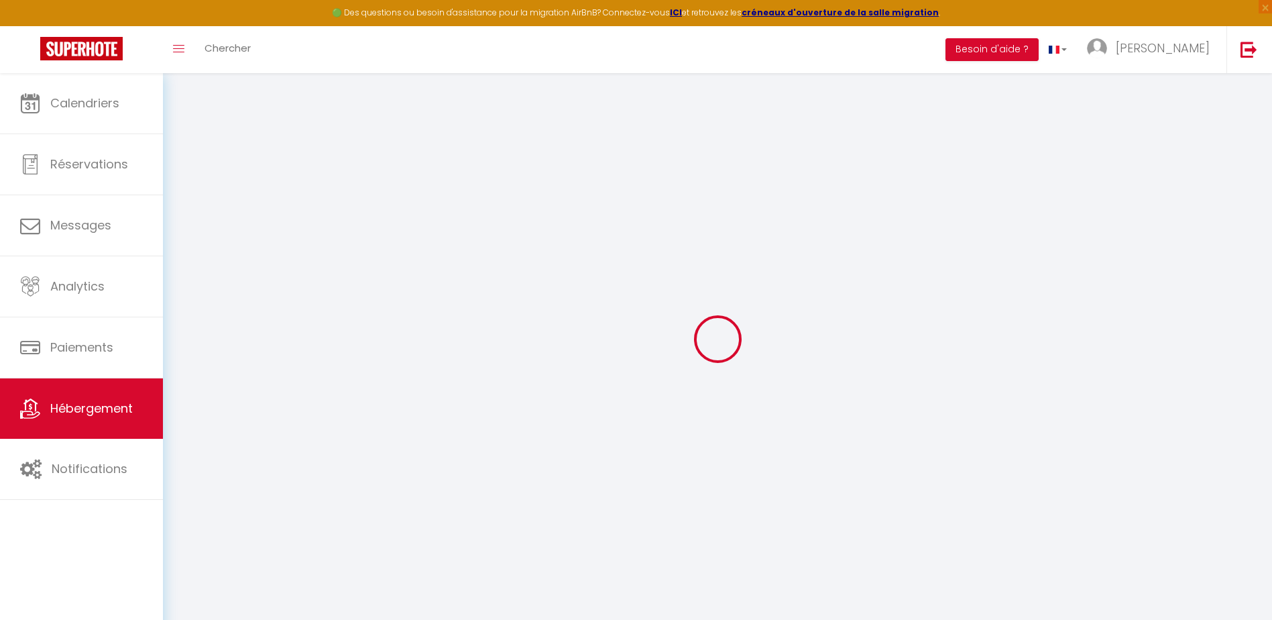
select select
checkbox input "false"
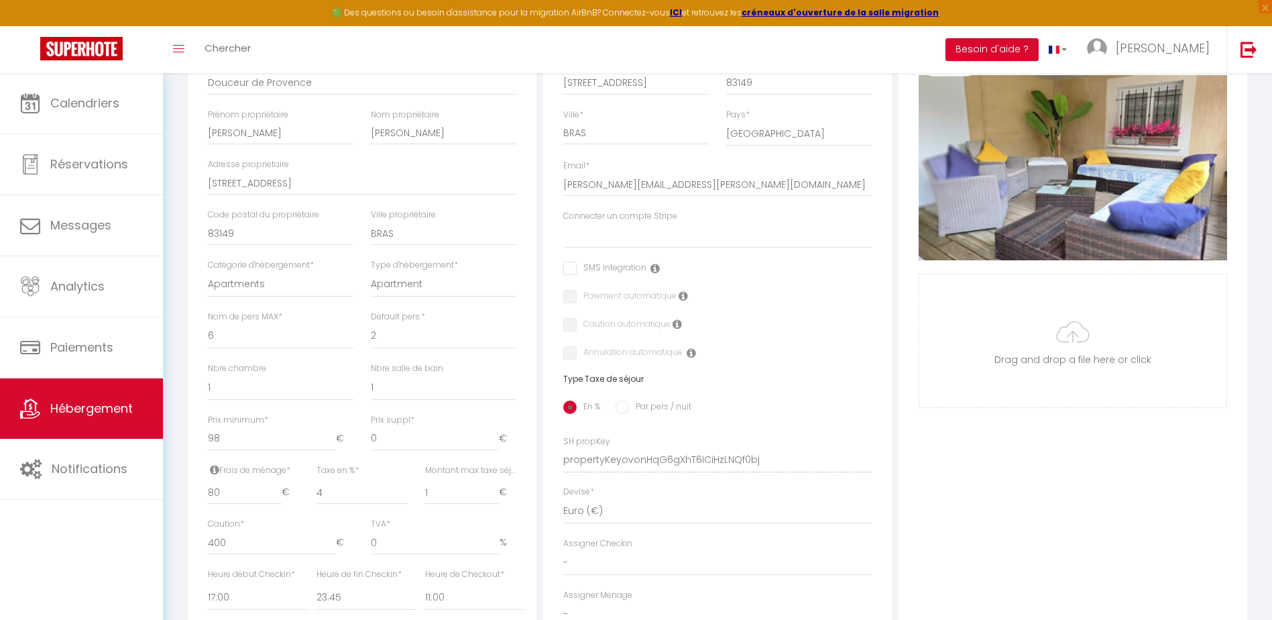
scroll to position [268, 0]
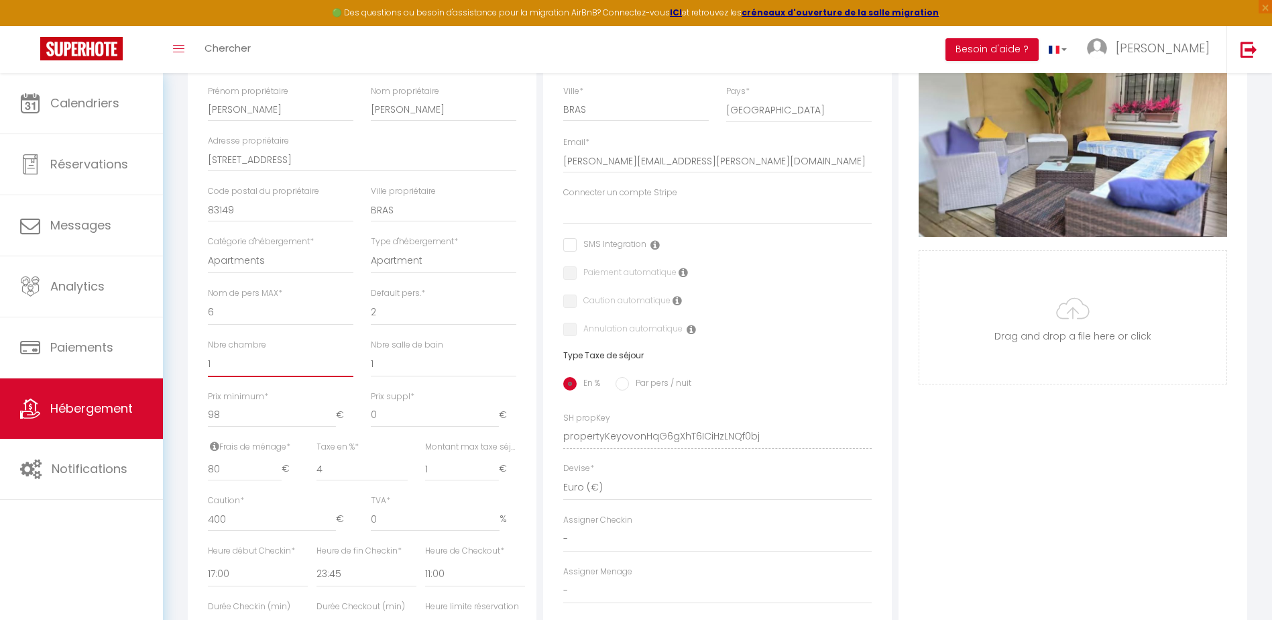
click at [224, 371] on select "0 1 2 3 4 5 6 7 8 9 10 11 12 13" at bounding box center [281, 363] width 146 height 25
select select "3"
click at [208, 361] on select "0 1 2 3 4 5 6 7 8 9 10 11 12 13" at bounding box center [281, 363] width 146 height 25
select select
checkbox input "false"
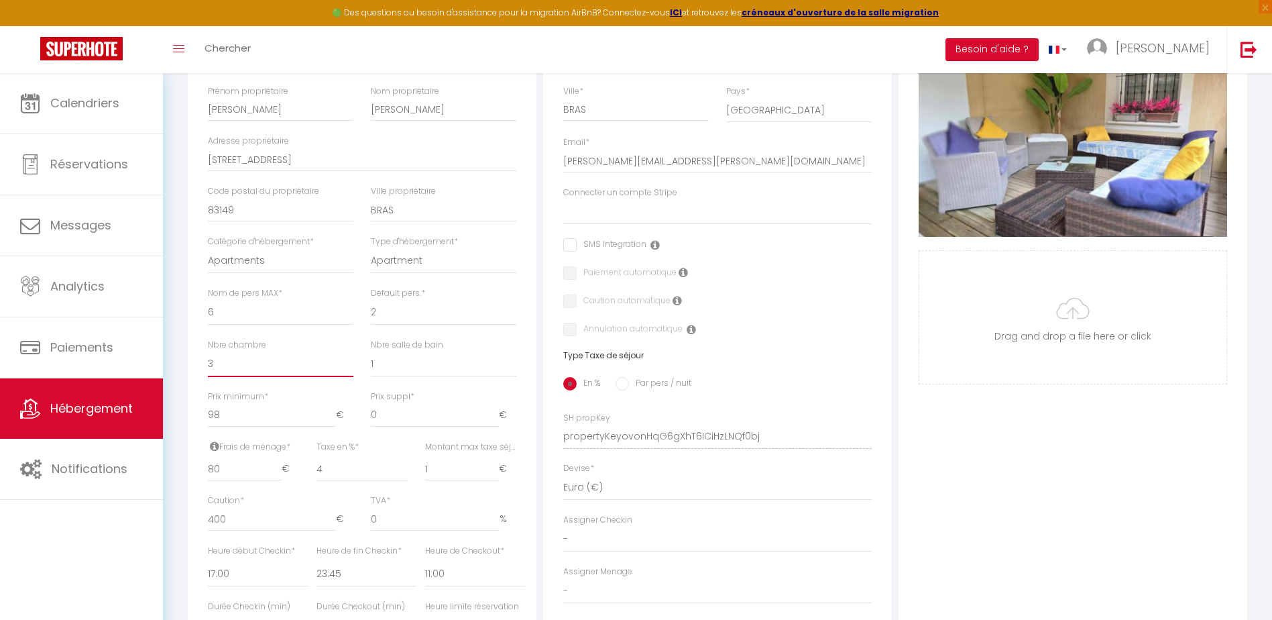
checkbox input "false"
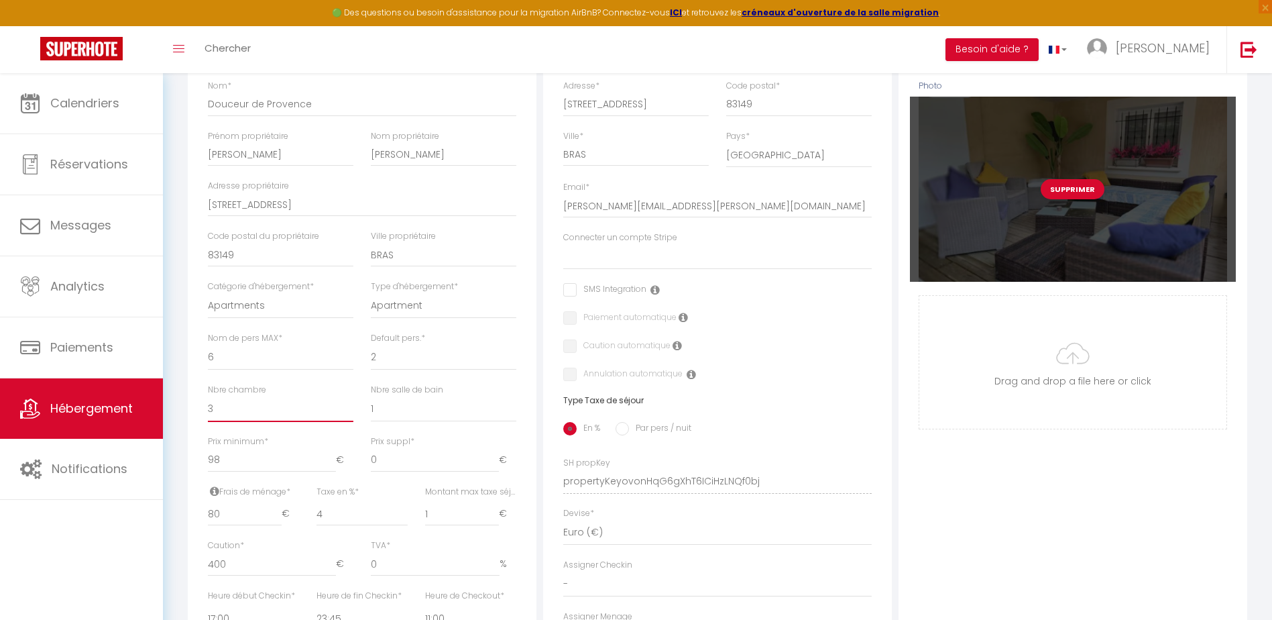
scroll to position [0, 0]
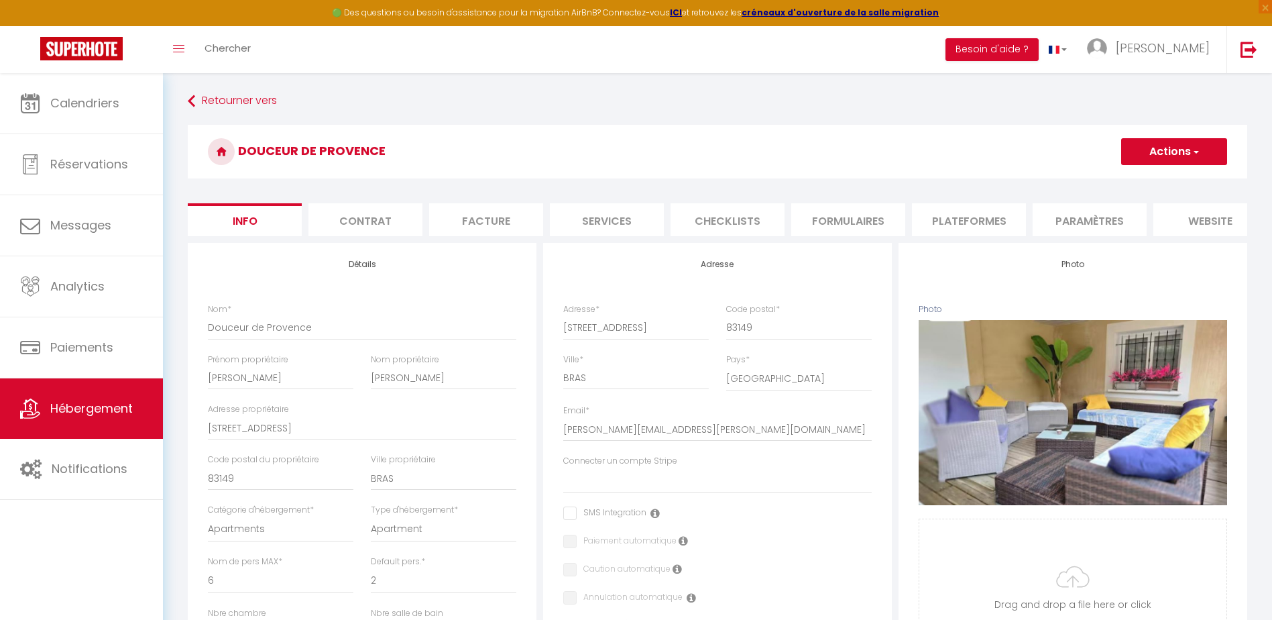
click at [1157, 150] on button "Actions" at bounding box center [1174, 151] width 106 height 27
click at [1125, 180] on input "Enregistrer" at bounding box center [1121, 180] width 50 height 13
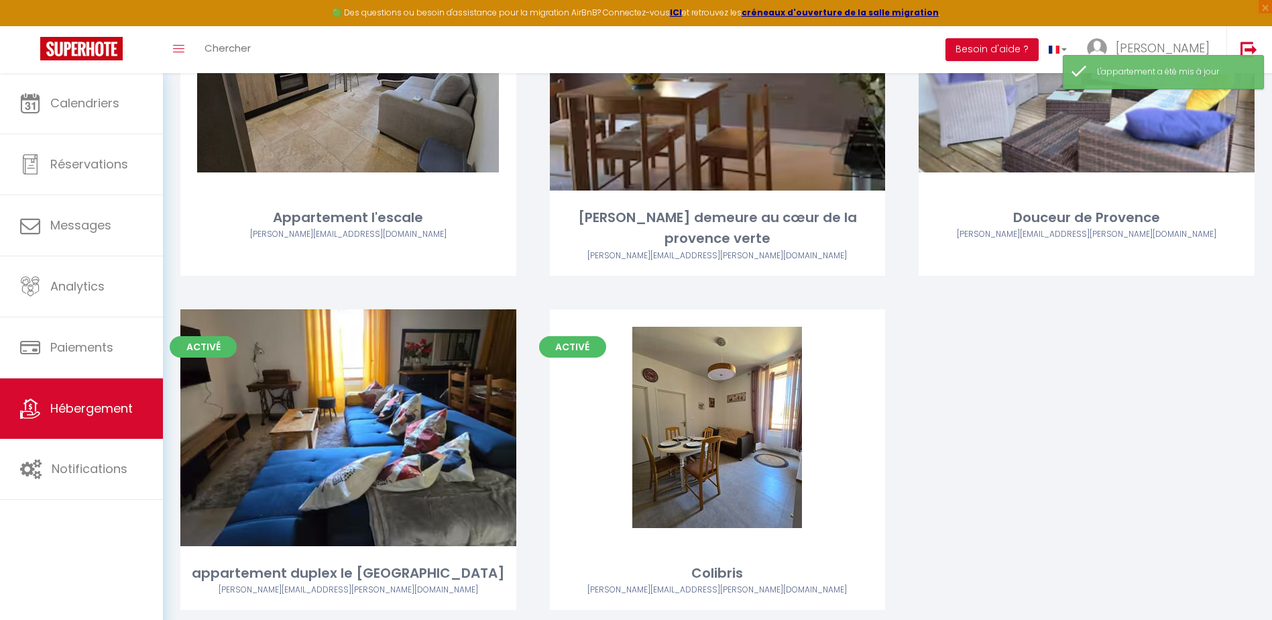
scroll to position [258, 0]
